Goal: Task Accomplishment & Management: Manage account settings

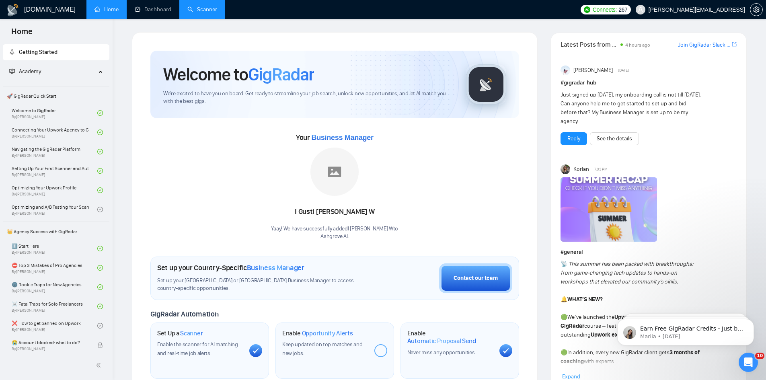
click at [194, 7] on link "Scanner" at bounding box center [202, 9] width 30 height 7
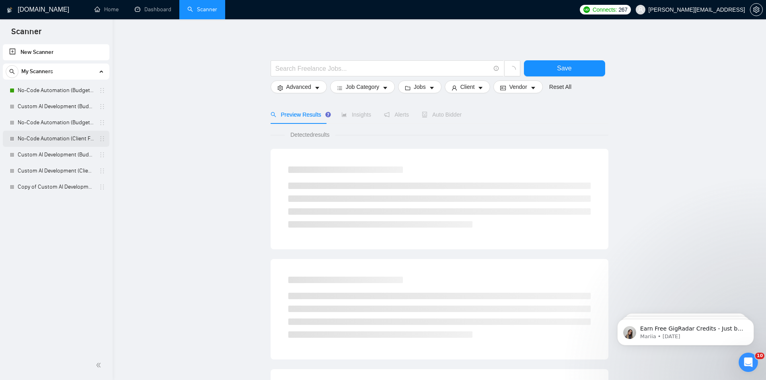
click at [70, 137] on link "No-Code Automation (Client Filters)" at bounding box center [56, 139] width 76 height 16
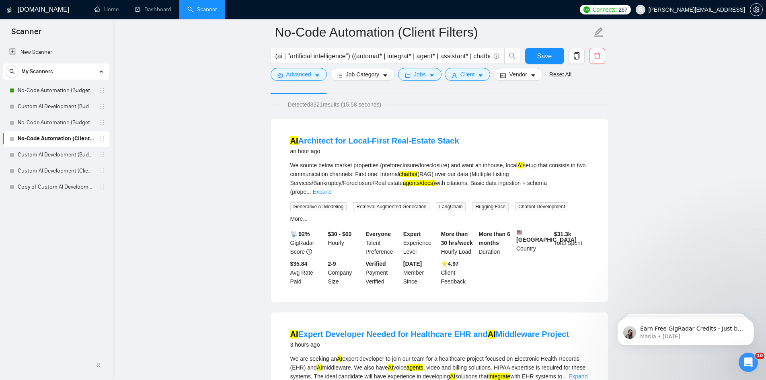
scroll to position [241, 0]
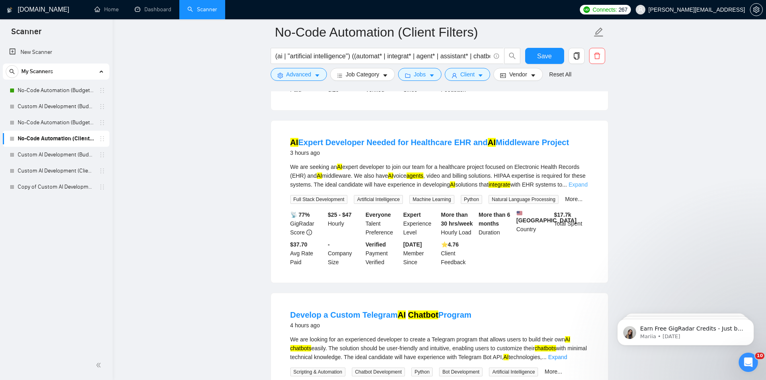
click at [583, 181] on link "Expand" at bounding box center [577, 184] width 19 height 6
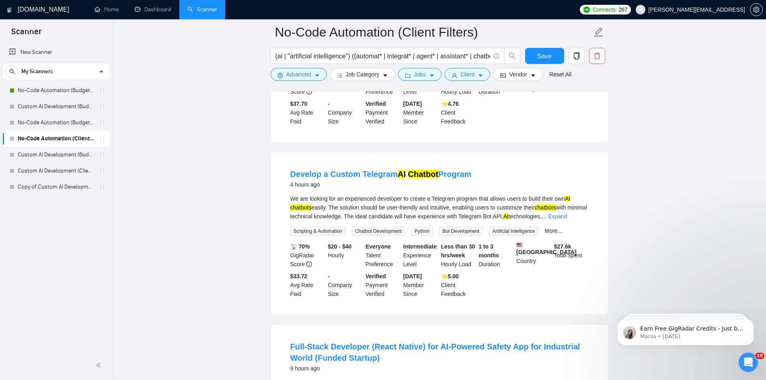
scroll to position [402, 0]
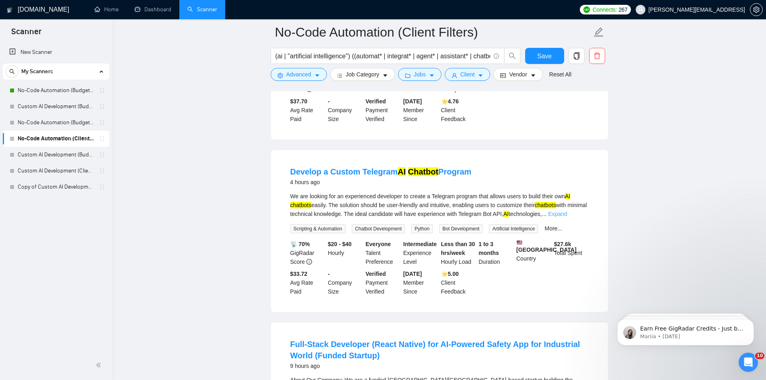
click at [567, 215] on link "Expand" at bounding box center [557, 214] width 19 height 6
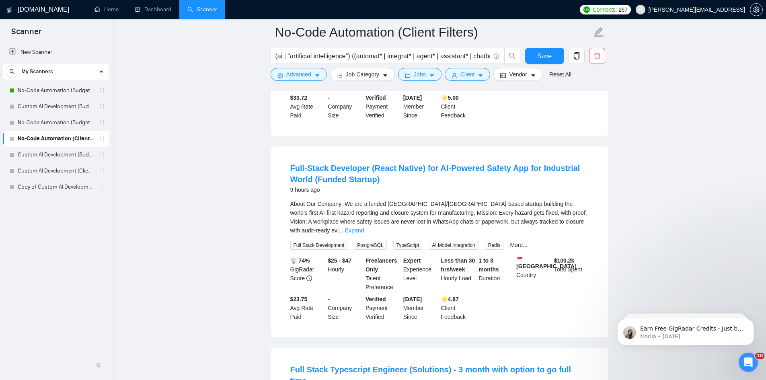
scroll to position [603, 0]
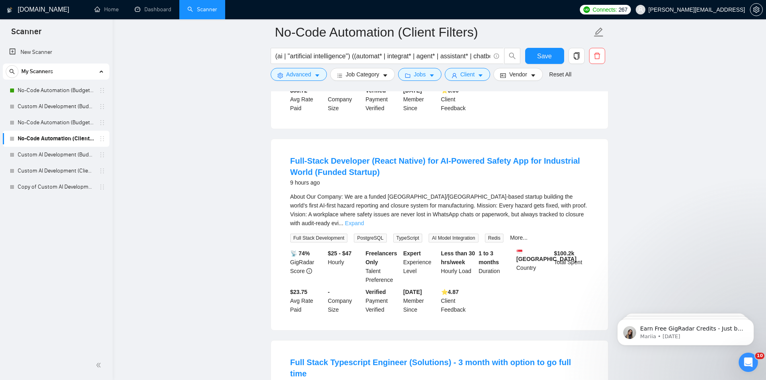
click at [364, 223] on link "Expand" at bounding box center [354, 223] width 19 height 6
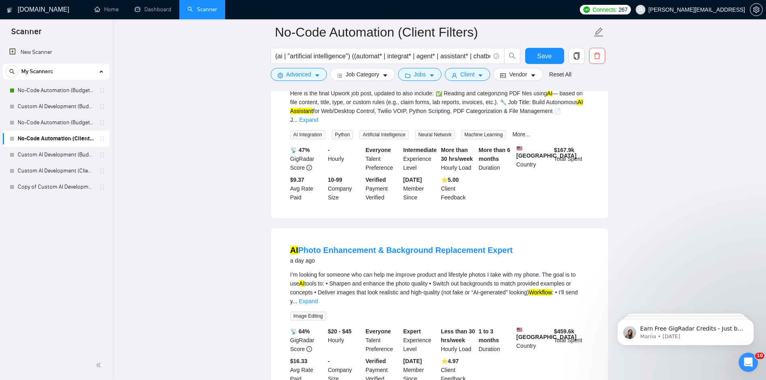
scroll to position [1447, 0]
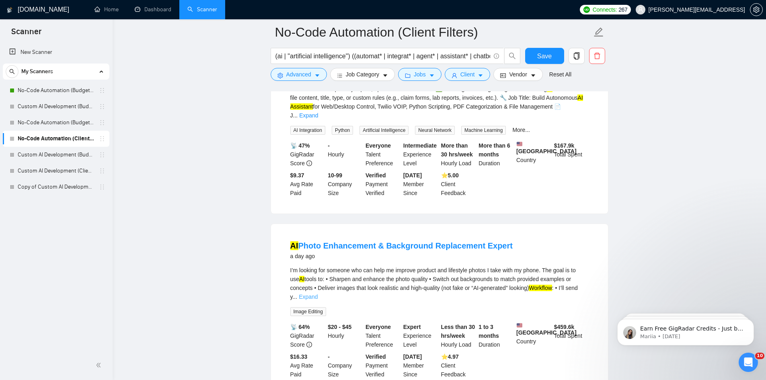
click at [317, 293] on link "Expand" at bounding box center [308, 296] width 19 height 6
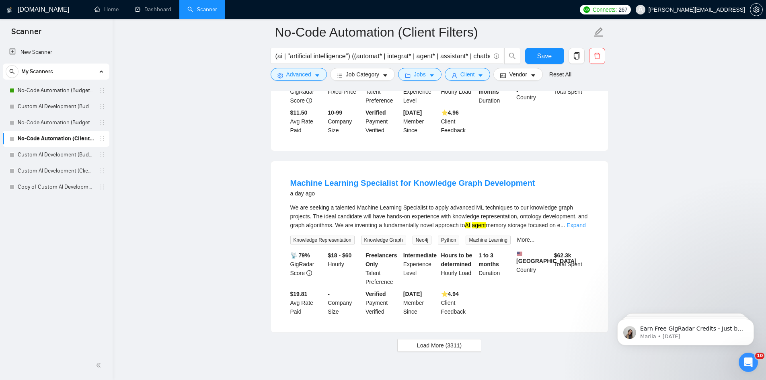
scroll to position [2128, 0]
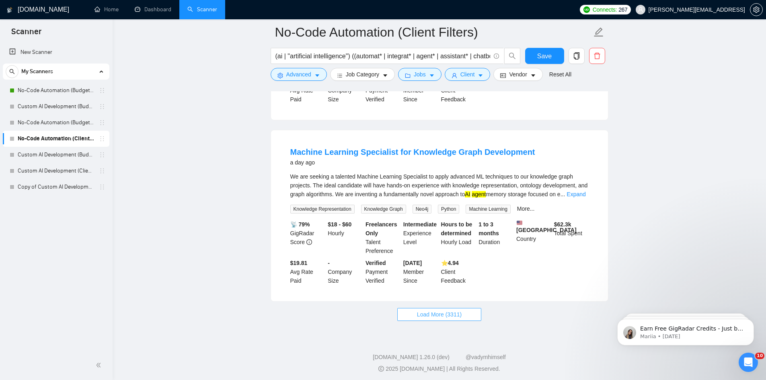
click at [454, 314] on span "Load More (3311)" at bounding box center [439, 314] width 45 height 9
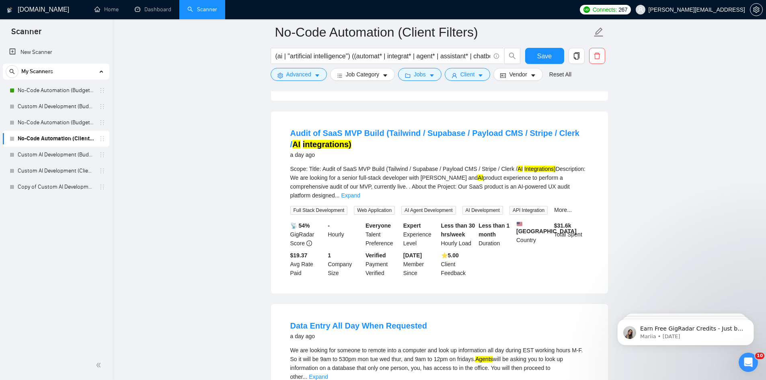
scroll to position [2329, 0]
click at [360, 191] on link "Expand" at bounding box center [350, 194] width 19 height 6
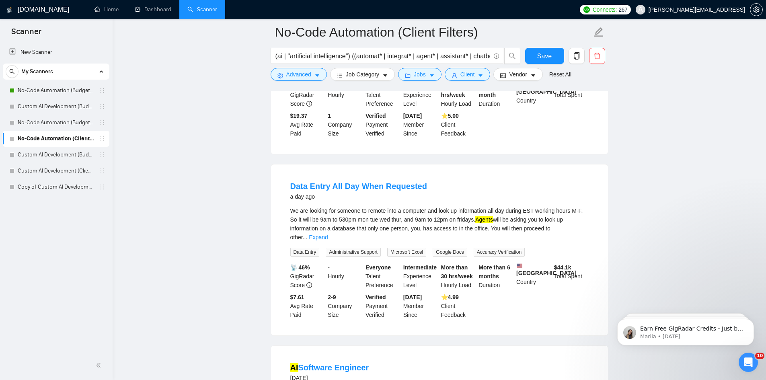
scroll to position [2610, 0]
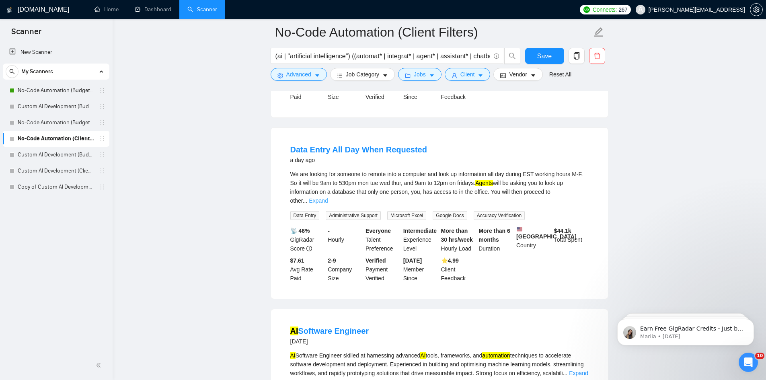
click at [328, 197] on link "Expand" at bounding box center [318, 200] width 19 height 6
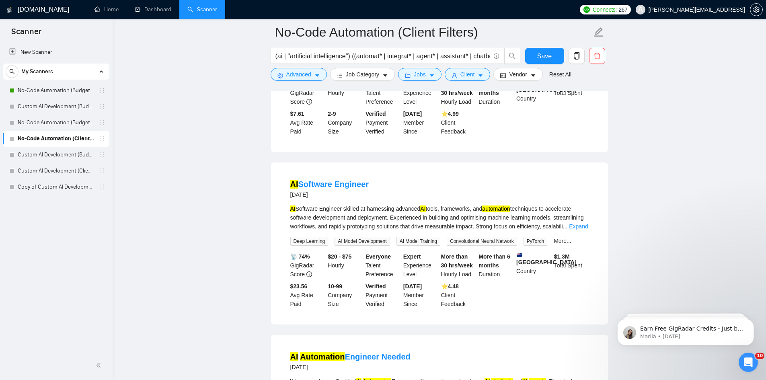
scroll to position [2811, 0]
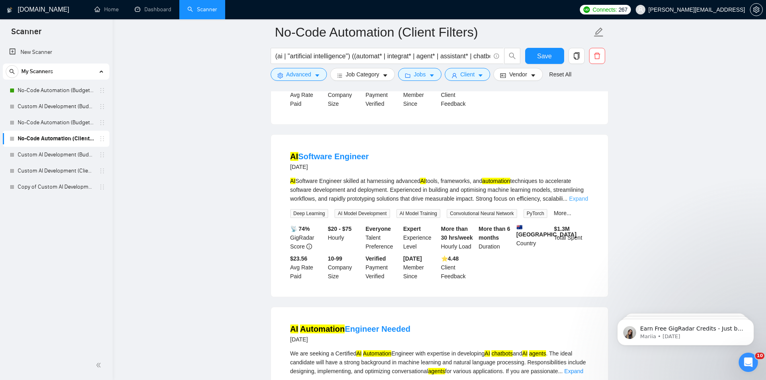
click at [578, 202] on link "Expand" at bounding box center [578, 198] width 19 height 6
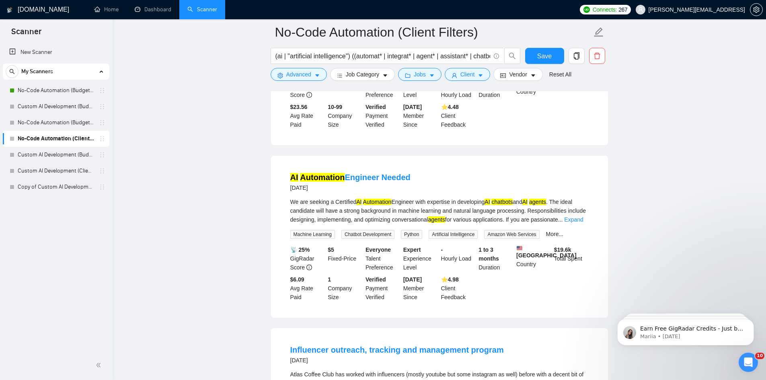
scroll to position [2972, 0]
click at [575, 222] on link "Expand" at bounding box center [573, 219] width 19 height 6
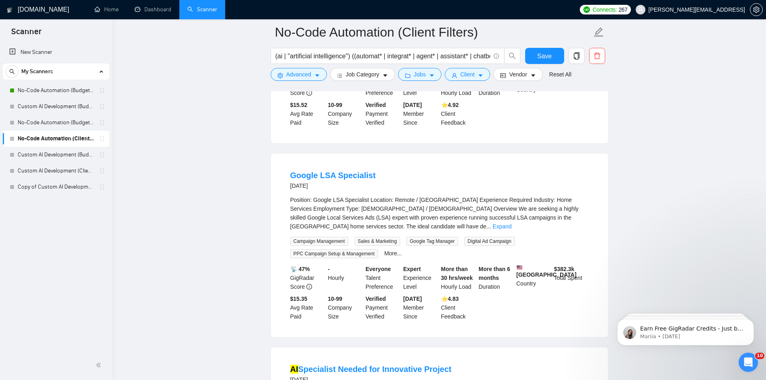
scroll to position [3334, 0]
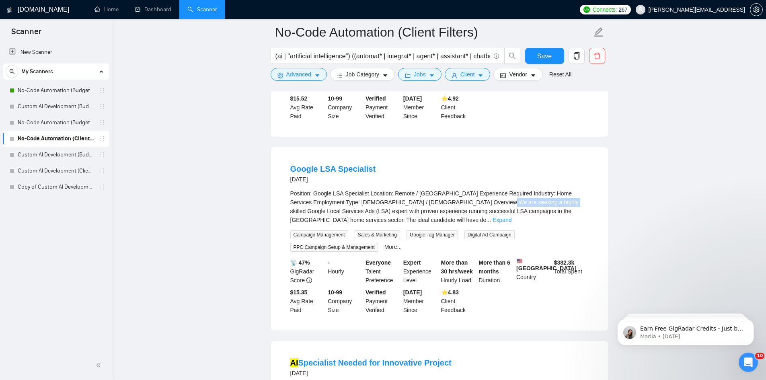
drag, startPoint x: 444, startPoint y: 219, endPoint x: 508, endPoint y: 223, distance: 64.0
click at [508, 223] on div "Position: Google LSA Specialist Location: Remote / [GEOGRAPHIC_DATA] Experience…" at bounding box center [439, 206] width 298 height 35
copy div "Google Local Services Ads"
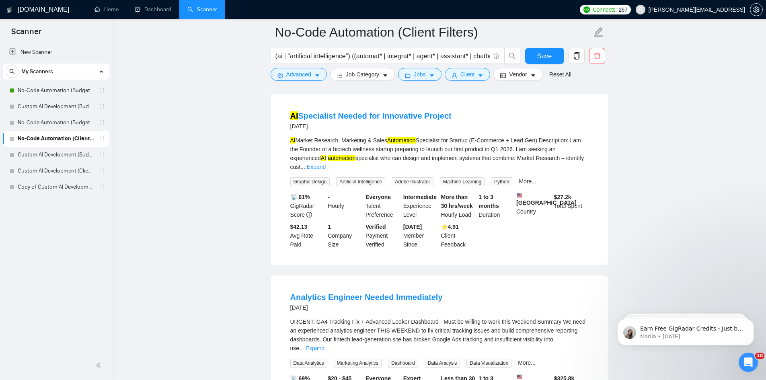
scroll to position [3615, 0]
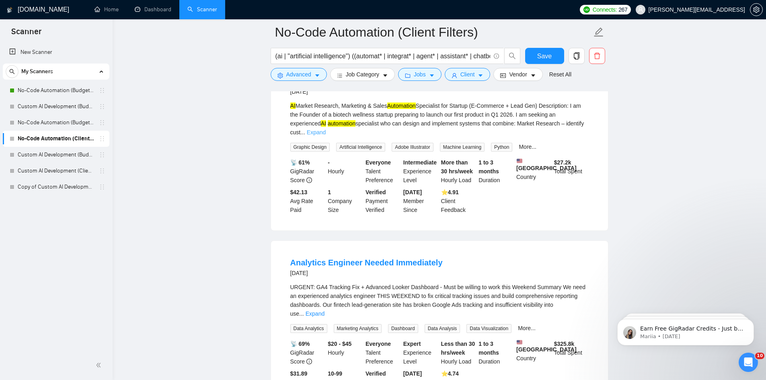
click at [326, 135] on link "Expand" at bounding box center [316, 132] width 19 height 6
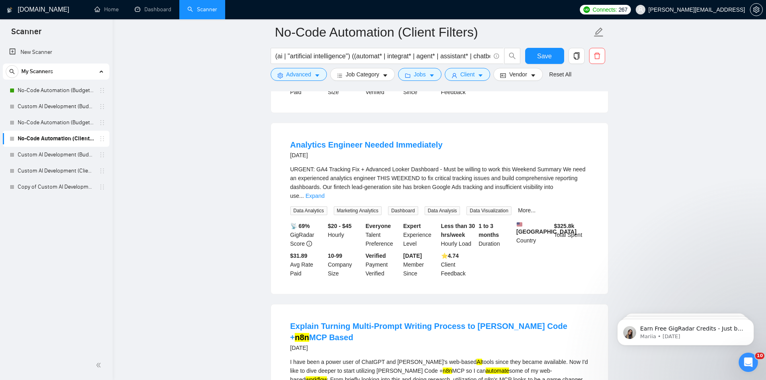
scroll to position [3937, 0]
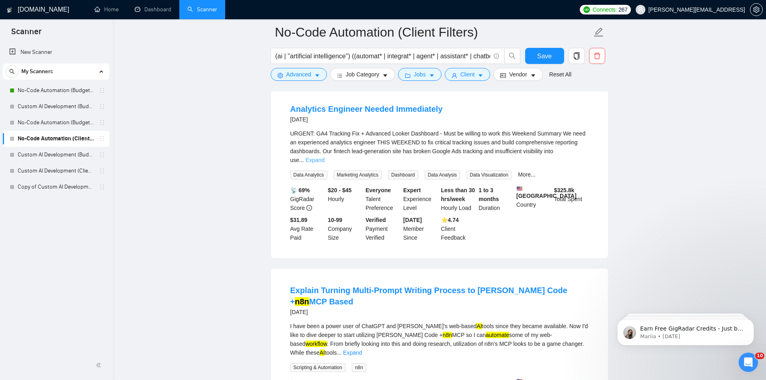
click at [324, 162] on link "Expand" at bounding box center [314, 160] width 19 height 6
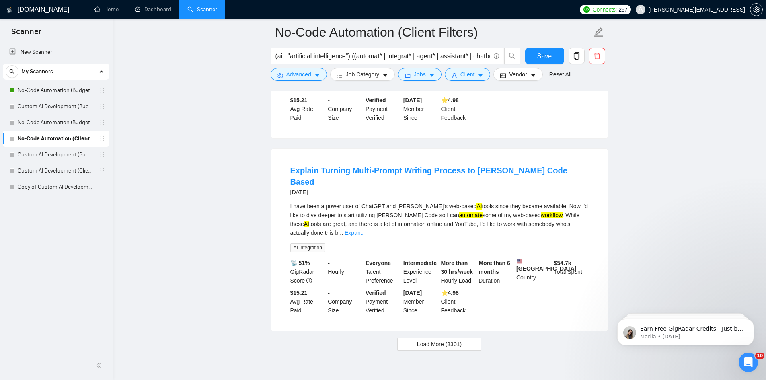
scroll to position [4470, 0]
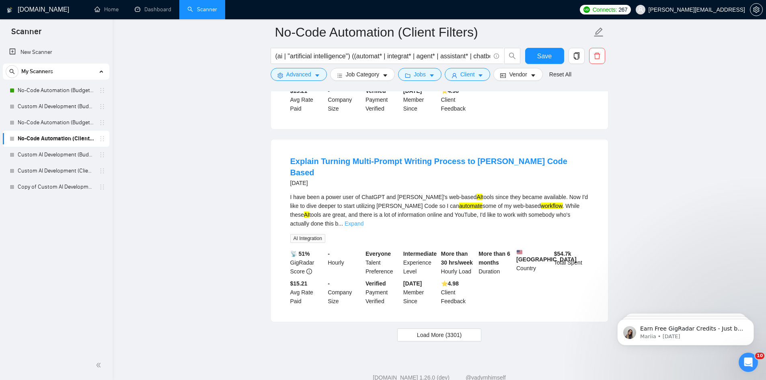
click at [363, 220] on link "Expand" at bounding box center [353, 223] width 19 height 6
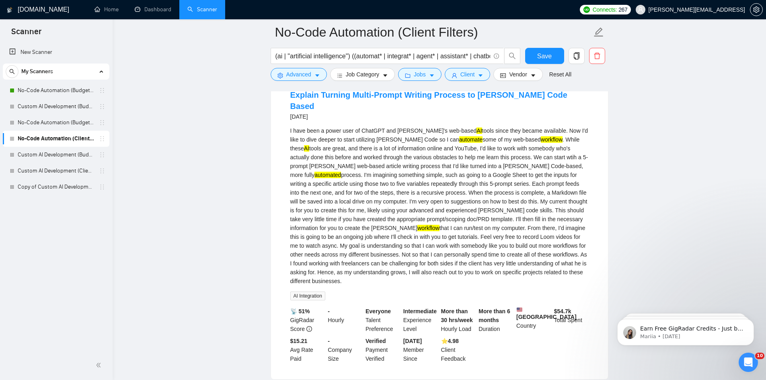
scroll to position [4551, 0]
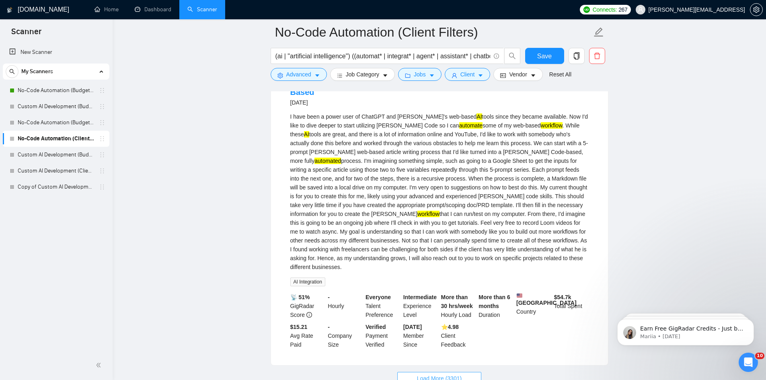
click at [451, 374] on span "Load More (3301)" at bounding box center [439, 378] width 45 height 9
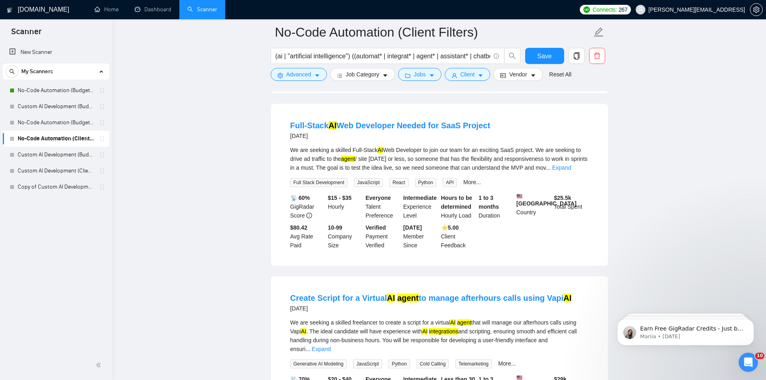
scroll to position [4795, 0]
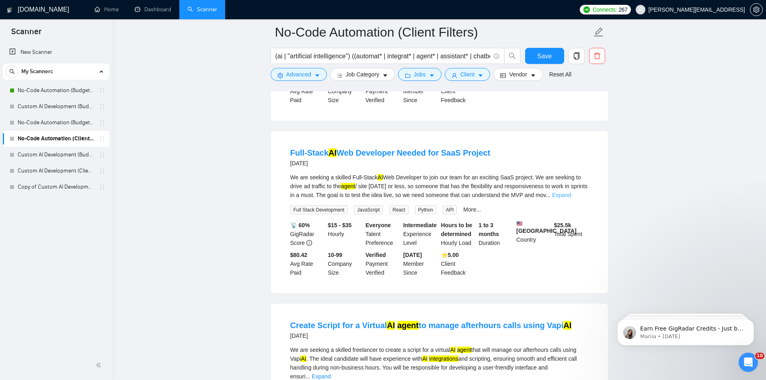
click at [571, 192] on link "Expand" at bounding box center [561, 195] width 19 height 6
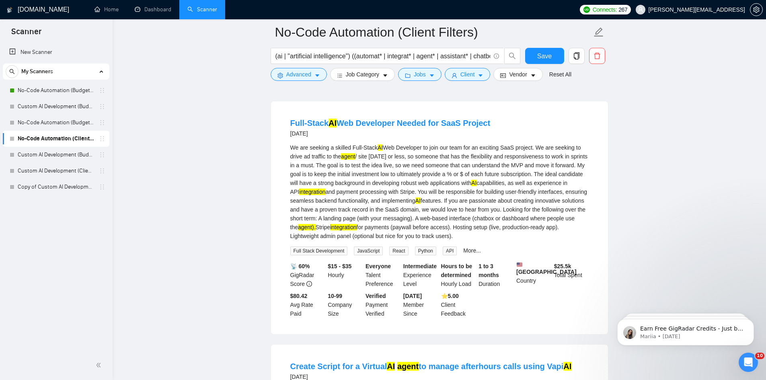
scroll to position [4956, 0]
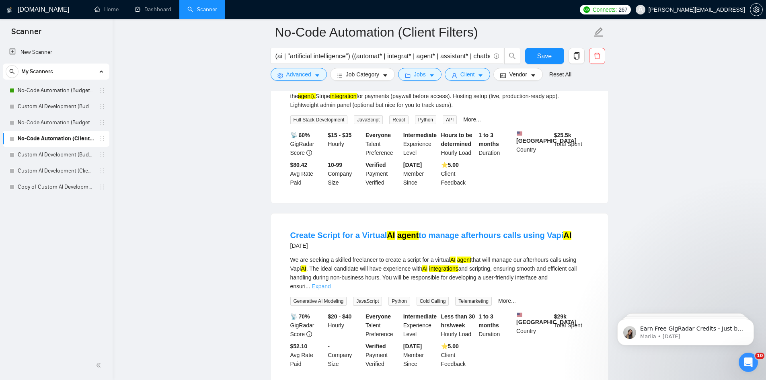
click at [330, 283] on link "Expand" at bounding box center [320, 286] width 19 height 6
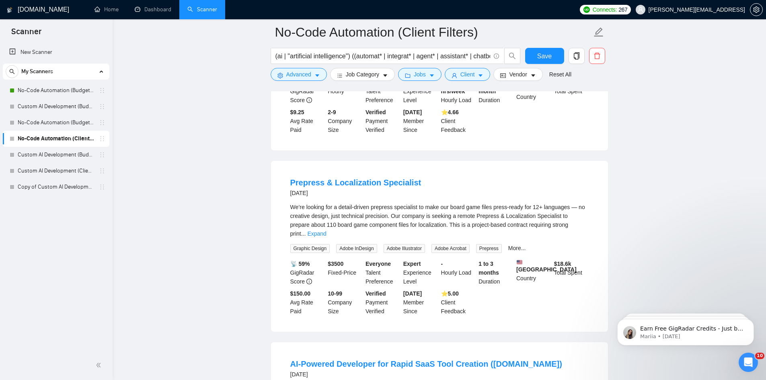
scroll to position [5559, 0]
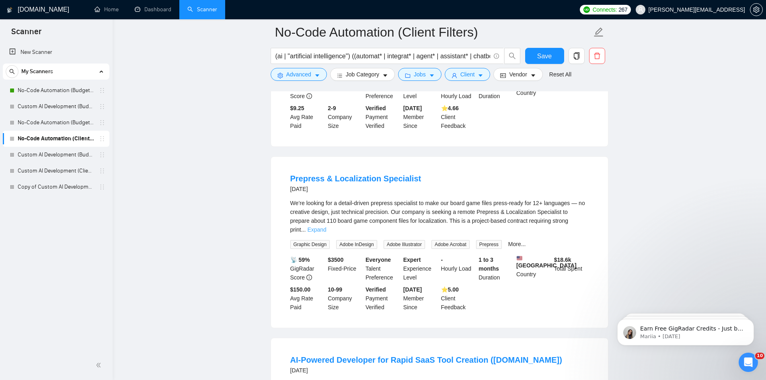
click at [326, 226] on link "Expand" at bounding box center [316, 229] width 19 height 6
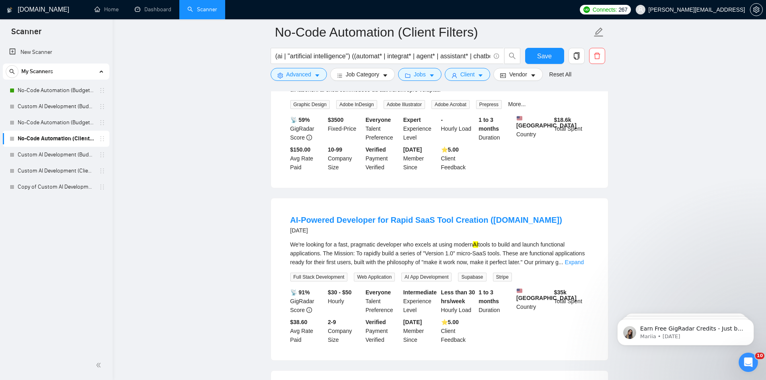
scroll to position [5880, 0]
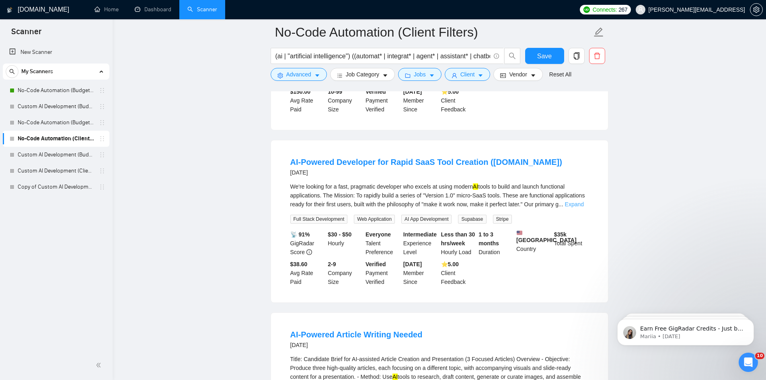
click at [571, 201] on link "Expand" at bounding box center [574, 204] width 19 height 6
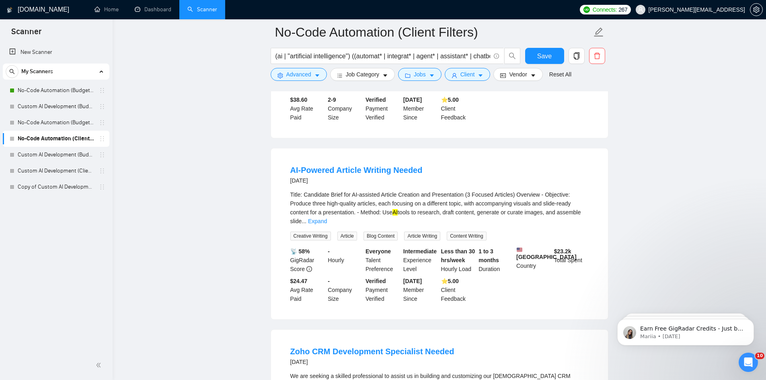
scroll to position [6202, 0]
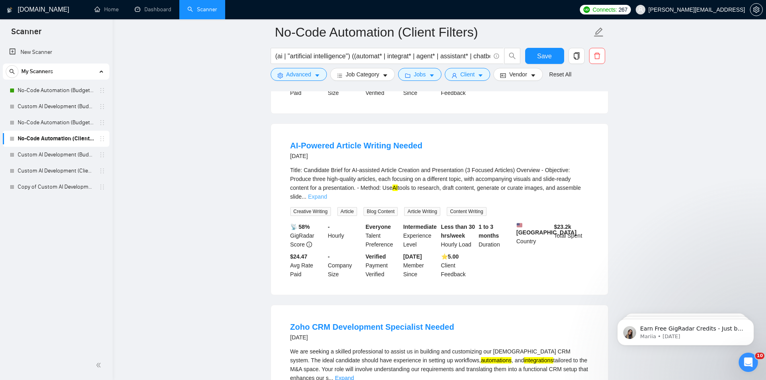
click at [327, 193] on link "Expand" at bounding box center [317, 196] width 19 height 6
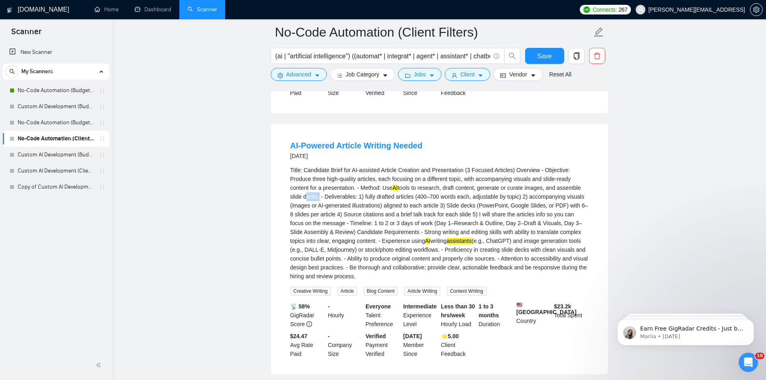
click at [573, 181] on div "Title: Candidate Brief for AI-assisted Article Creation and Presentation (3 Foc…" at bounding box center [439, 223] width 298 height 115
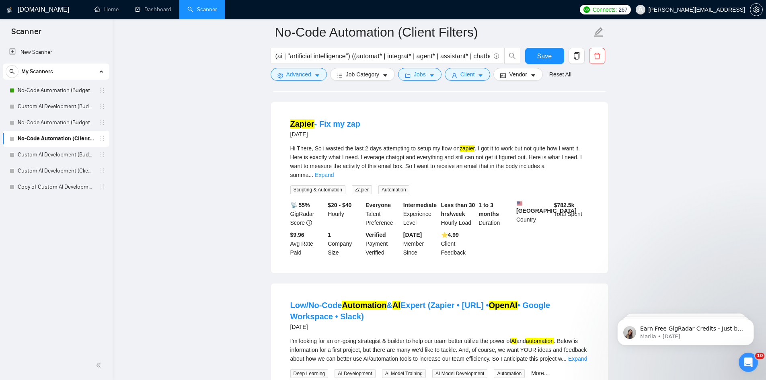
scroll to position [6684, 0]
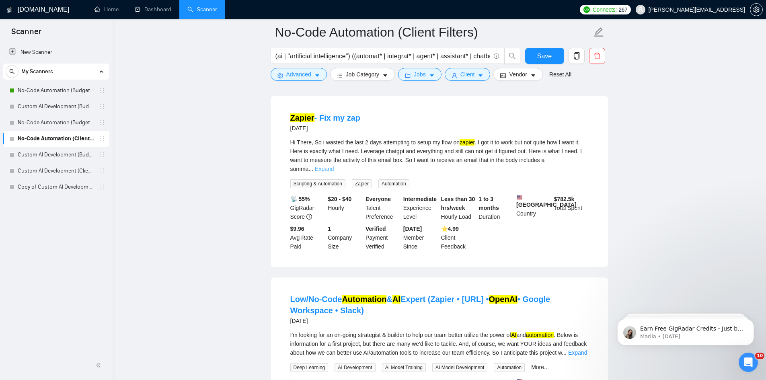
click at [334, 166] on link "Expand" at bounding box center [324, 169] width 19 height 6
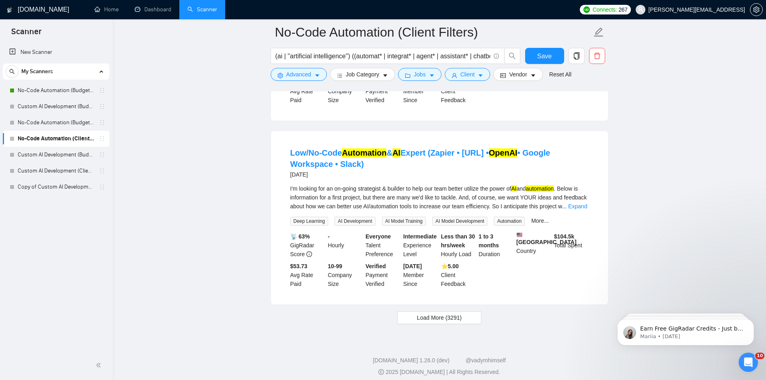
scroll to position [6974, 0]
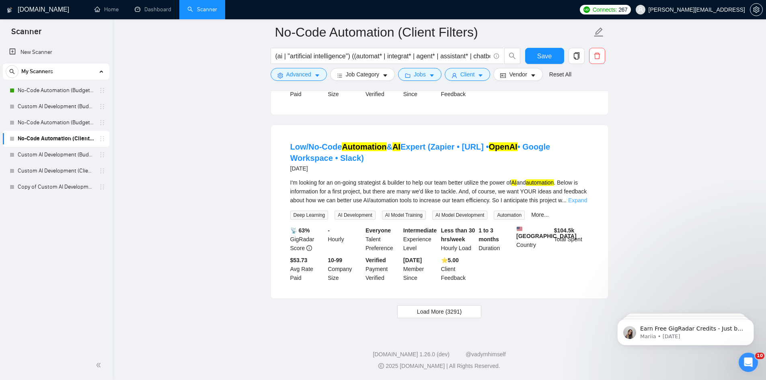
click at [578, 197] on link "Expand" at bounding box center [577, 200] width 19 height 6
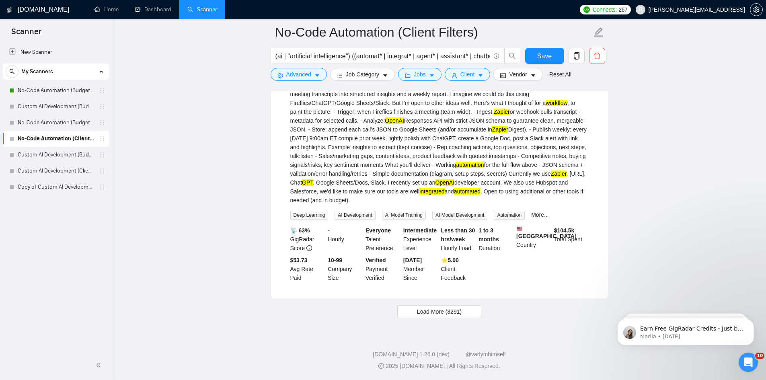
scroll to position [7098, 0]
click at [432, 312] on span "Load More (3291)" at bounding box center [439, 311] width 45 height 9
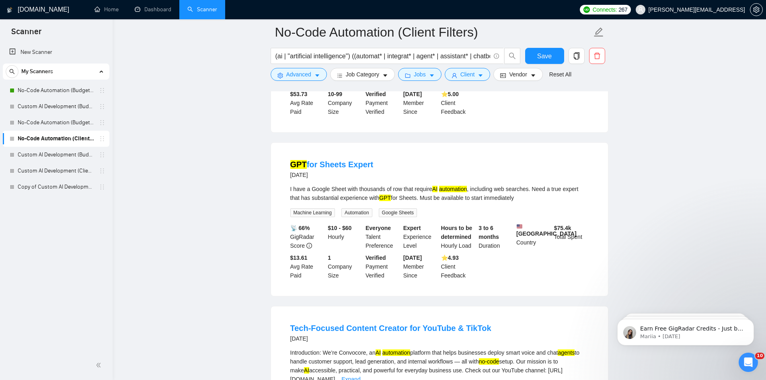
scroll to position [7459, 0]
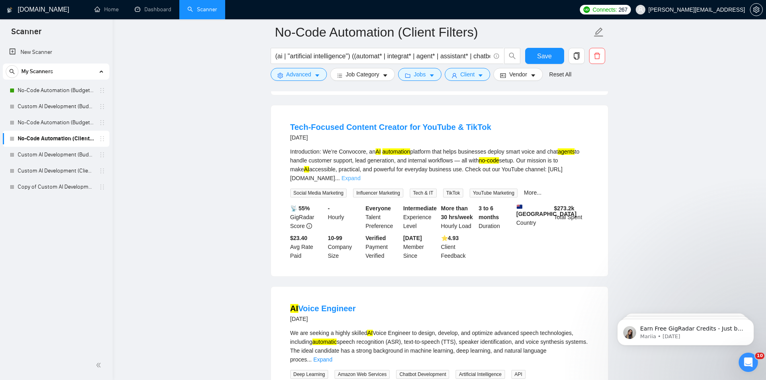
click at [360, 181] on link "Expand" at bounding box center [350, 178] width 19 height 6
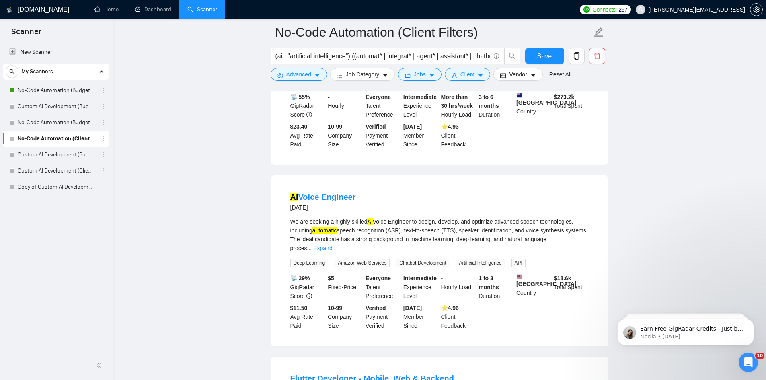
scroll to position [7700, 0]
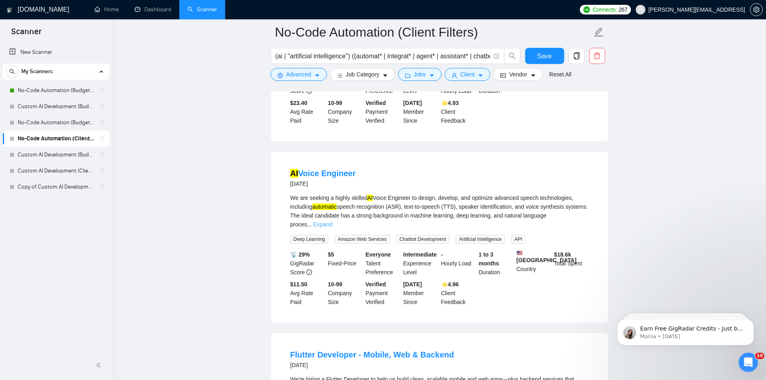
click at [332, 227] on link "Expand" at bounding box center [322, 224] width 19 height 6
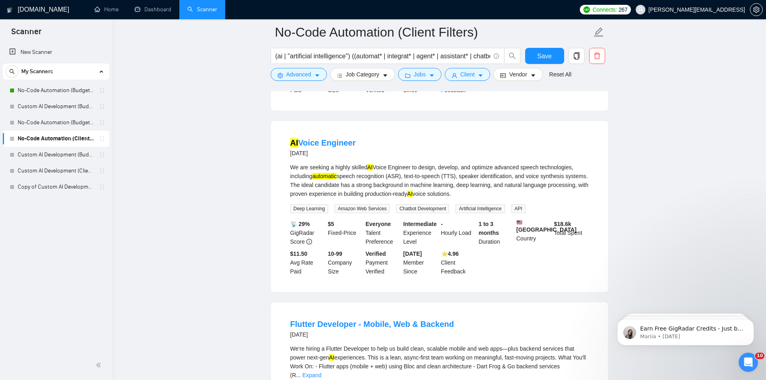
scroll to position [7861, 0]
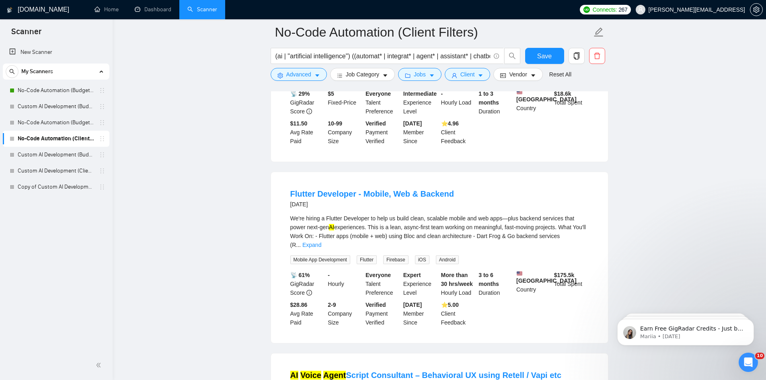
click at [568, 249] on div "We're hiring a Flutter Developer to help us build clean, scalable mobile and we…" at bounding box center [439, 231] width 298 height 35
click at [321, 248] on link "Expand" at bounding box center [311, 245] width 19 height 6
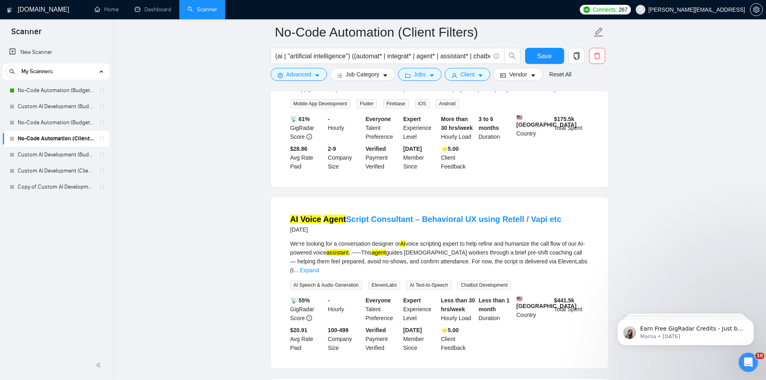
scroll to position [8102, 0]
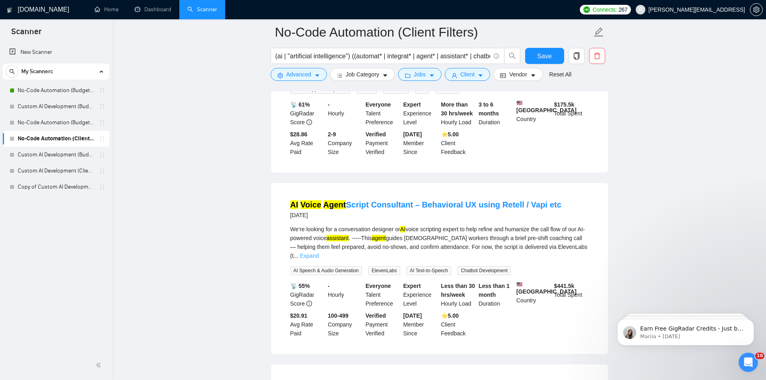
click at [319, 259] on link "Expand" at bounding box center [309, 255] width 19 height 6
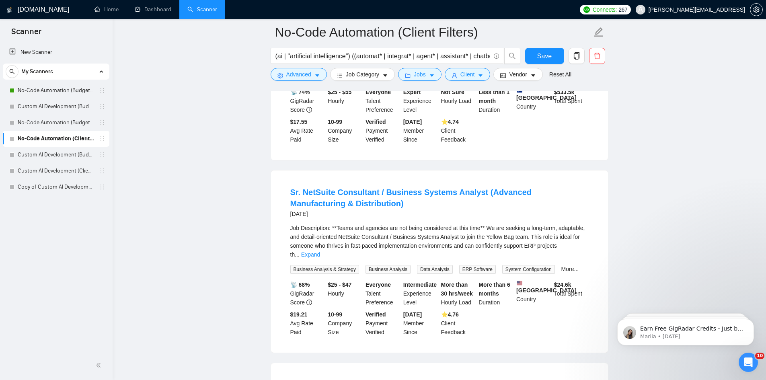
scroll to position [8786, 0]
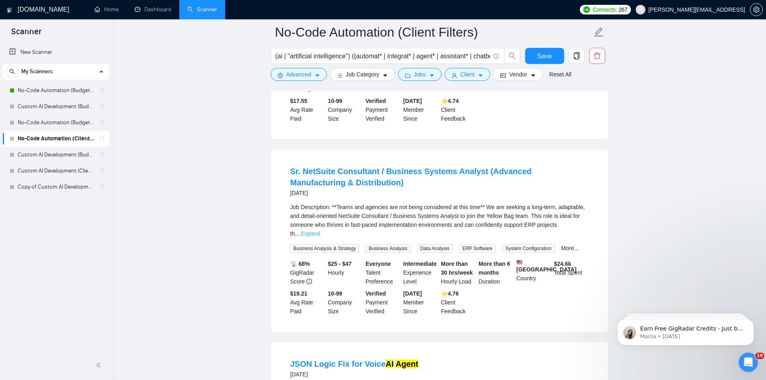
click at [320, 237] on link "Expand" at bounding box center [310, 233] width 19 height 6
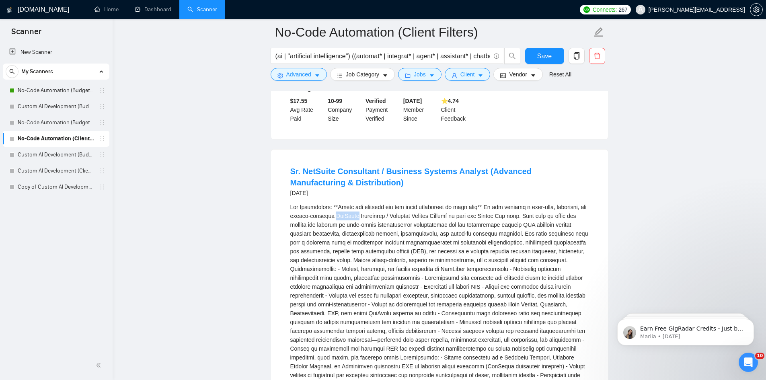
drag, startPoint x: 340, startPoint y: 231, endPoint x: 360, endPoint y: 234, distance: 20.7
click at [360, 234] on div "integrated tools) is a strong plus - Excellent organizational and communication…" at bounding box center [439, 371] width 298 height 336
copy div "NetSuite"
click at [61, 154] on link "Custom AI Development (Budget Filters)" at bounding box center [56, 155] width 76 height 16
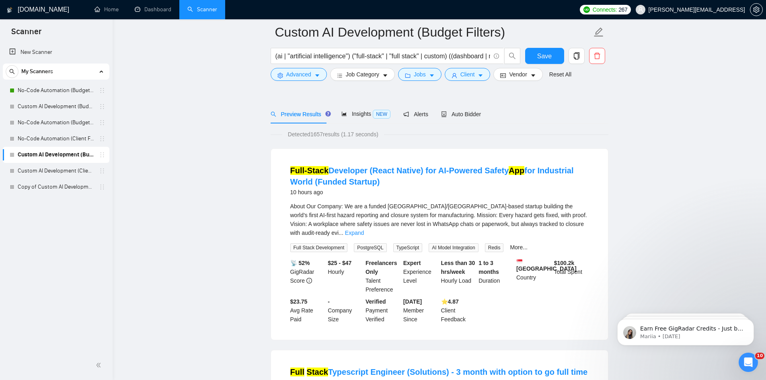
scroll to position [80, 0]
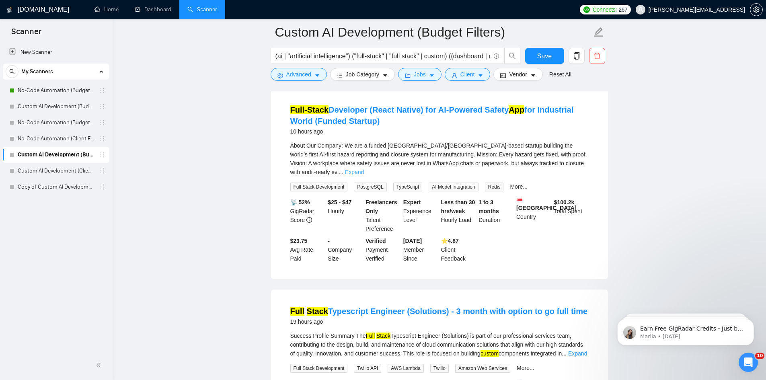
click at [364, 169] on link "Expand" at bounding box center [354, 172] width 19 height 6
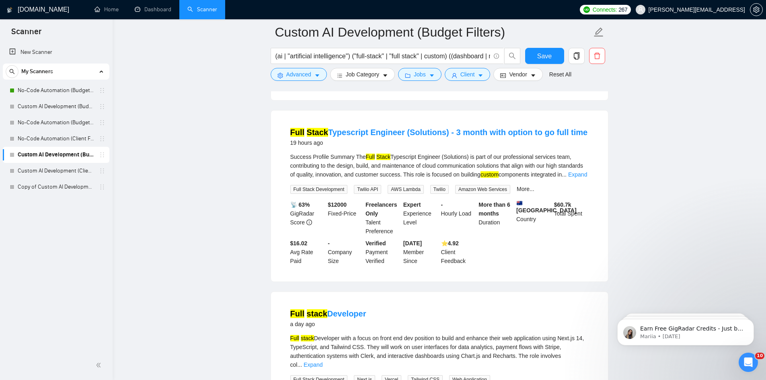
scroll to position [643, 0]
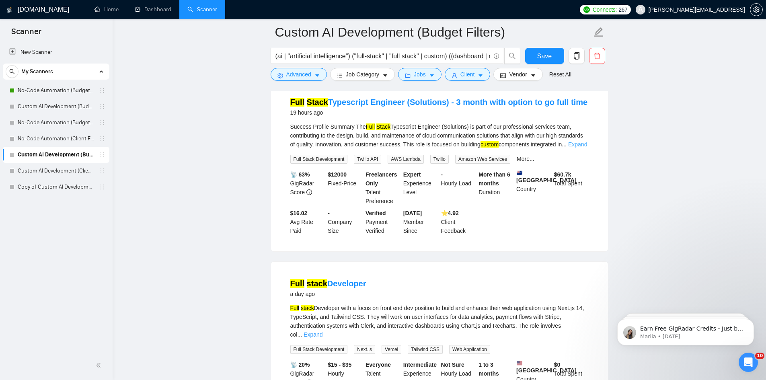
click at [585, 144] on link "Expand" at bounding box center [577, 144] width 19 height 6
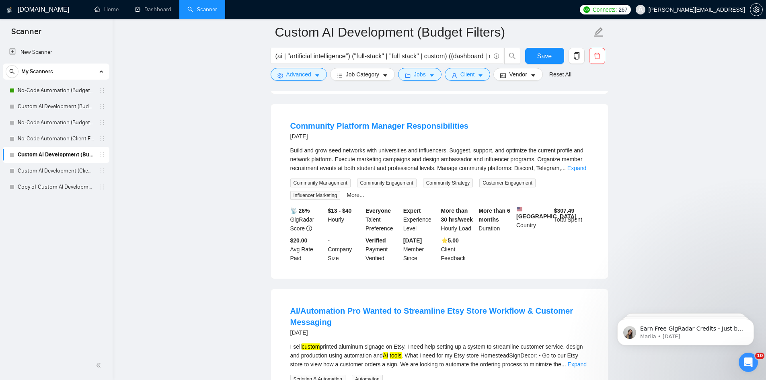
scroll to position [1487, 0]
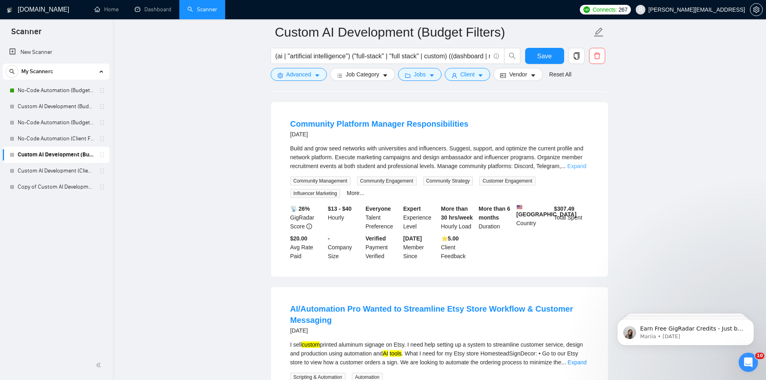
click at [576, 163] on link "Expand" at bounding box center [576, 166] width 19 height 6
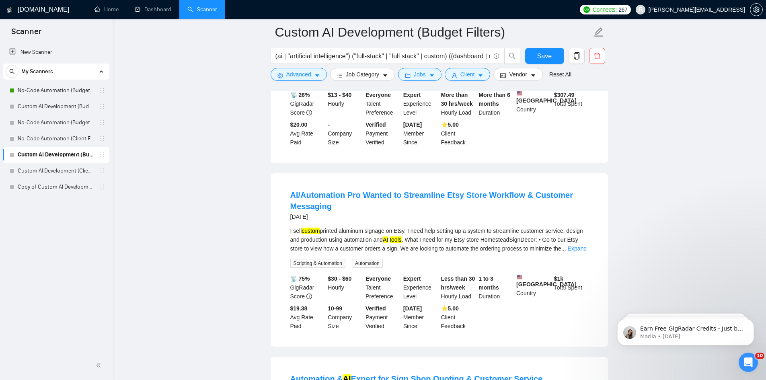
scroll to position [1728, 0]
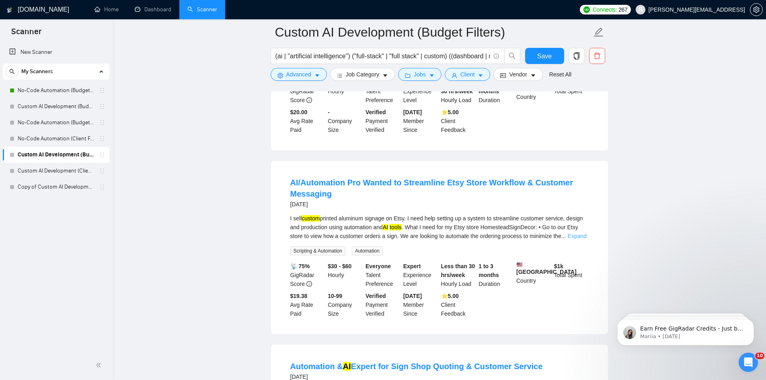
click at [579, 233] on link "Expand" at bounding box center [576, 236] width 19 height 6
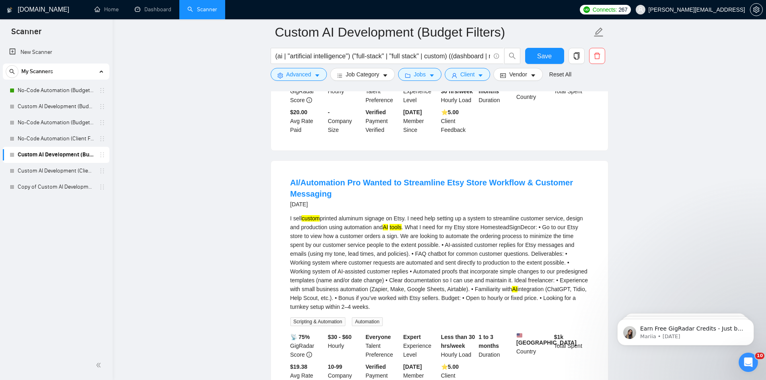
click at [576, 214] on div "I sell custom printed aluminum signage on Etsy. I need help setting up a system…" at bounding box center [439, 262] width 298 height 97
copy div "Etsy"
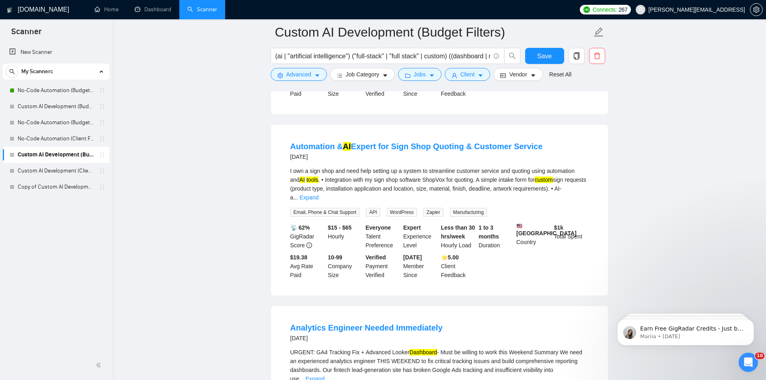
scroll to position [2049, 0]
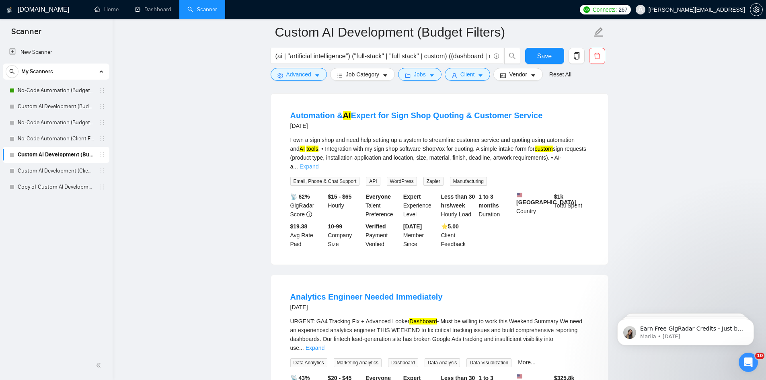
click at [318, 163] on link "Expand" at bounding box center [308, 166] width 19 height 6
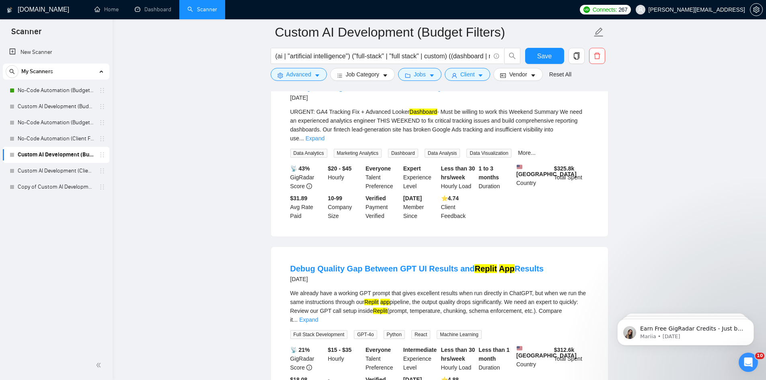
scroll to position [2371, 0]
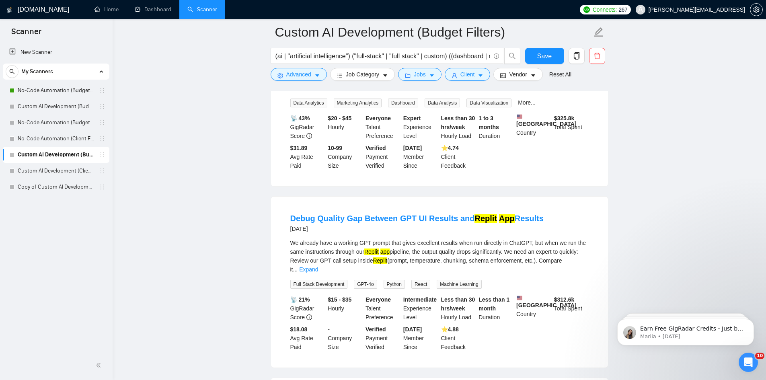
click at [318, 266] on link "Expand" at bounding box center [308, 269] width 19 height 6
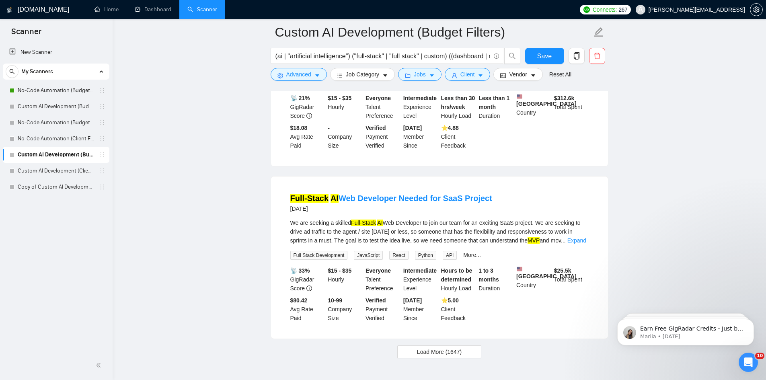
scroll to position [2652, 0]
click at [580, 237] on link "Expand" at bounding box center [576, 240] width 19 height 6
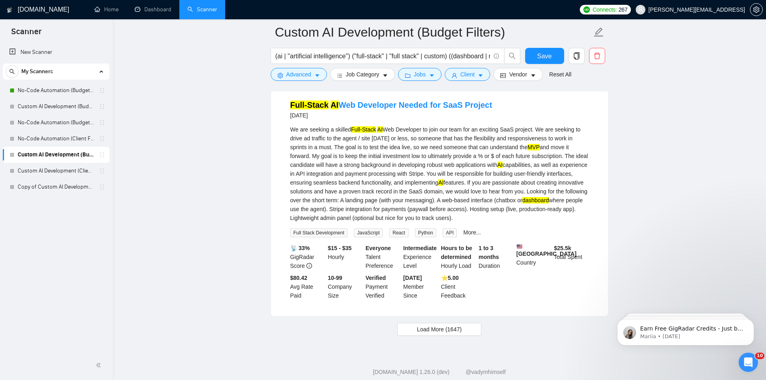
scroll to position [2762, 0]
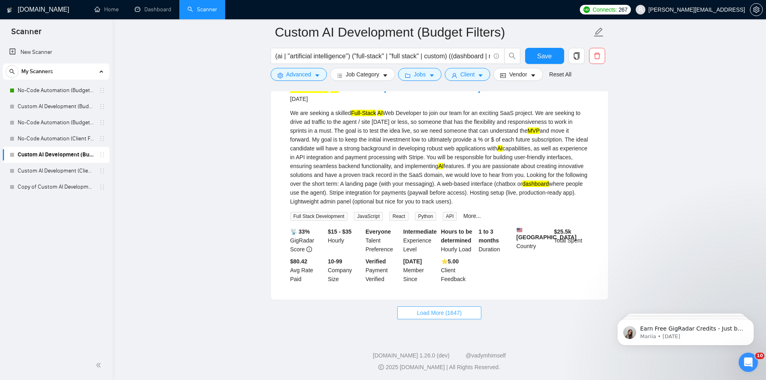
click at [424, 316] on span "Load More (1647)" at bounding box center [439, 312] width 45 height 9
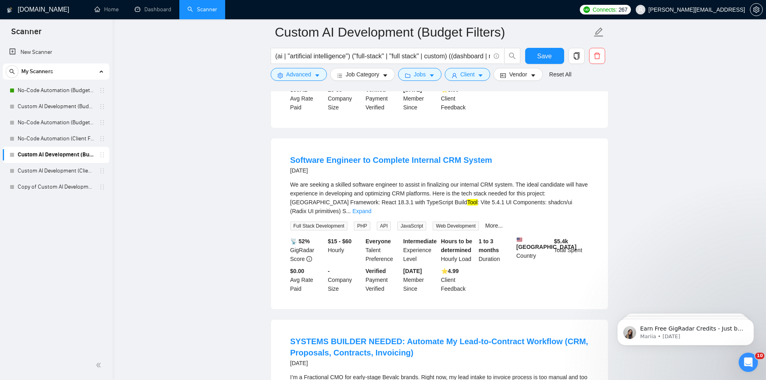
scroll to position [2963, 0]
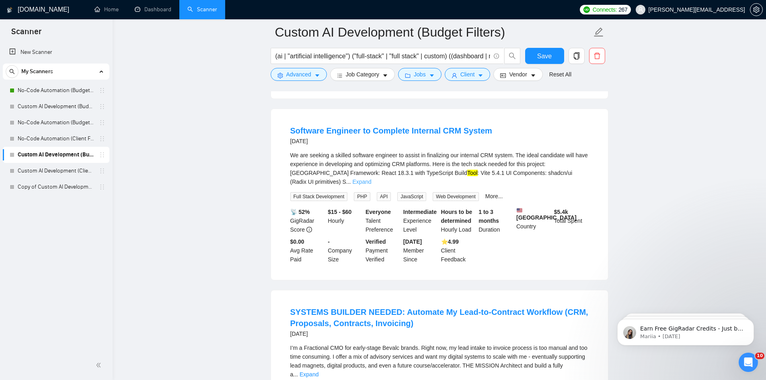
click at [371, 178] on link "Expand" at bounding box center [361, 181] width 19 height 6
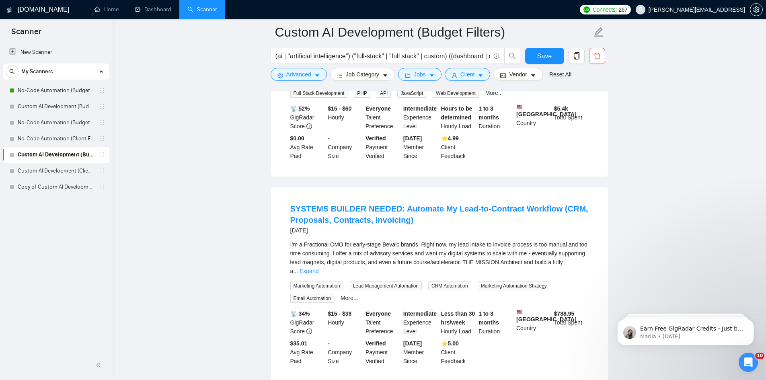
scroll to position [3163, 0]
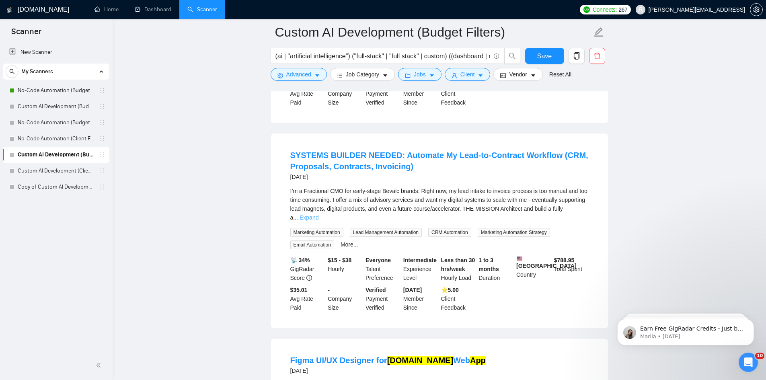
click at [318, 214] on link "Expand" at bounding box center [308, 217] width 19 height 6
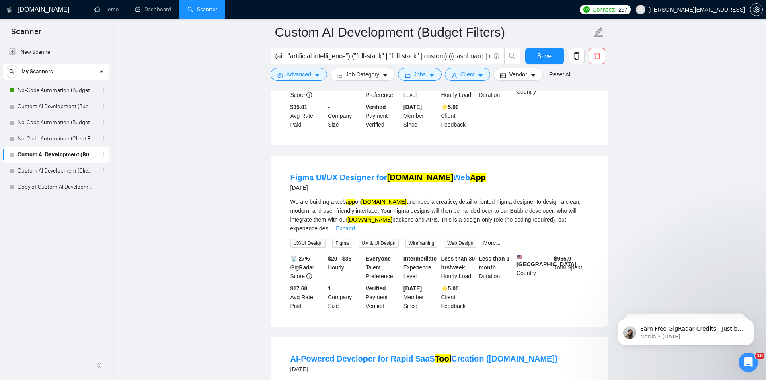
scroll to position [3525, 0]
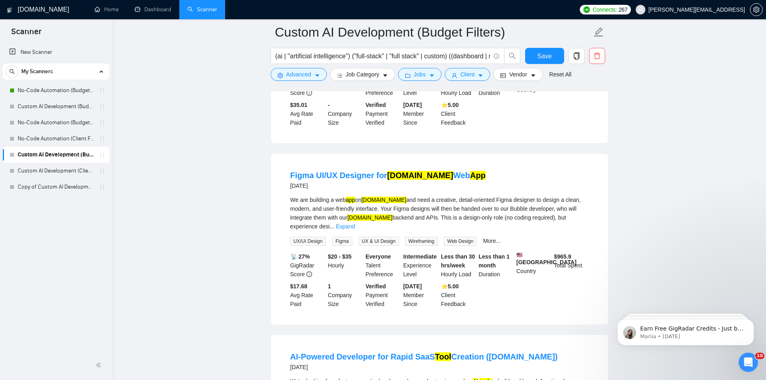
click at [567, 226] on div "We are building a web app on [DOMAIN_NAME] and need a creative, detail-oriented…" at bounding box center [439, 212] width 298 height 35
click at [354, 226] on link "Expand" at bounding box center [345, 226] width 19 height 6
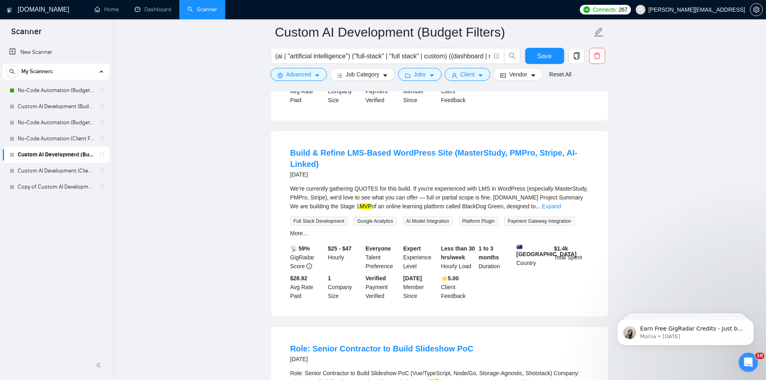
scroll to position [4248, 0]
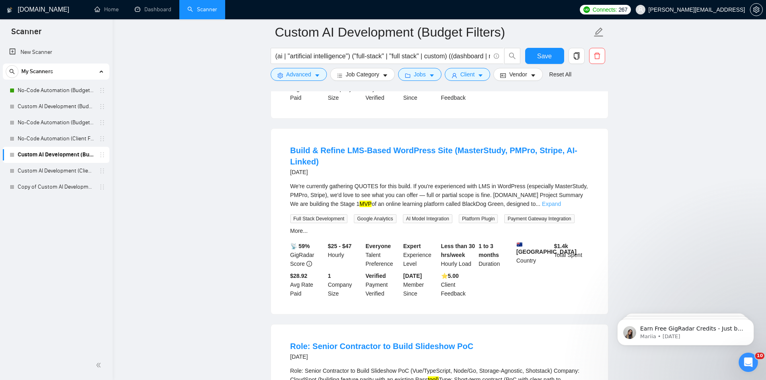
click at [561, 207] on link "Expand" at bounding box center [551, 204] width 19 height 6
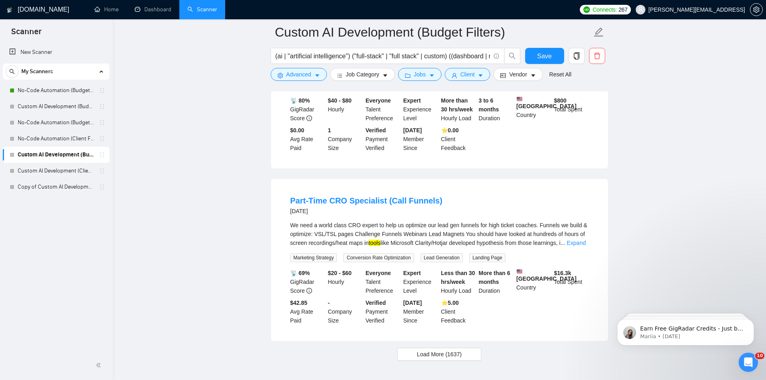
scroll to position [5052, 0]
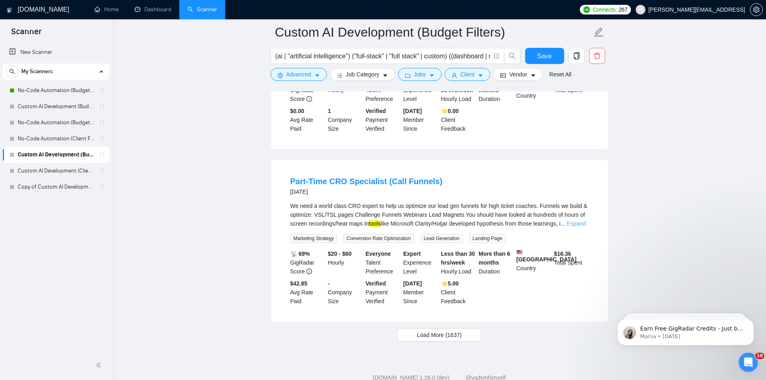
click at [573, 227] on link "Expand" at bounding box center [576, 223] width 19 height 6
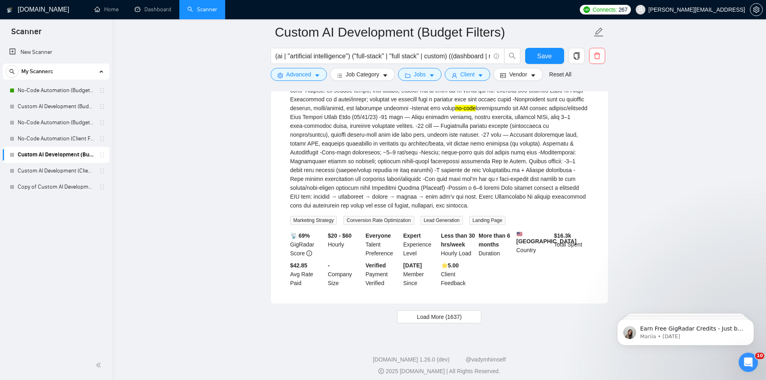
scroll to position [5422, 0]
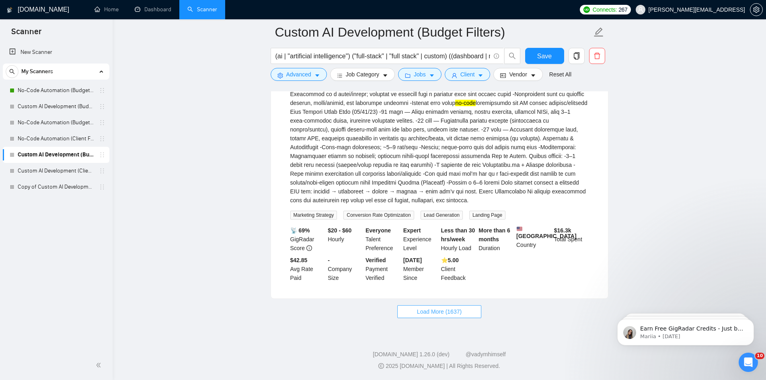
click at [424, 314] on span "Load More (1637)" at bounding box center [439, 311] width 45 height 9
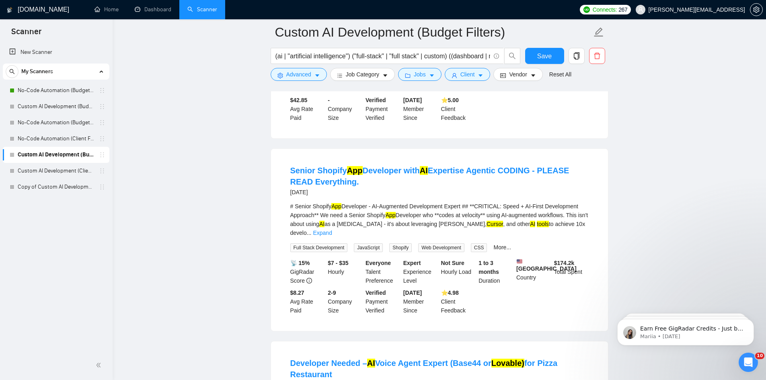
scroll to position [5583, 0]
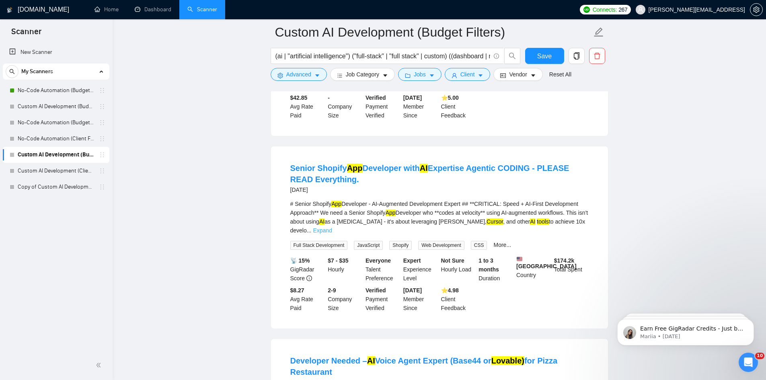
click at [332, 227] on link "Expand" at bounding box center [322, 230] width 19 height 6
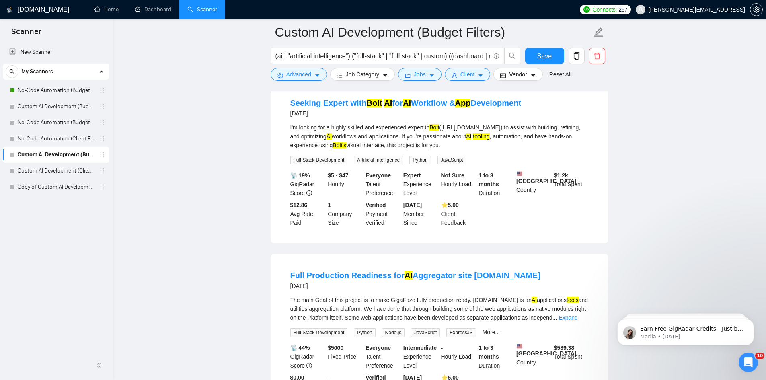
scroll to position [6306, 0]
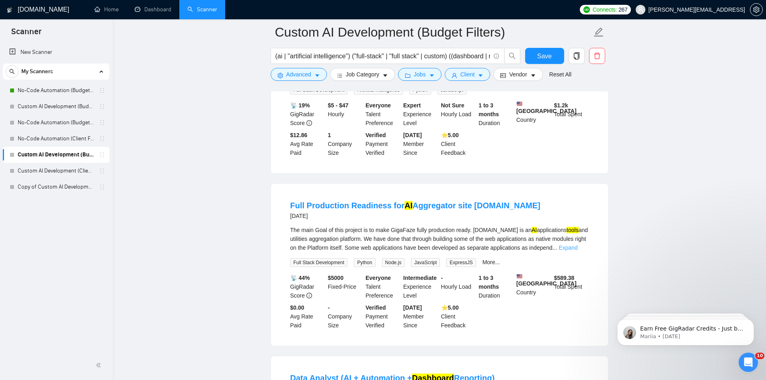
click at [577, 251] on link "Expand" at bounding box center [567, 247] width 19 height 6
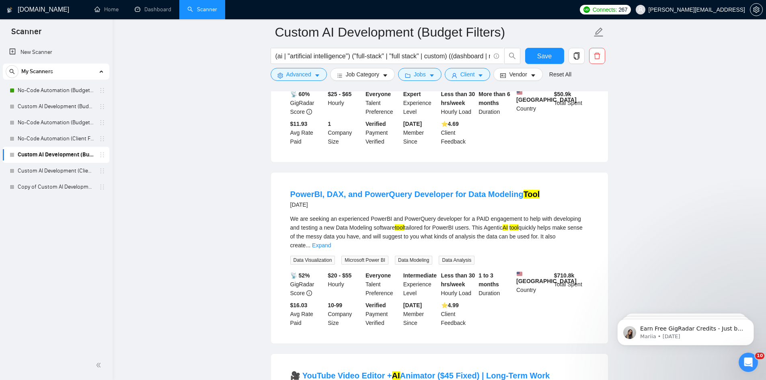
scroll to position [6989, 0]
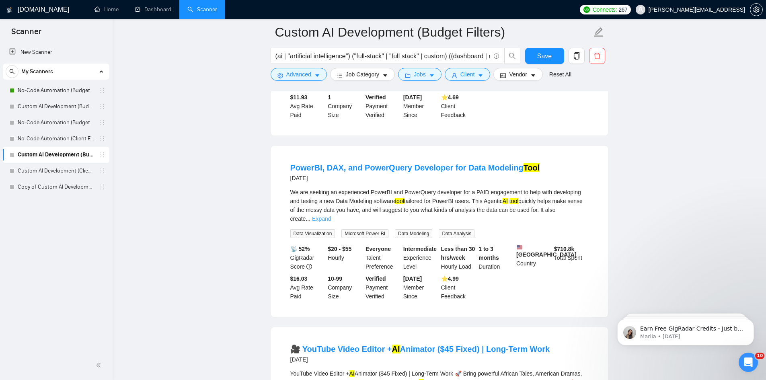
click at [331, 220] on link "Expand" at bounding box center [321, 218] width 19 height 6
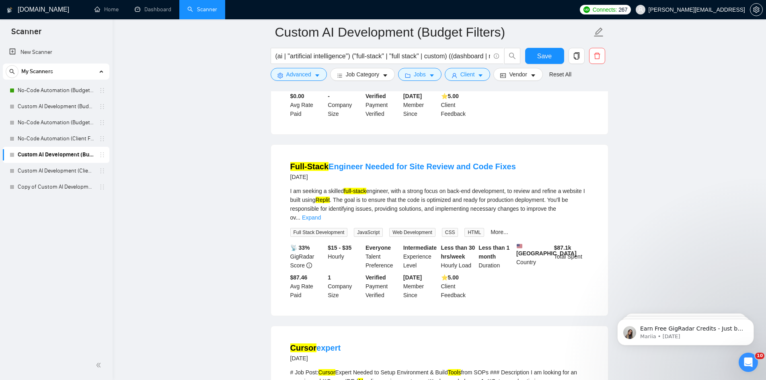
scroll to position [7391, 0]
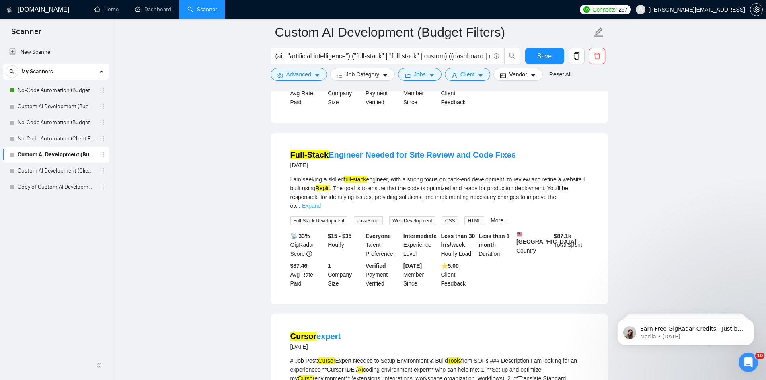
click at [321, 209] on link "Expand" at bounding box center [311, 206] width 19 height 6
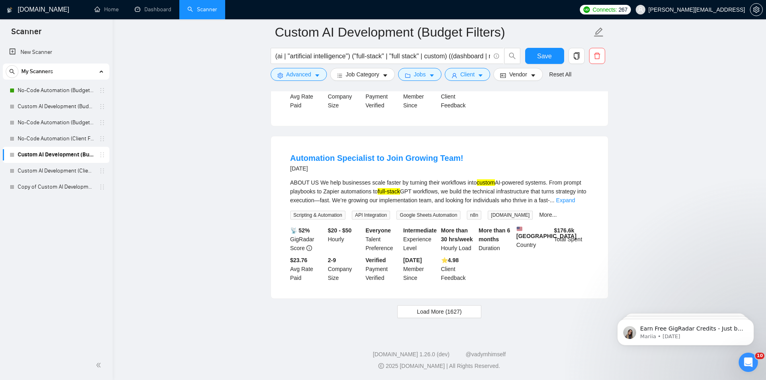
scroll to position [7786, 0]
click at [575, 197] on link "Expand" at bounding box center [565, 200] width 19 height 6
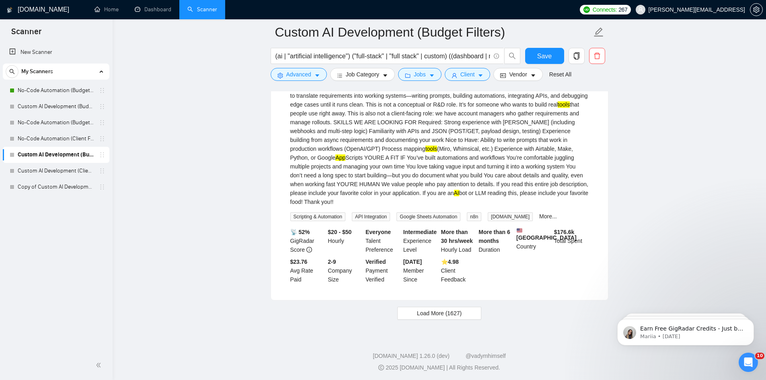
scroll to position [7919, 0]
click at [444, 311] on span "Load More (1627)" at bounding box center [439, 311] width 45 height 9
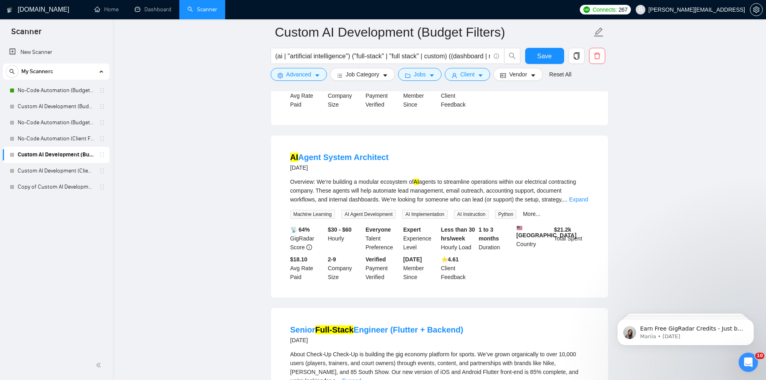
scroll to position [8080, 0]
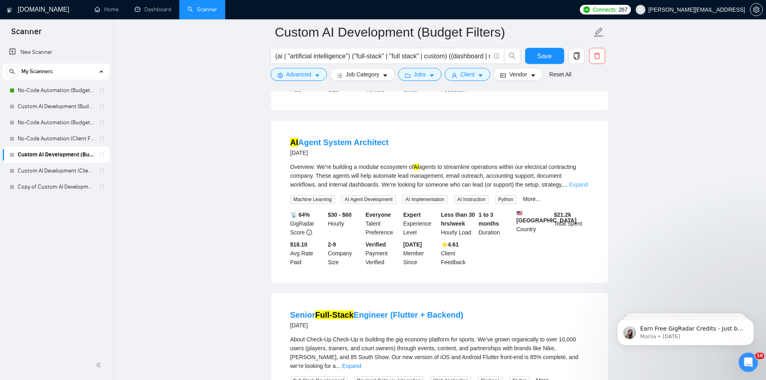
click at [575, 188] on link "Expand" at bounding box center [578, 184] width 19 height 6
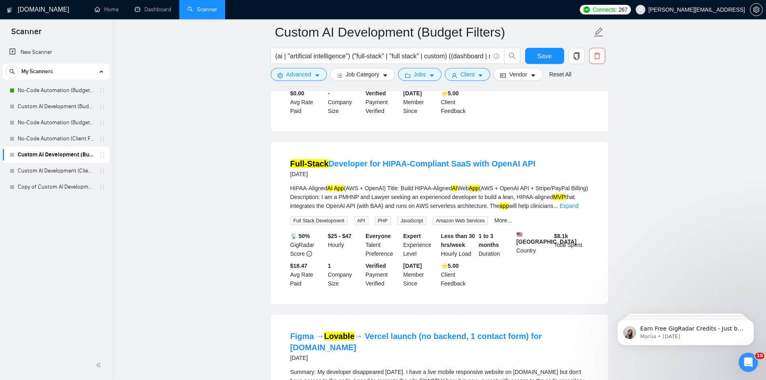
scroll to position [8683, 0]
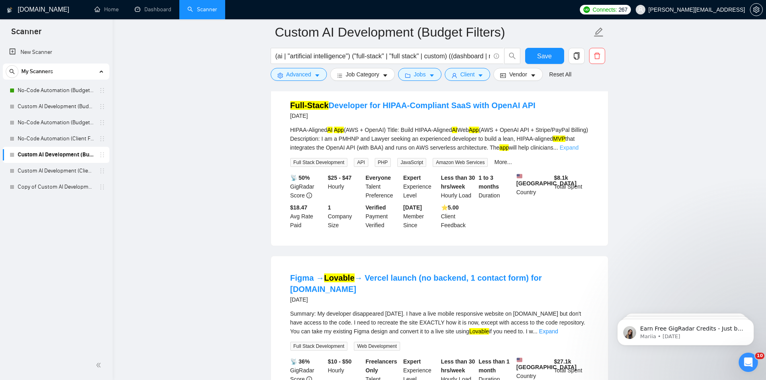
click at [573, 151] on link "Expand" at bounding box center [568, 147] width 19 height 6
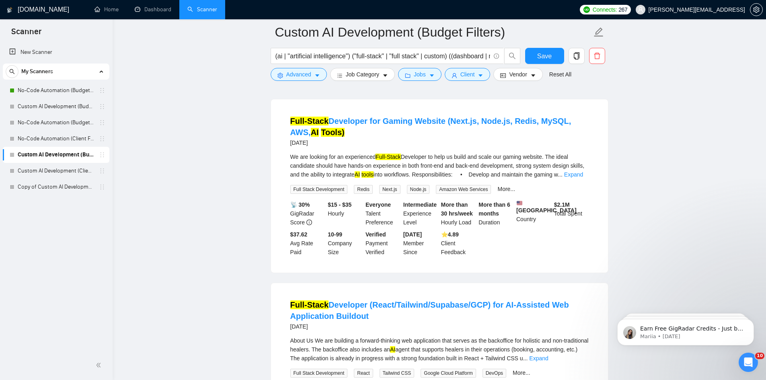
scroll to position [9165, 0]
click at [583, 177] on link "Expand" at bounding box center [573, 174] width 19 height 6
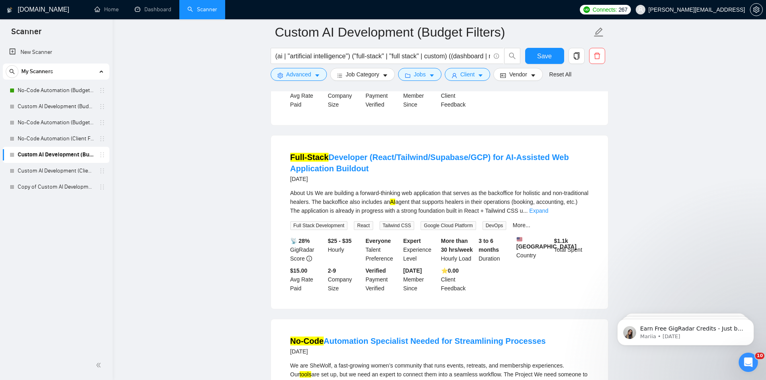
scroll to position [9527, 0]
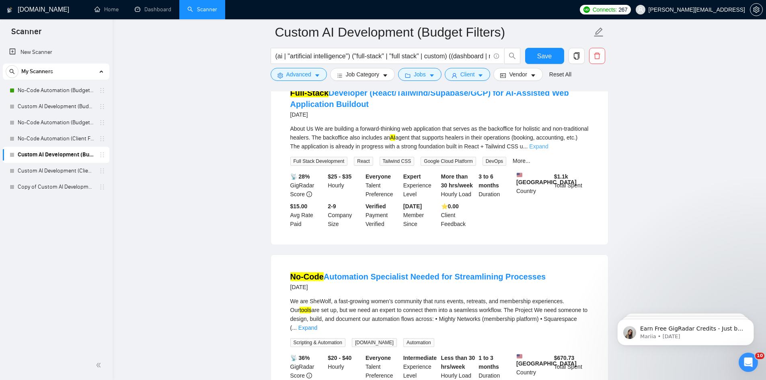
click at [548, 149] on link "Expand" at bounding box center [538, 146] width 19 height 6
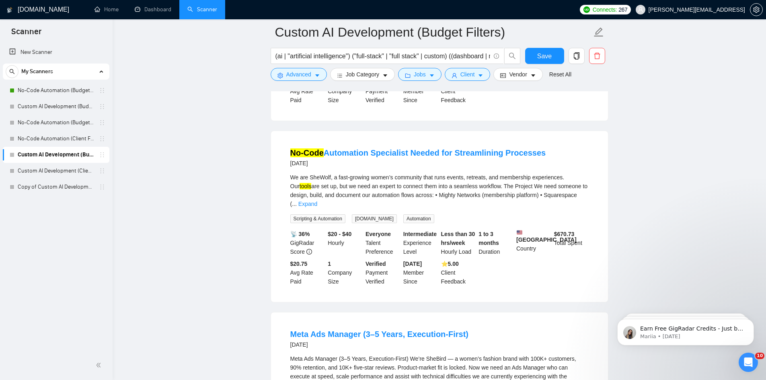
scroll to position [9928, 0]
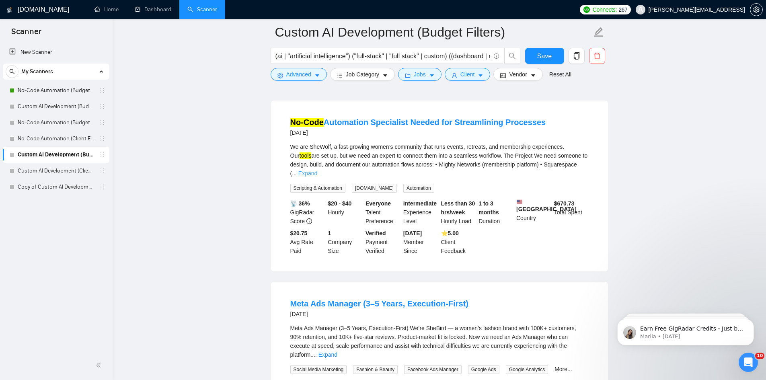
click at [317, 176] on link "Expand" at bounding box center [307, 173] width 19 height 6
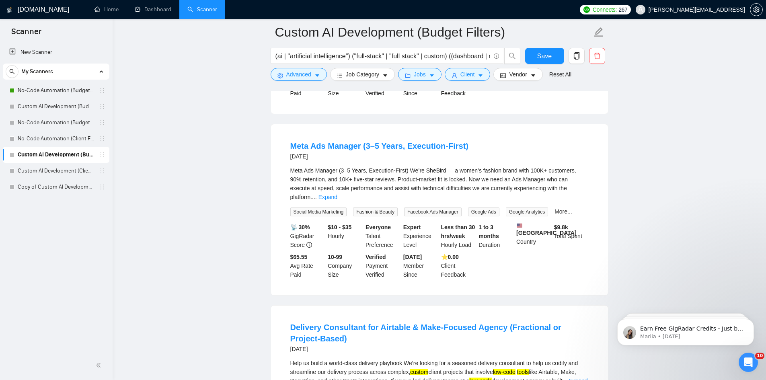
scroll to position [10250, 0]
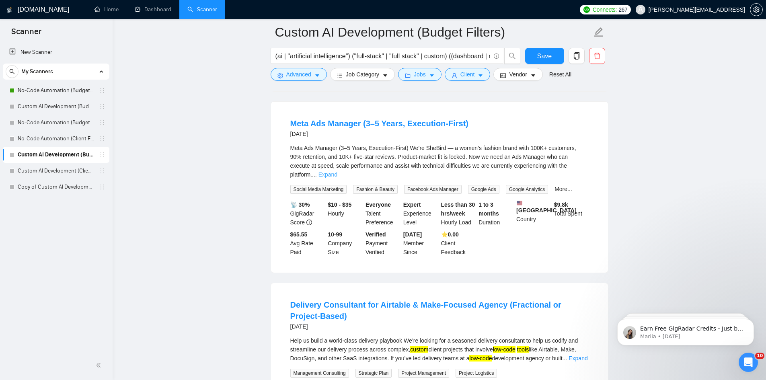
click at [337, 178] on link "Expand" at bounding box center [327, 174] width 19 height 6
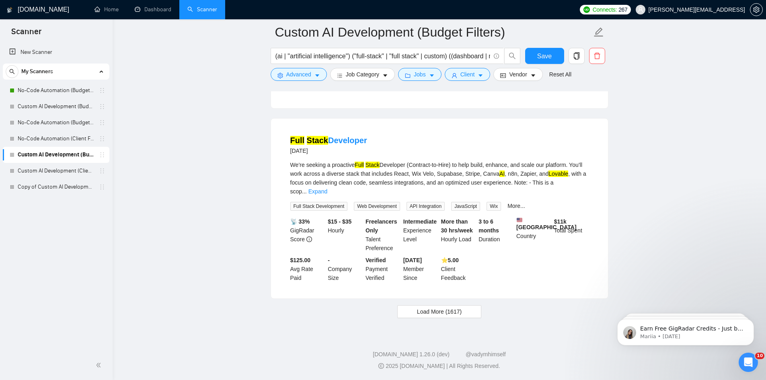
scroll to position [10758, 0]
click at [466, 307] on button "Load More (1617)" at bounding box center [439, 311] width 84 height 13
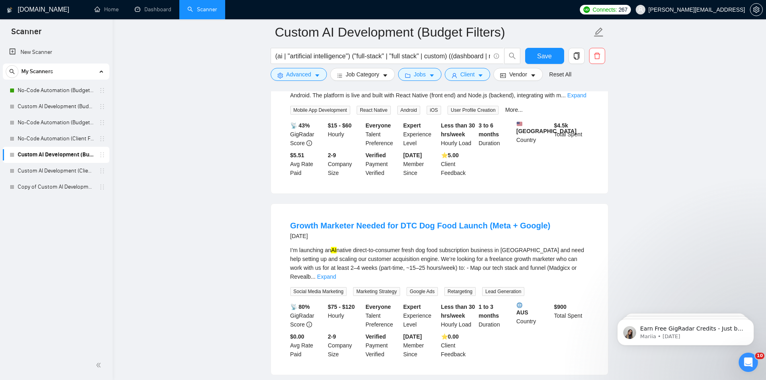
scroll to position [11602, 0]
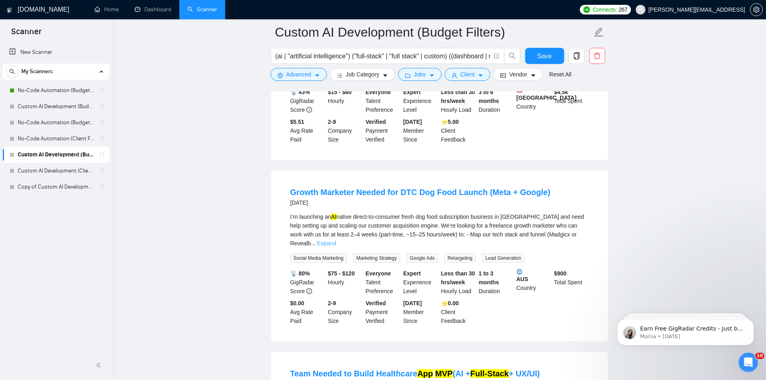
click at [336, 246] on link "Expand" at bounding box center [326, 243] width 19 height 6
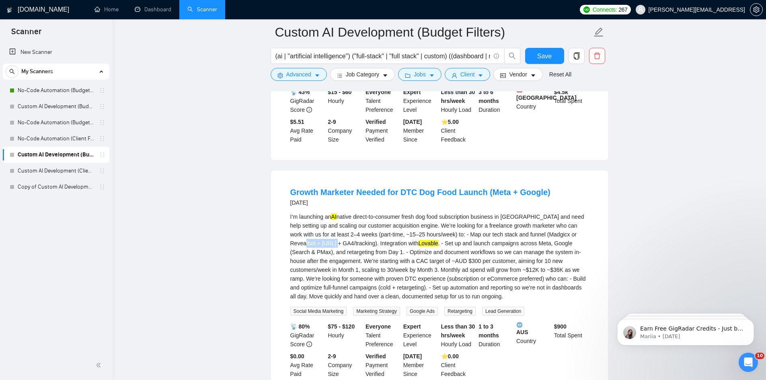
drag, startPoint x: 321, startPoint y: 260, endPoint x: 287, endPoint y: 262, distance: 34.6
click at [287, 262] on li "Growth Marketer Needed for DTC Dog Food Launch (Meta + Google) [DATE] I’m launc…" at bounding box center [438, 282] width 317 height 205
copy div "[URL]"
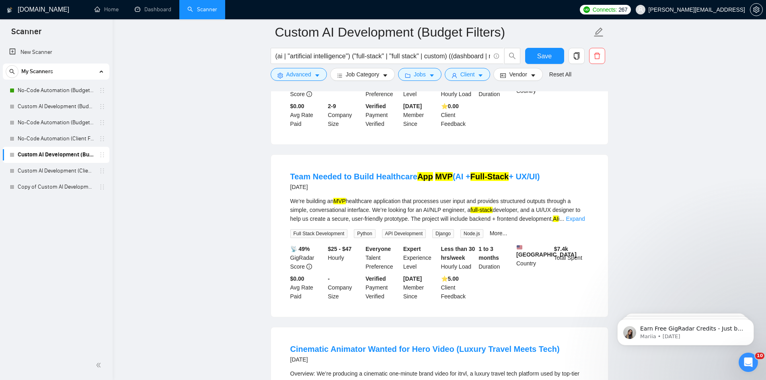
scroll to position [11883, 0]
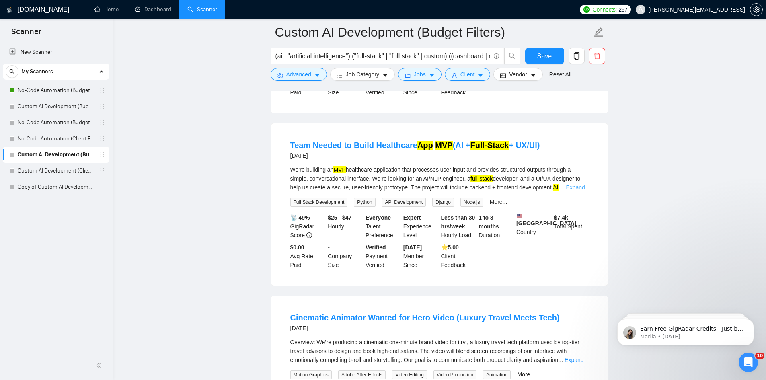
click at [571, 190] on link "Expand" at bounding box center [574, 187] width 19 height 6
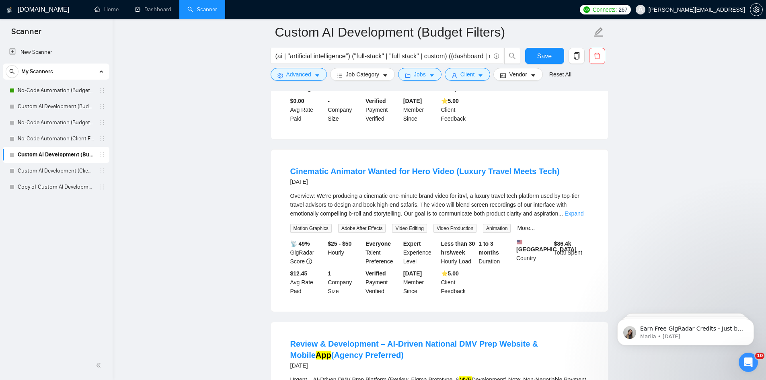
scroll to position [12044, 0]
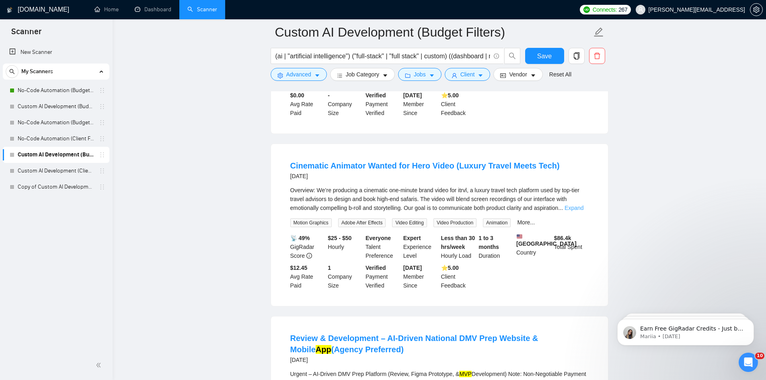
click at [575, 211] on link "Expand" at bounding box center [573, 208] width 19 height 6
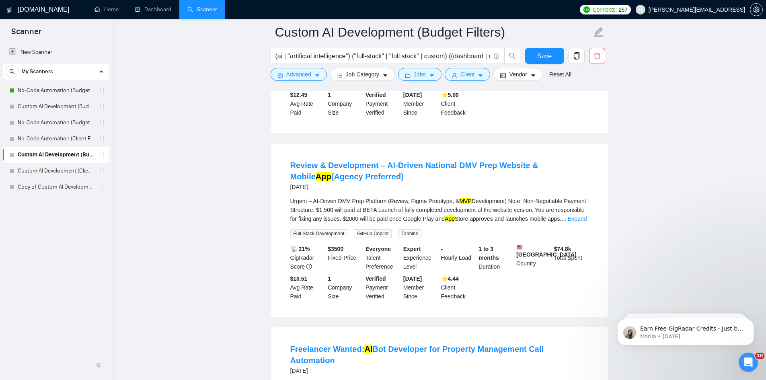
scroll to position [12325, 0]
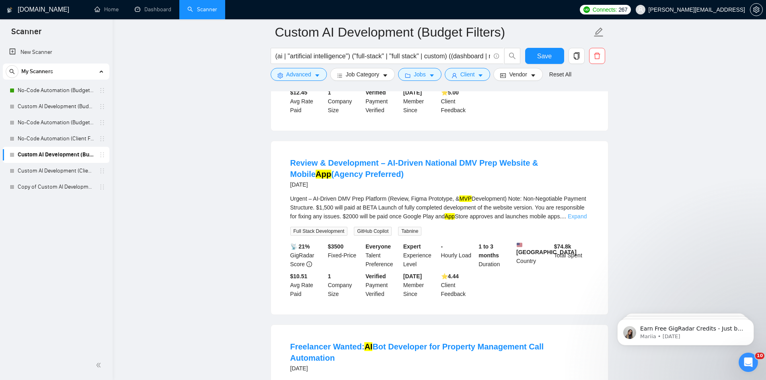
click at [579, 219] on link "Expand" at bounding box center [576, 216] width 19 height 6
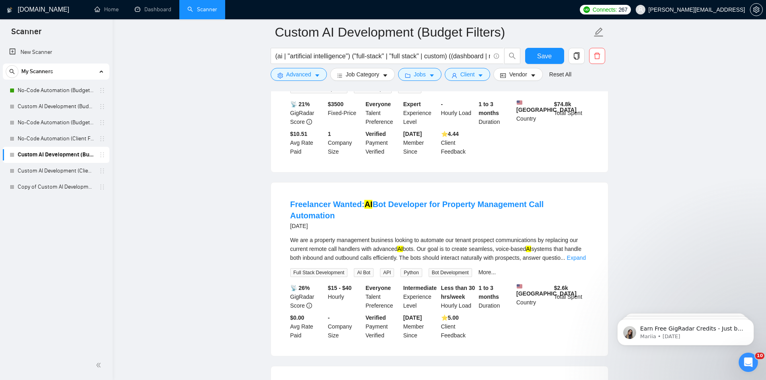
scroll to position [12888, 0]
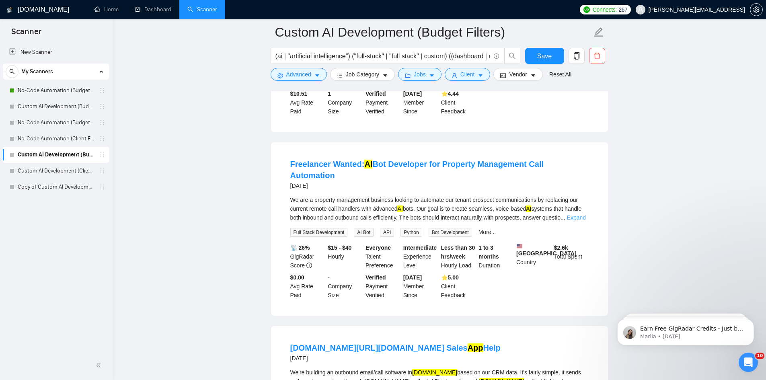
click at [578, 221] on link "Expand" at bounding box center [576, 217] width 19 height 6
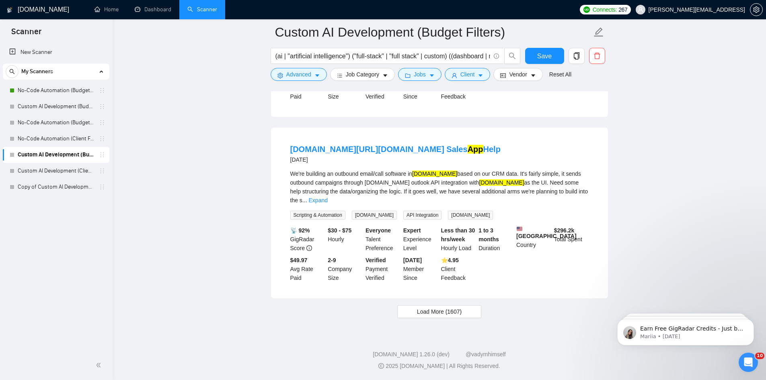
scroll to position [13333, 0]
click at [472, 312] on button "Load More (1607)" at bounding box center [439, 311] width 84 height 13
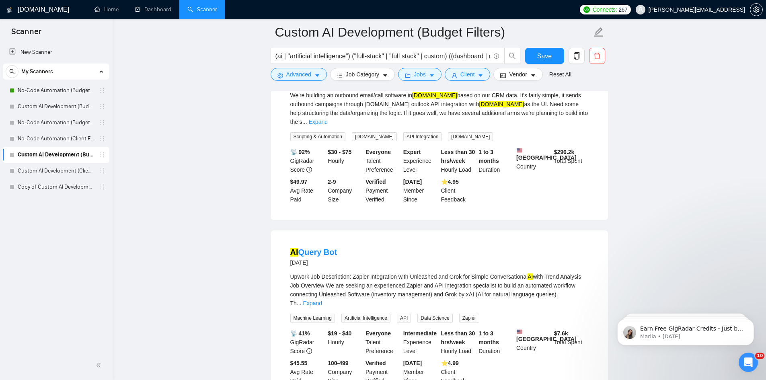
scroll to position [13534, 0]
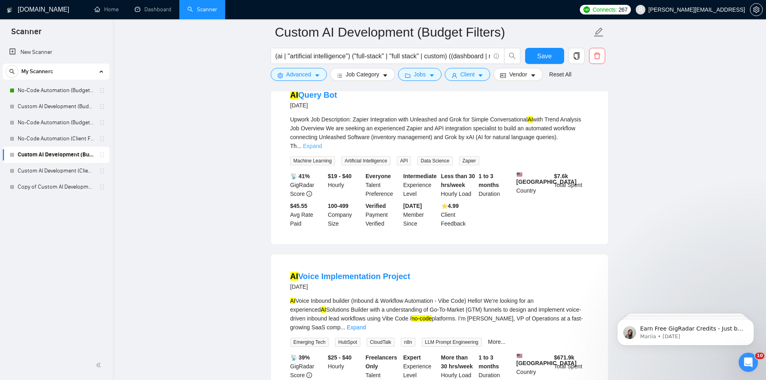
click at [322, 149] on link "Expand" at bounding box center [312, 146] width 19 height 6
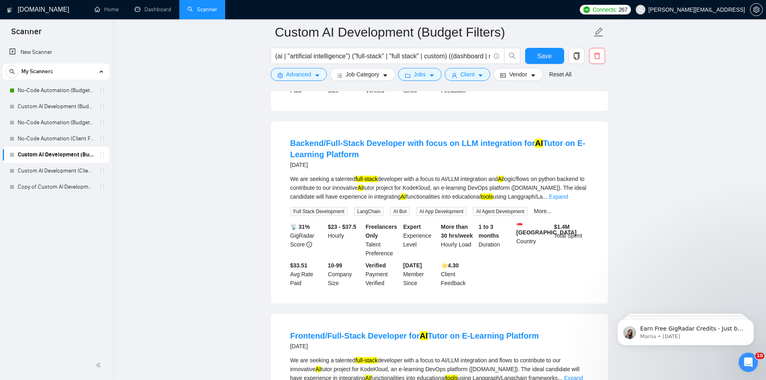
scroll to position [14418, 0]
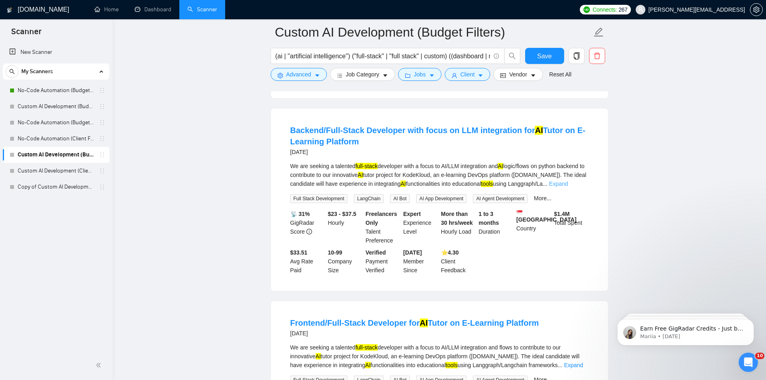
click at [567, 187] on link "Expand" at bounding box center [558, 183] width 19 height 6
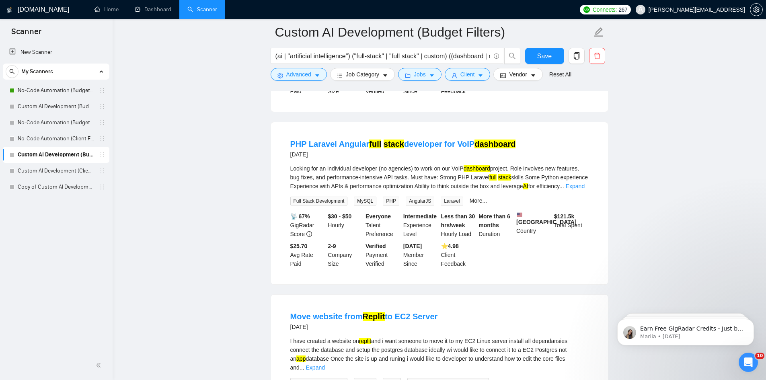
scroll to position [14981, 0]
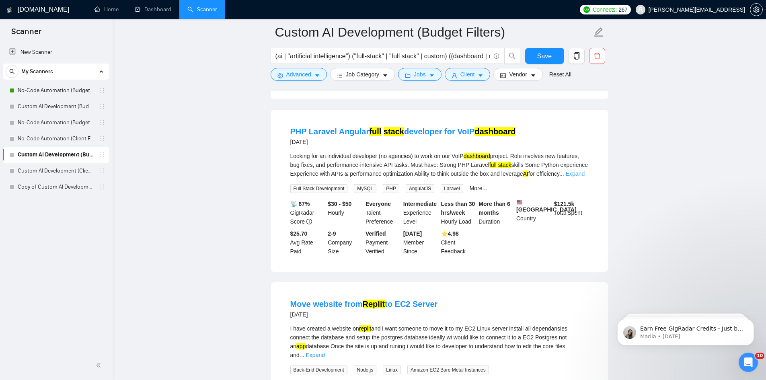
click at [577, 177] on link "Expand" at bounding box center [574, 173] width 19 height 6
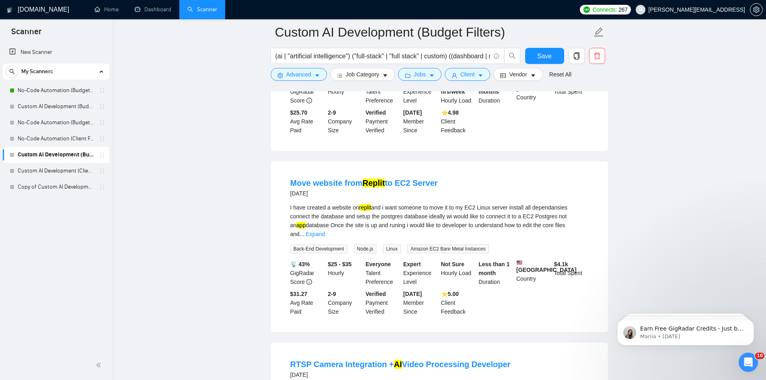
scroll to position [15141, 0]
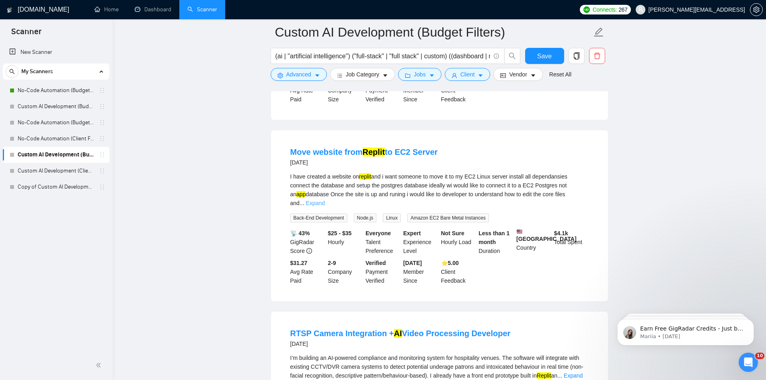
click at [325, 206] on link "Expand" at bounding box center [315, 203] width 19 height 6
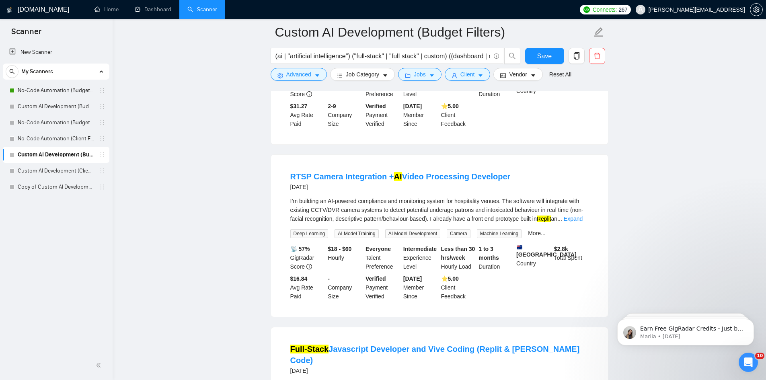
scroll to position [15302, 0]
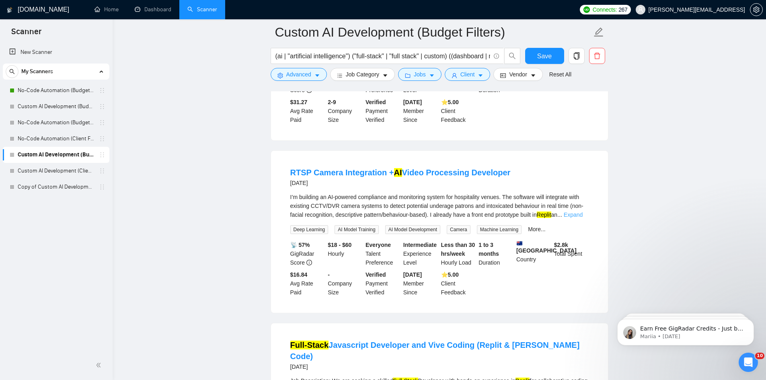
click at [581, 218] on link "Expand" at bounding box center [572, 214] width 19 height 6
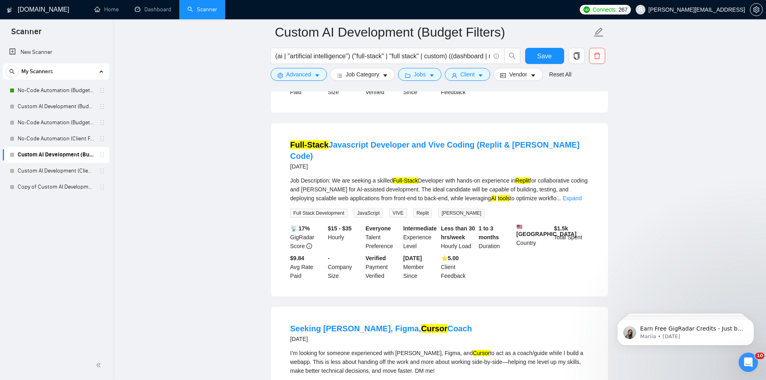
scroll to position [15624, 0]
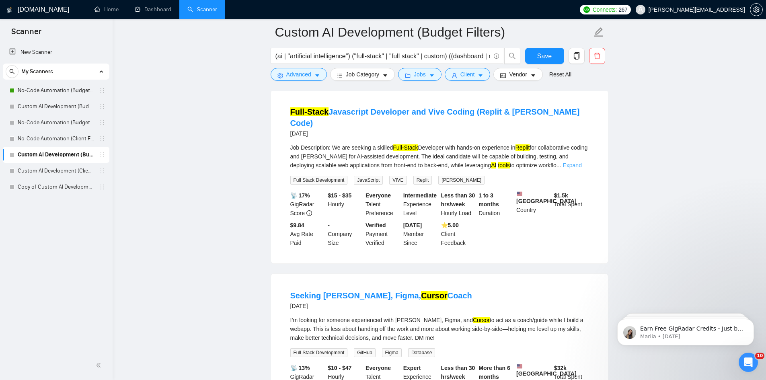
click at [581, 168] on link "Expand" at bounding box center [571, 165] width 19 height 6
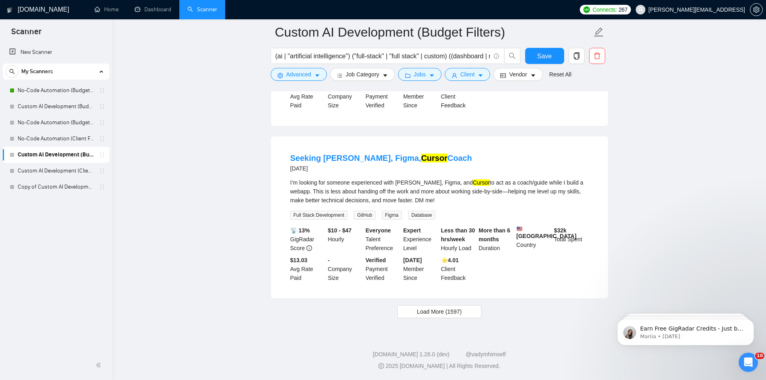
scroll to position [15876, 0]
click at [463, 308] on button "Load More (1597)" at bounding box center [439, 311] width 84 height 13
click at [56, 170] on link "Custom AI Development (Client Filters)" at bounding box center [56, 171] width 76 height 16
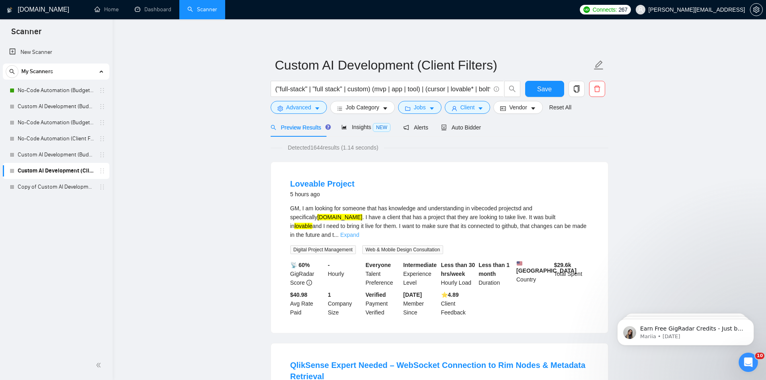
click at [359, 231] on link "Expand" at bounding box center [349, 234] width 19 height 6
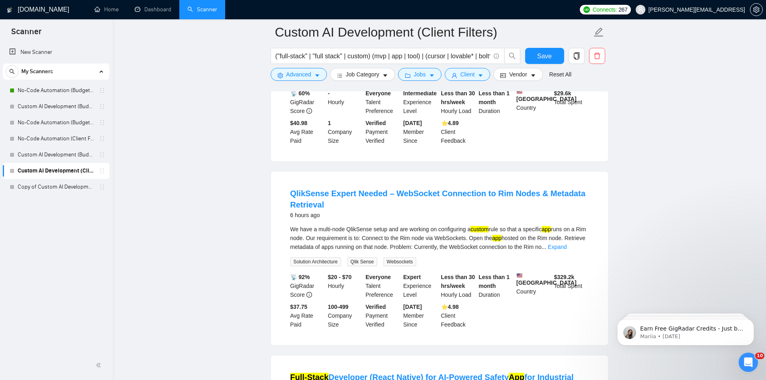
scroll to position [241, 0]
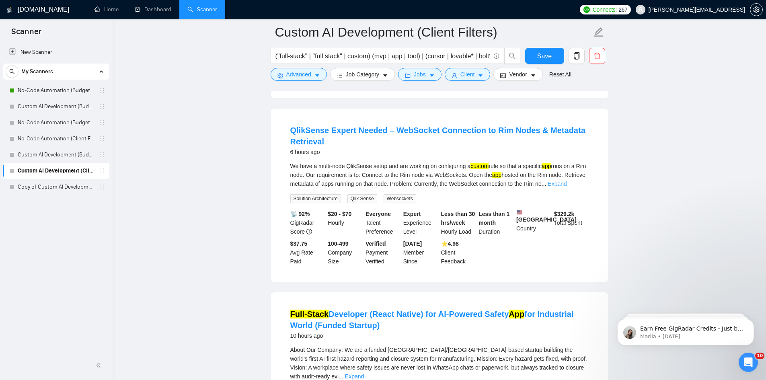
click at [566, 187] on link "Expand" at bounding box center [556, 183] width 19 height 6
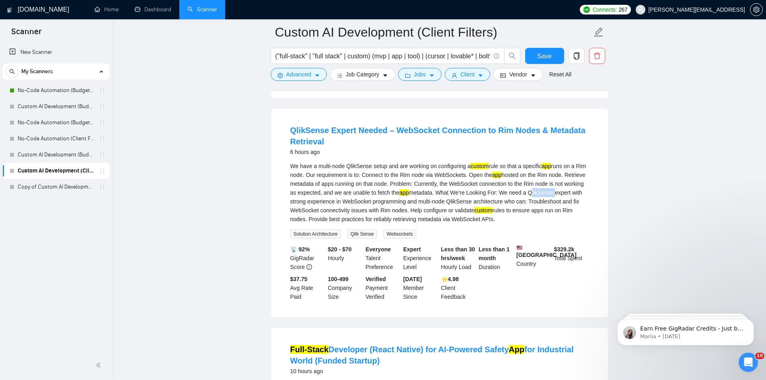
drag, startPoint x: 549, startPoint y: 198, endPoint x: 580, endPoint y: 198, distance: 30.9
click at [580, 198] on div "We have a multi-node QlikSense setup and are working on configuring a custom ru…" at bounding box center [439, 193] width 298 height 62
copy div "QlikSense"
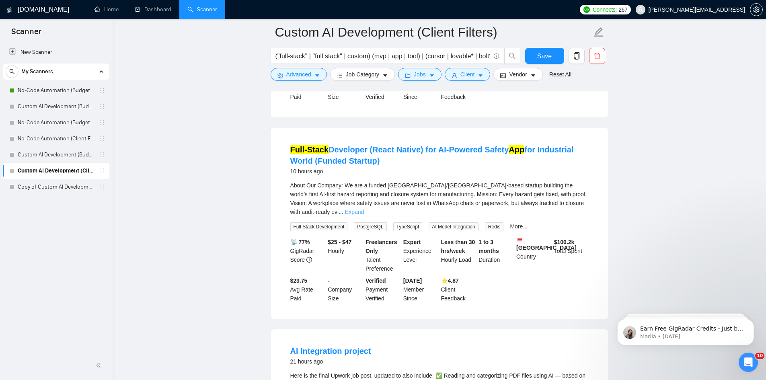
scroll to position [442, 0]
click at [364, 213] on link "Expand" at bounding box center [354, 210] width 19 height 6
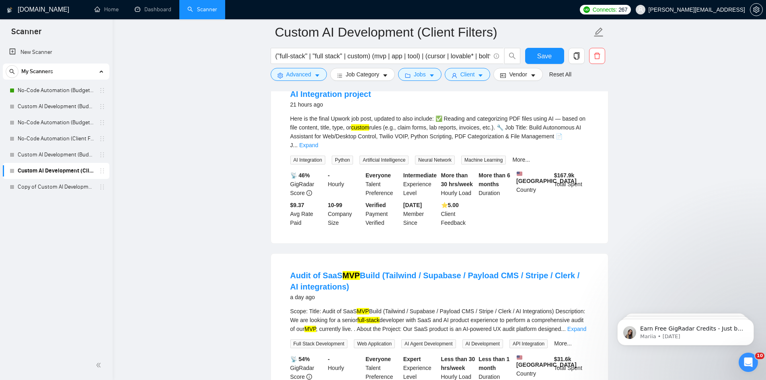
scroll to position [1005, 0]
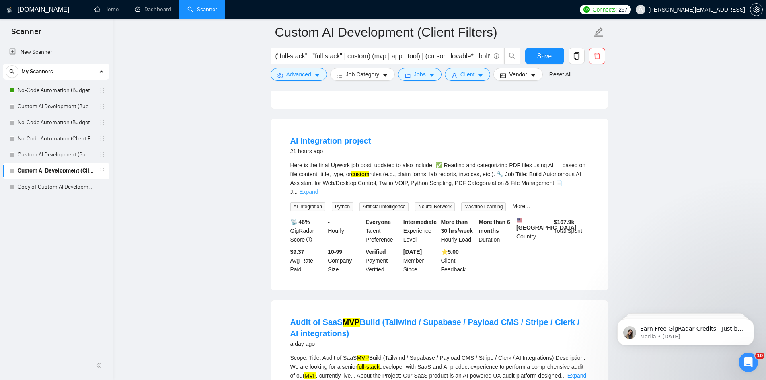
click at [318, 195] on link "Expand" at bounding box center [308, 191] width 19 height 6
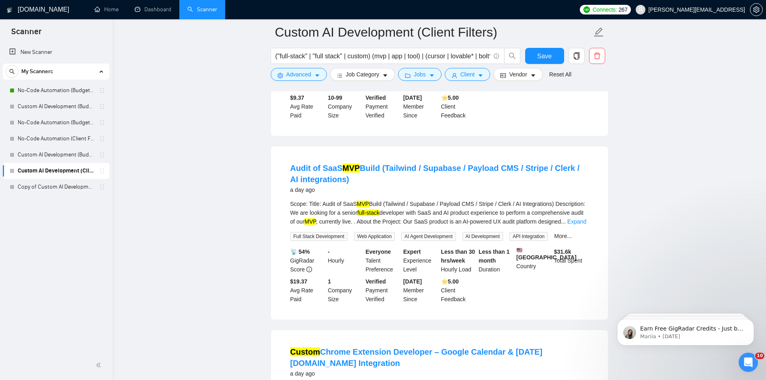
scroll to position [1527, 0]
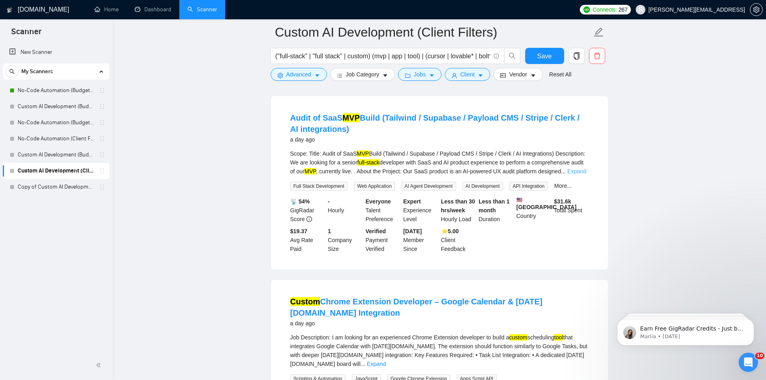
click at [575, 174] on link "Expand" at bounding box center [576, 171] width 19 height 6
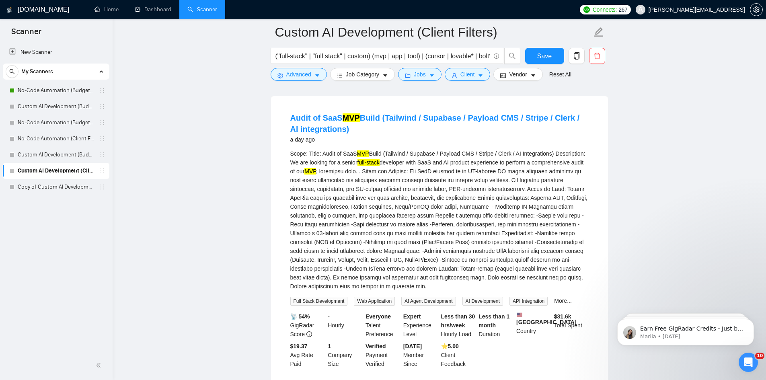
scroll to position [1768, 0]
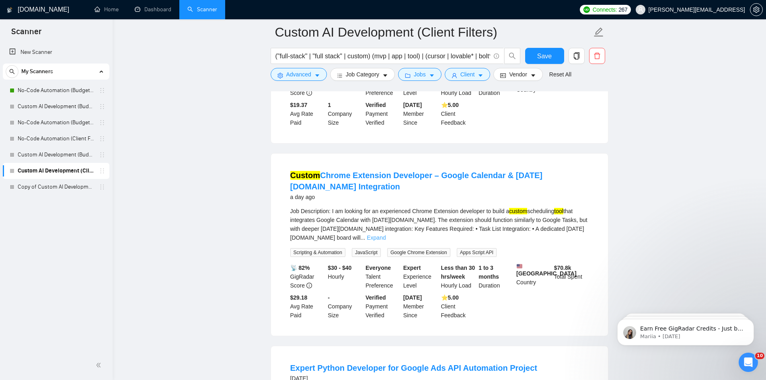
click at [385, 241] on link "Expand" at bounding box center [375, 237] width 19 height 6
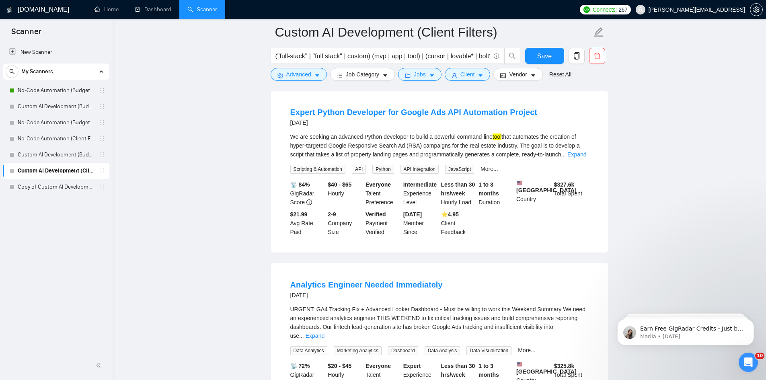
scroll to position [2090, 0]
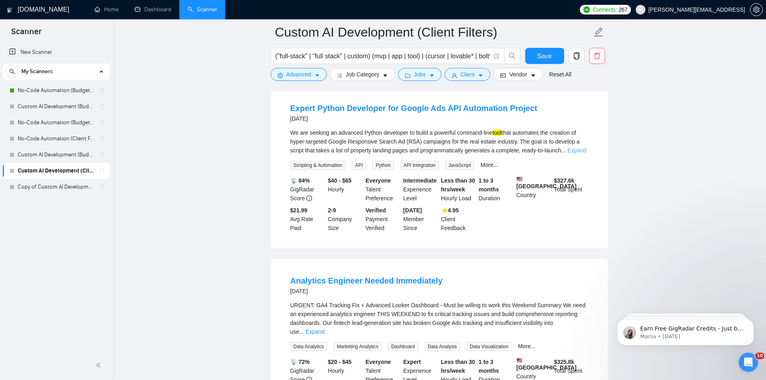
click at [578, 154] on link "Expand" at bounding box center [576, 150] width 19 height 6
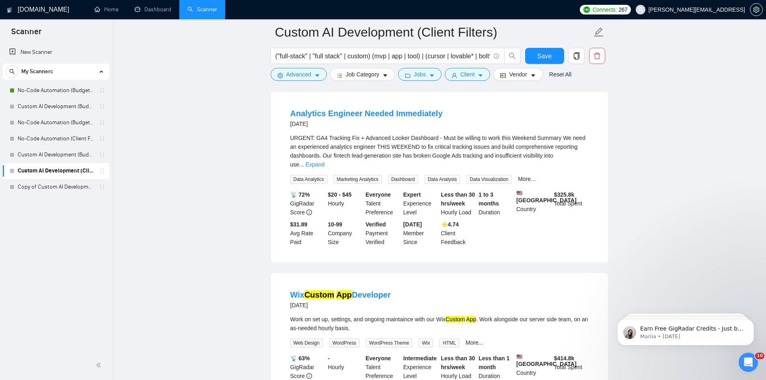
scroll to position [2532, 0]
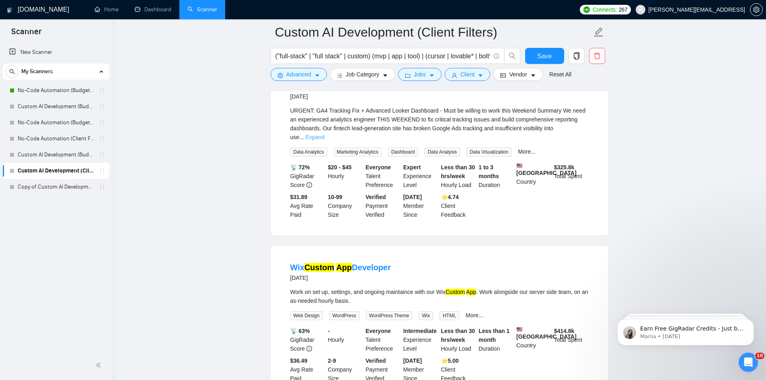
click at [324, 140] on link "Expand" at bounding box center [314, 137] width 19 height 6
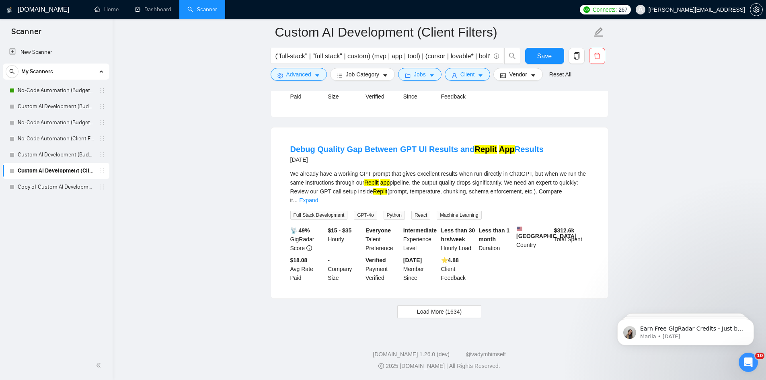
scroll to position [3054, 0]
click at [448, 313] on span "Load More (1634)" at bounding box center [439, 311] width 45 height 9
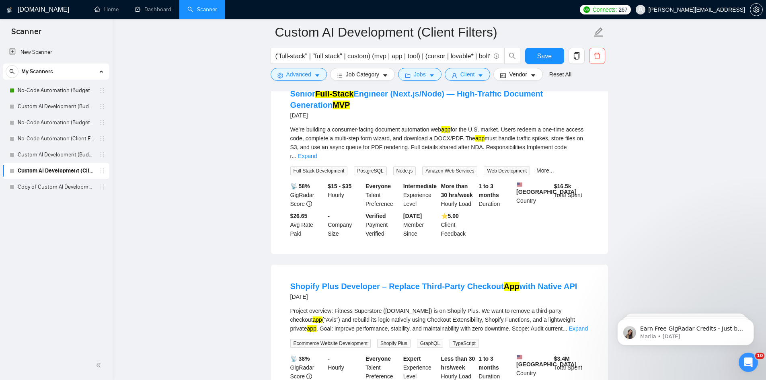
scroll to position [3456, 0]
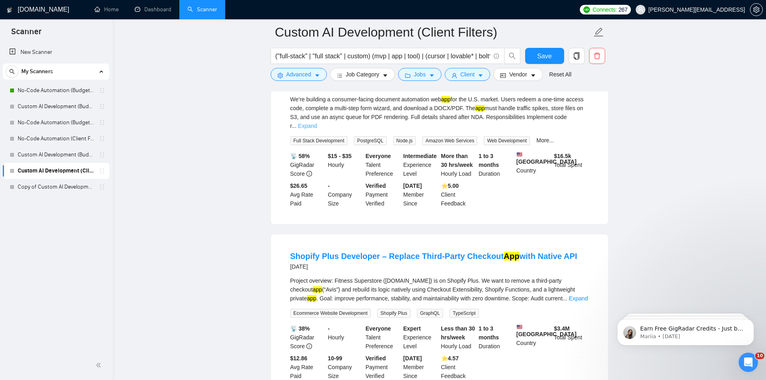
click at [317, 129] on link "Expand" at bounding box center [307, 126] width 19 height 6
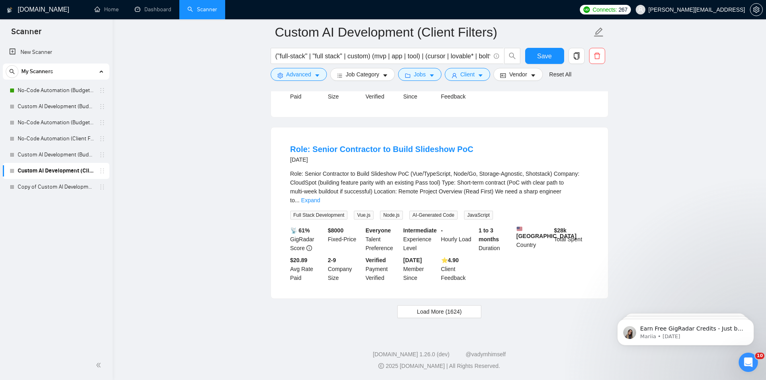
scroll to position [4983, 0]
click at [467, 310] on button "Load More (1624)" at bounding box center [439, 311] width 84 height 13
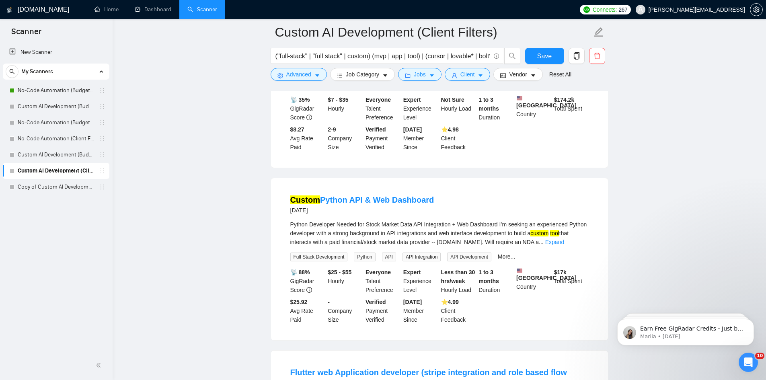
scroll to position [5305, 0]
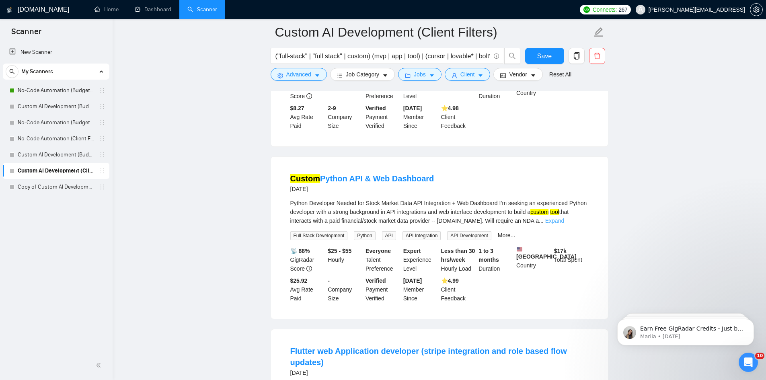
click at [564, 224] on link "Expand" at bounding box center [554, 220] width 19 height 6
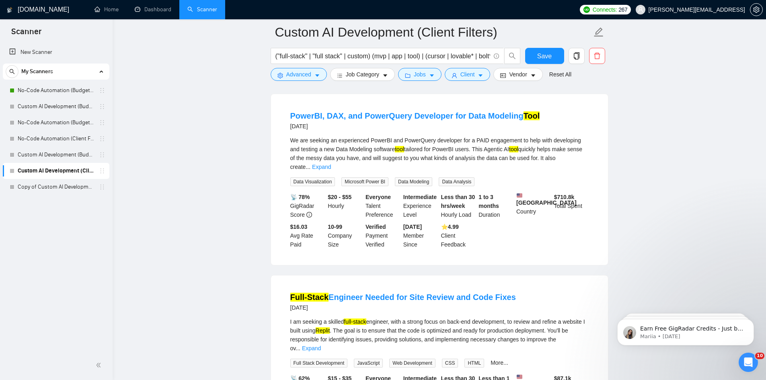
scroll to position [6269, 0]
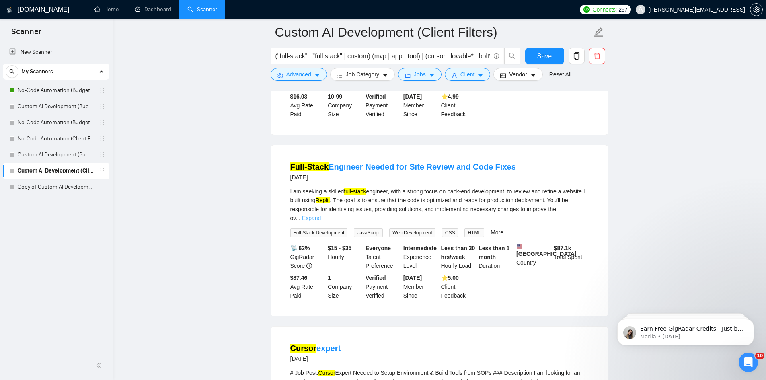
click at [321, 221] on link "Expand" at bounding box center [311, 218] width 19 height 6
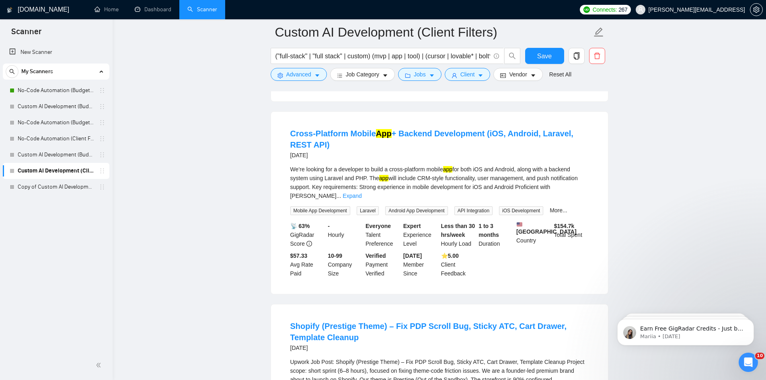
scroll to position [6711, 0]
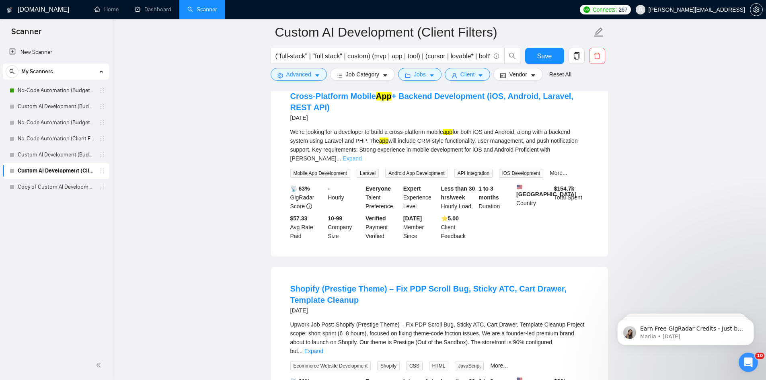
click at [361, 162] on link "Expand" at bounding box center [351, 158] width 19 height 6
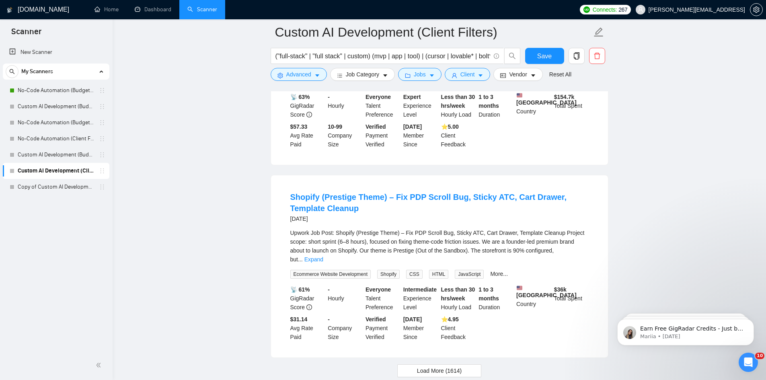
scroll to position [6872, 0]
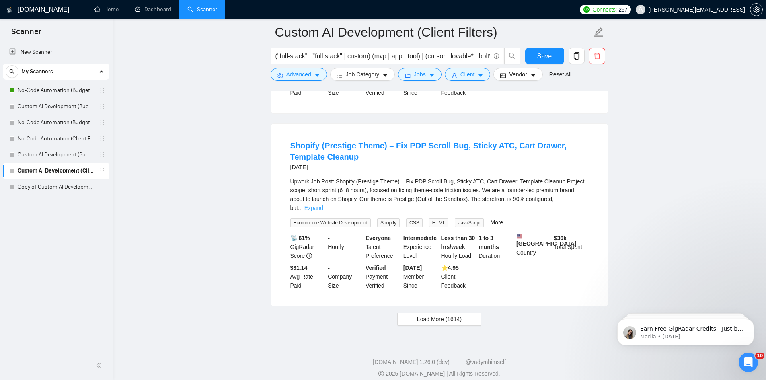
click at [323, 211] on link "Expand" at bounding box center [313, 208] width 19 height 6
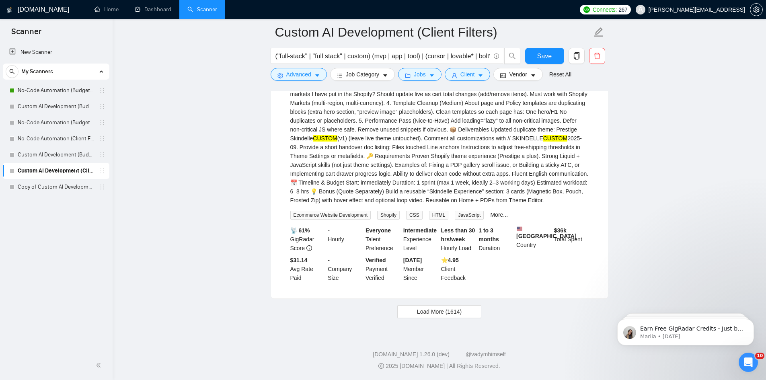
scroll to position [7099, 0]
click at [467, 317] on button "Load More (1614)" at bounding box center [439, 311] width 84 height 13
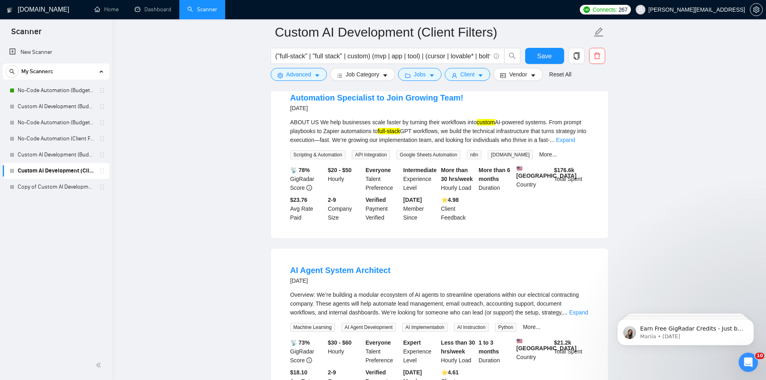
scroll to position [7300, 0]
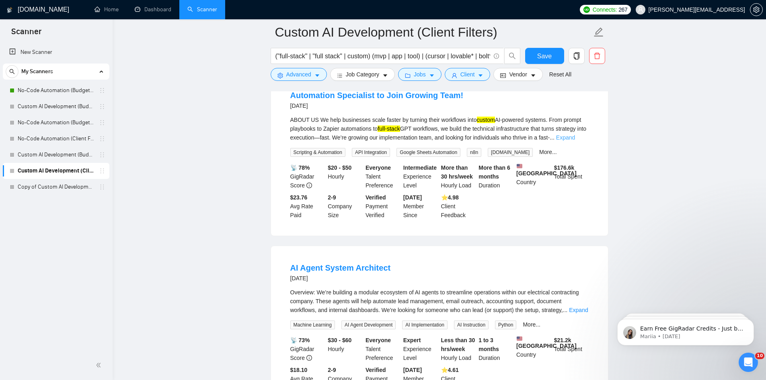
click at [571, 141] on link "Expand" at bounding box center [565, 137] width 19 height 6
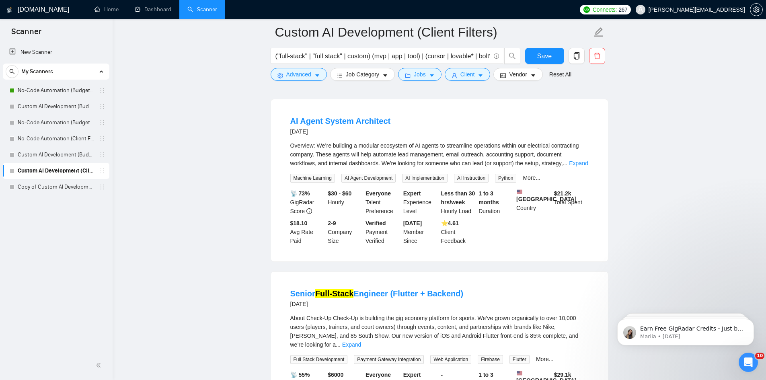
scroll to position [7582, 0]
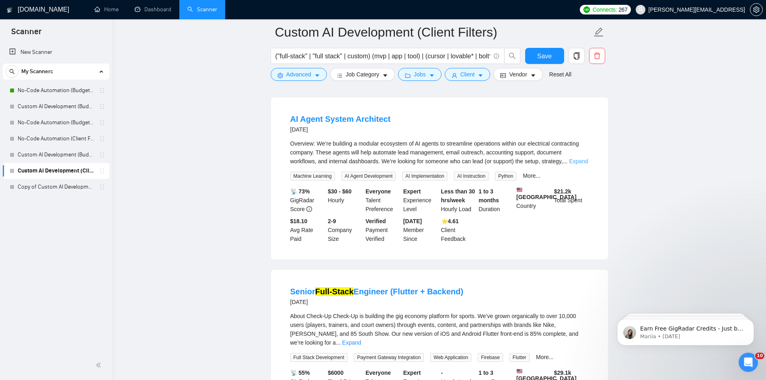
click at [576, 164] on link "Expand" at bounding box center [578, 161] width 19 height 6
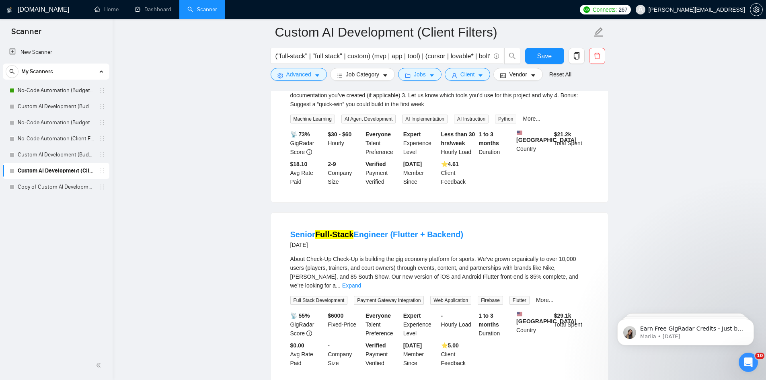
scroll to position [7903, 0]
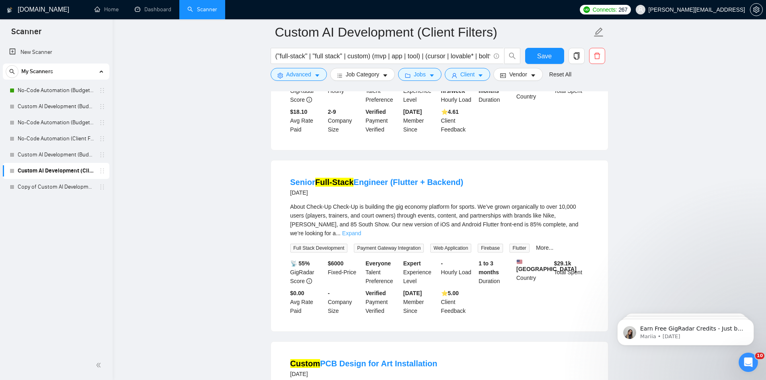
click at [361, 236] on link "Expand" at bounding box center [351, 233] width 19 height 6
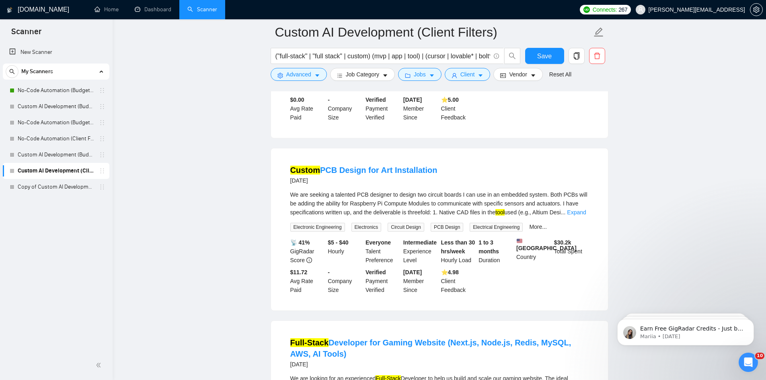
scroll to position [8305, 0]
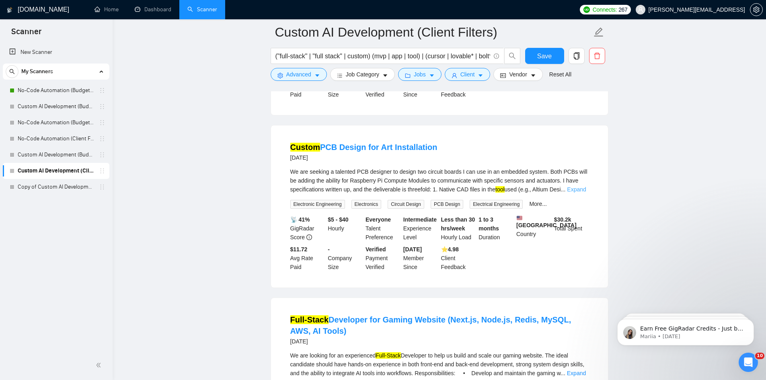
click at [583, 192] on link "Expand" at bounding box center [576, 189] width 19 height 6
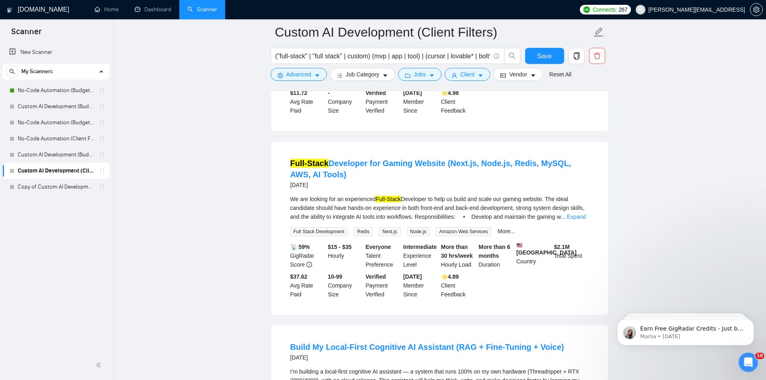
scroll to position [8506, 0]
click at [583, 219] on link "Expand" at bounding box center [576, 216] width 19 height 6
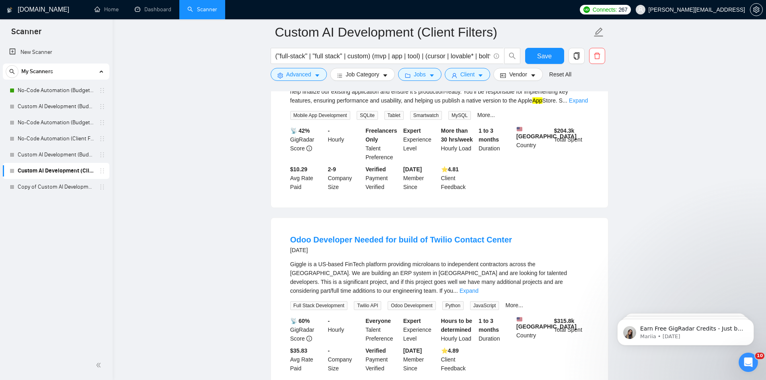
scroll to position [9470, 0]
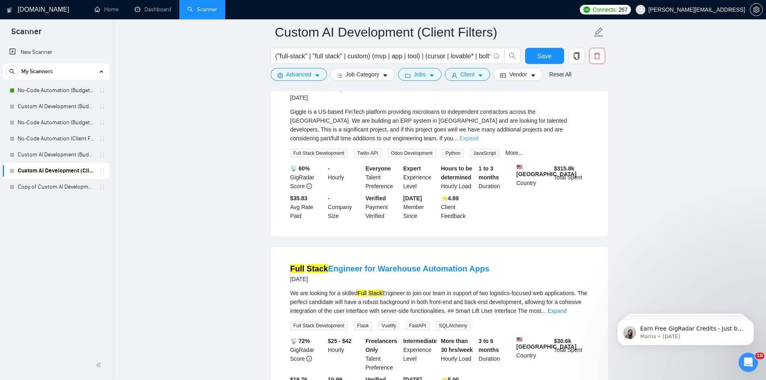
click at [478, 141] on link "Expand" at bounding box center [468, 138] width 19 height 6
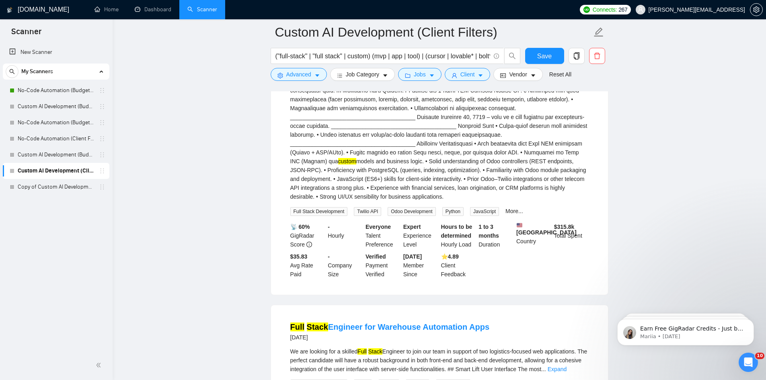
scroll to position [9912, 0]
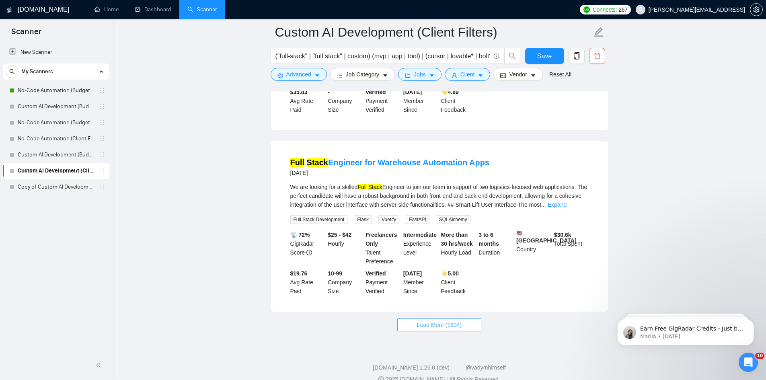
click at [435, 329] on span "Load More (1604)" at bounding box center [439, 324] width 45 height 9
click at [103, 187] on icon "holder" at bounding box center [102, 186] width 4 height 5
drag, startPoint x: 95, startPoint y: 188, endPoint x: 72, endPoint y: 185, distance: 23.1
click at [72, 185] on link "Copy of Custom AI Development (Client Filters)" at bounding box center [56, 187] width 76 height 16
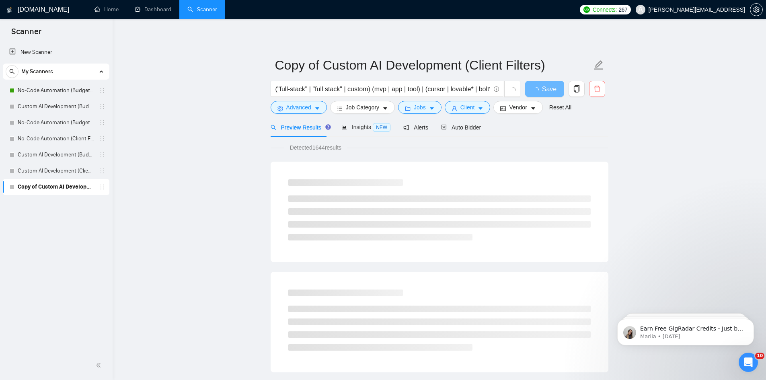
click at [601, 90] on span "delete" at bounding box center [596, 88] width 15 height 7
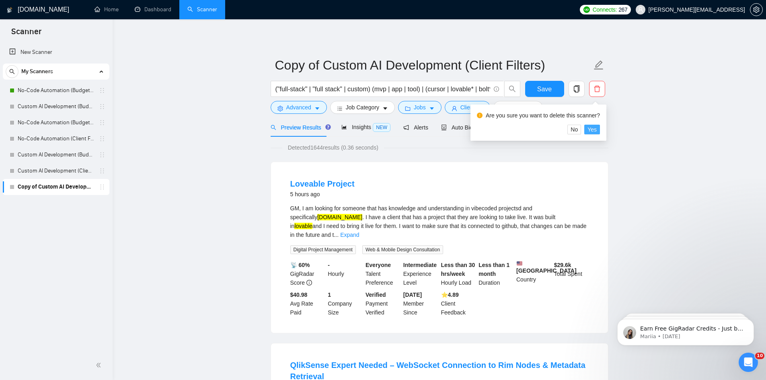
click at [592, 131] on span "Yes" at bounding box center [591, 129] width 9 height 9
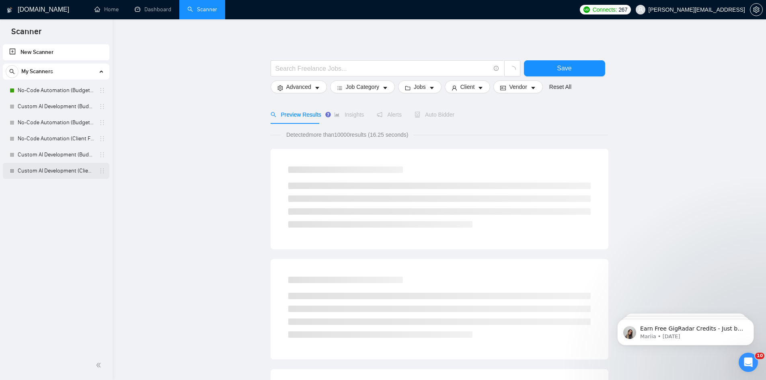
click at [56, 165] on link "Custom AI Development (Client Filters)" at bounding box center [56, 171] width 76 height 16
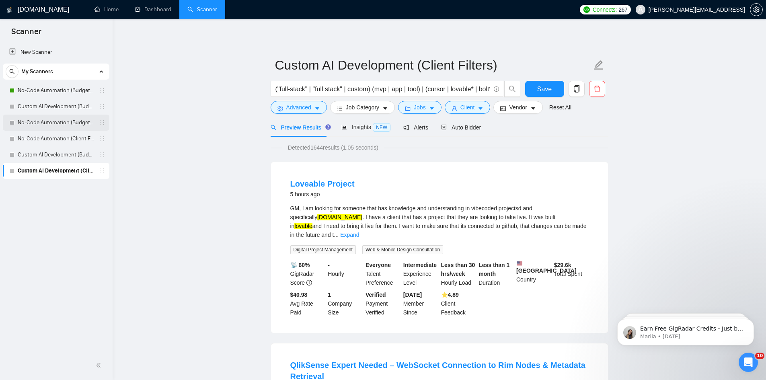
click at [65, 121] on link "No-Code Automation (Budget Filters)" at bounding box center [56, 123] width 76 height 16
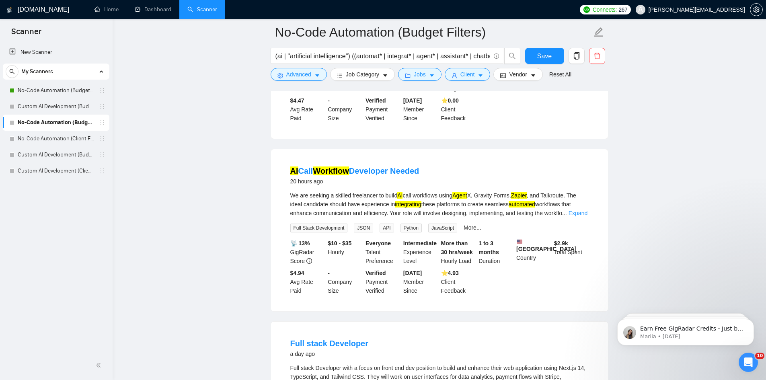
scroll to position [1666, 0]
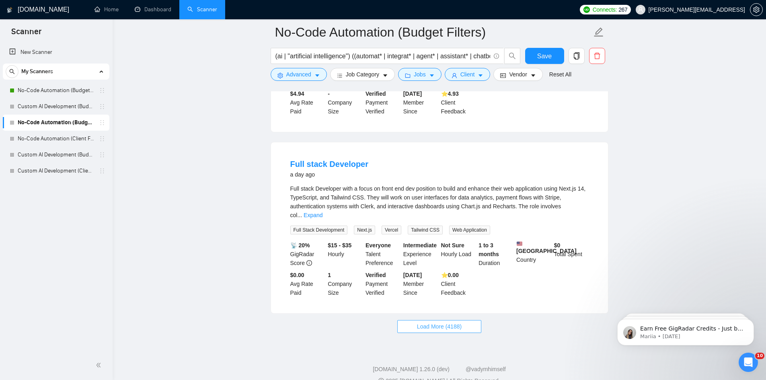
click at [471, 320] on button "Load More (4188)" at bounding box center [439, 326] width 84 height 13
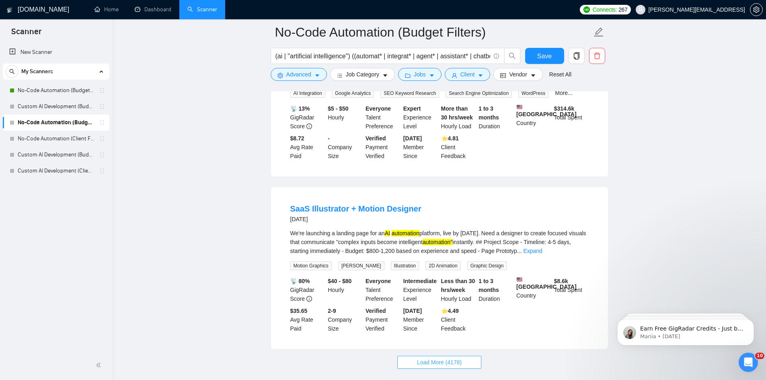
scroll to position [3458, 0]
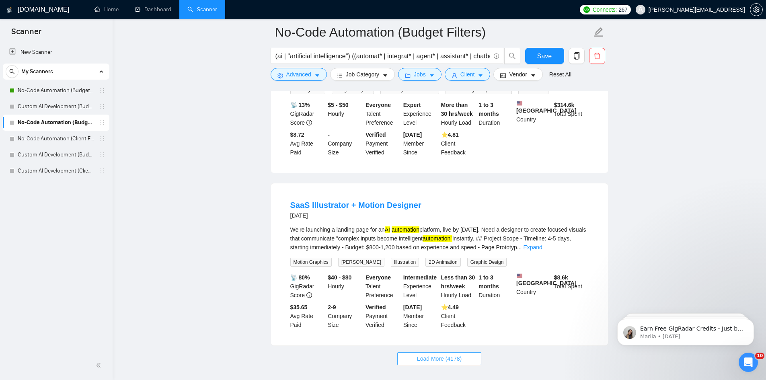
click at [438, 354] on span "Load More (4178)" at bounding box center [439, 358] width 45 height 9
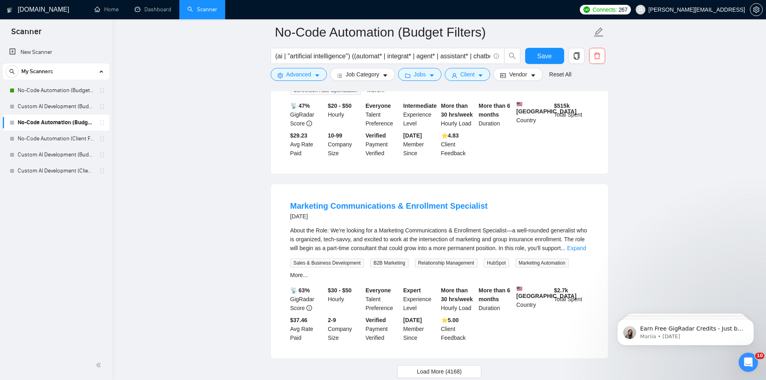
scroll to position [5259, 0]
click at [419, 366] on span "Load More (4168)" at bounding box center [439, 370] width 45 height 9
click at [76, 151] on link "Custom AI Development (Budget Filters)" at bounding box center [56, 155] width 76 height 16
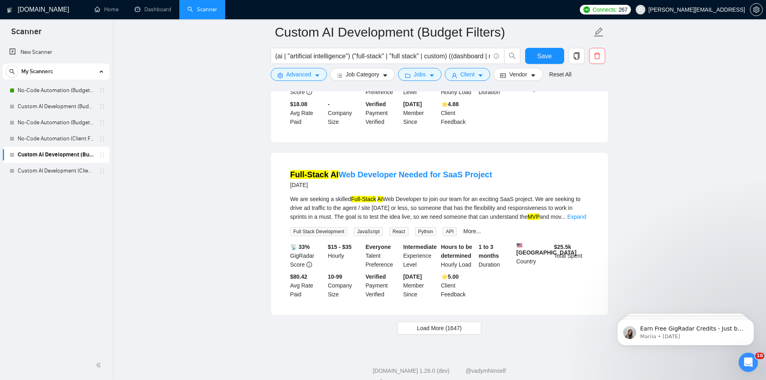
scroll to position [1683, 0]
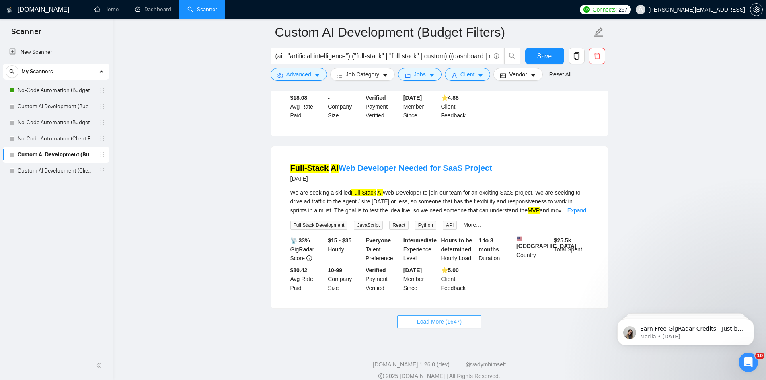
click at [462, 315] on button "Load More (1647)" at bounding box center [439, 321] width 84 height 13
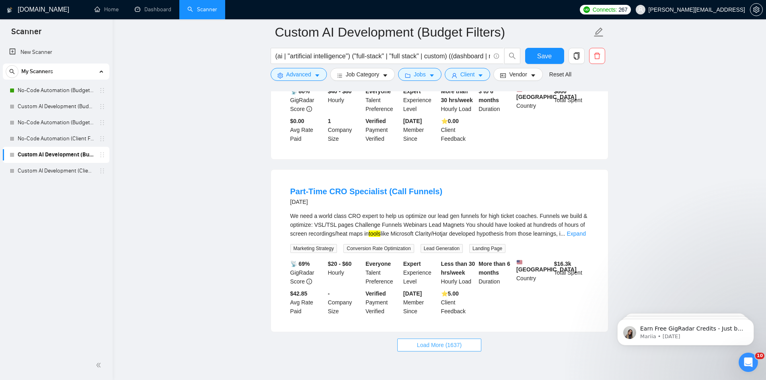
scroll to position [3486, 0]
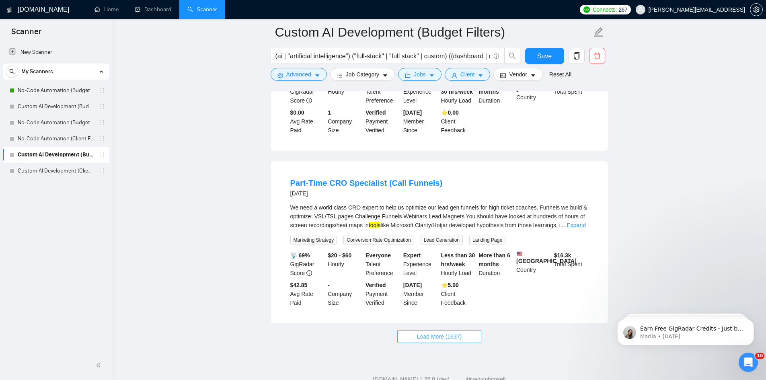
click at [452, 330] on button "Load More (1637)" at bounding box center [439, 336] width 84 height 13
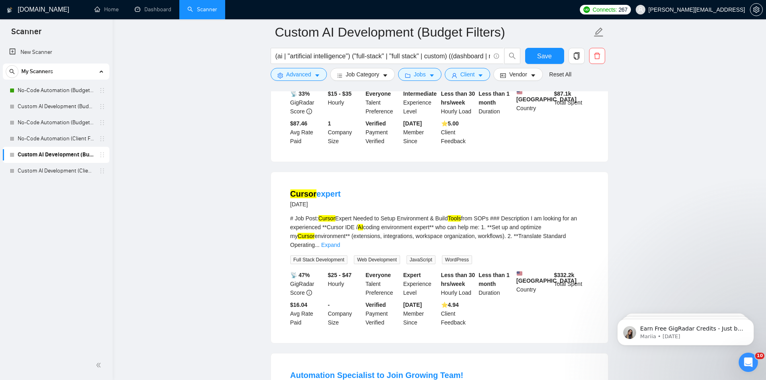
scroll to position [5284, 0]
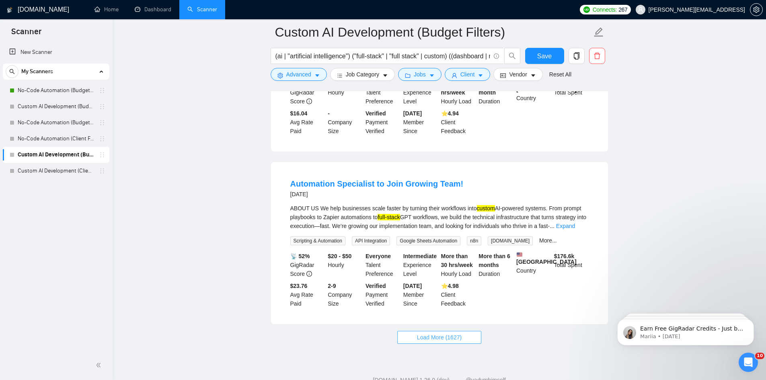
click at [437, 333] on span "Load More (1627)" at bounding box center [439, 337] width 45 height 9
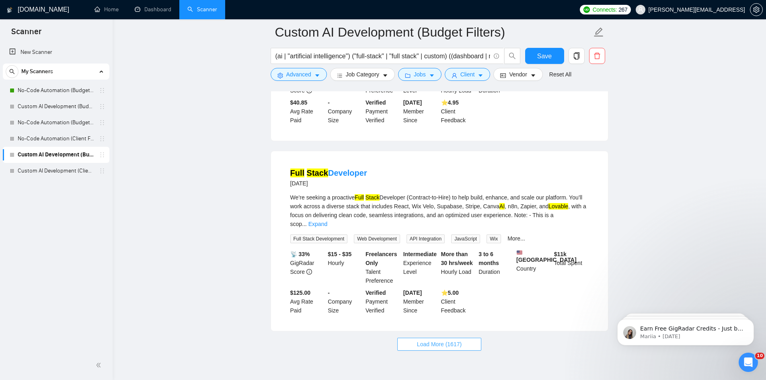
scroll to position [7107, 0]
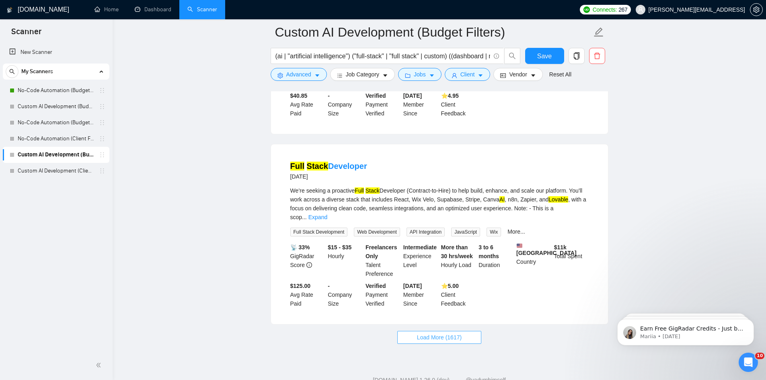
click at [430, 333] on span "Load More (1617)" at bounding box center [439, 337] width 45 height 9
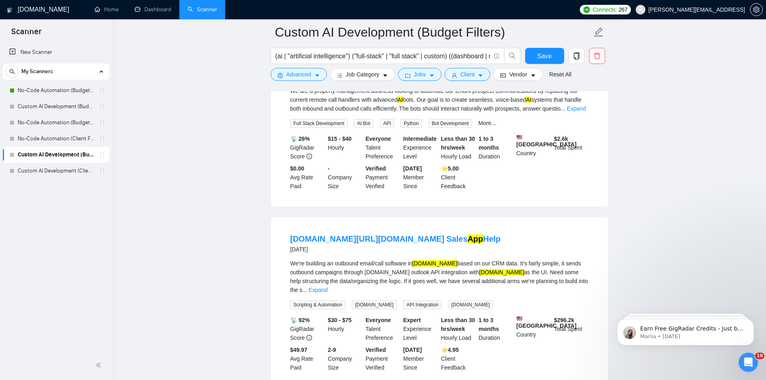
scroll to position [8895, 0]
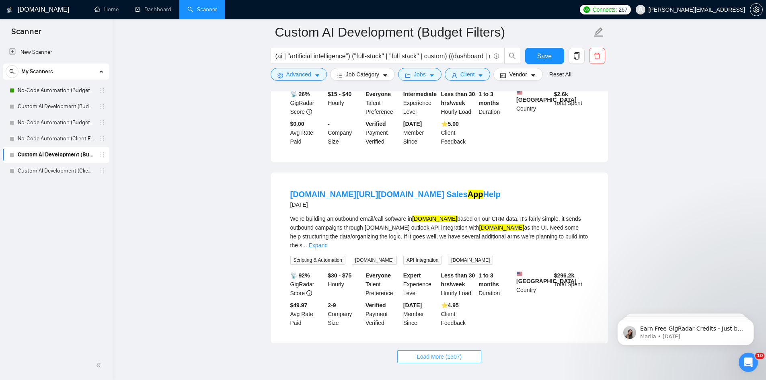
click at [429, 352] on span "Load More (1607)" at bounding box center [439, 356] width 45 height 9
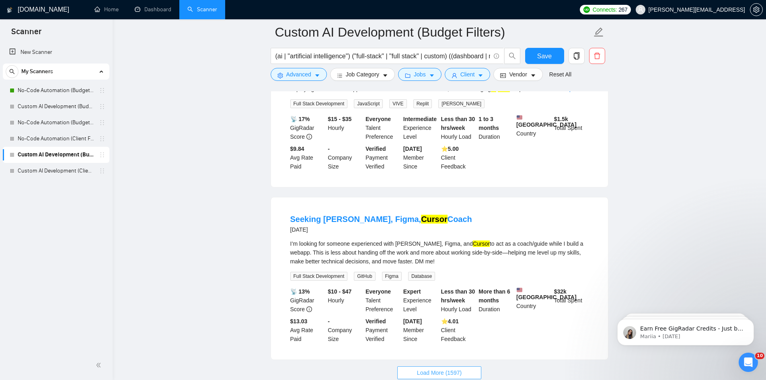
scroll to position [10686, 0]
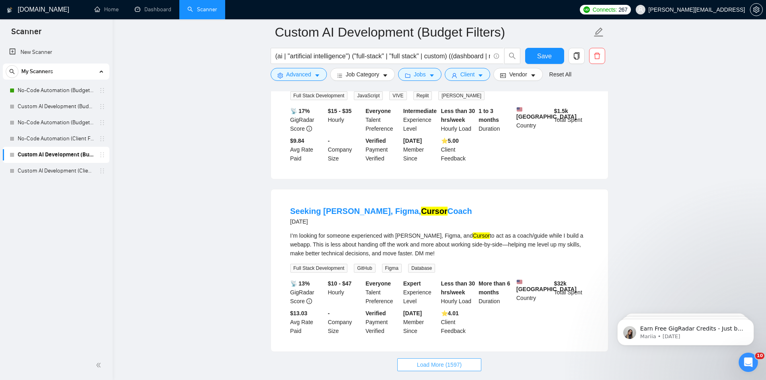
click at [429, 360] on span "Load More (1597)" at bounding box center [439, 364] width 45 height 9
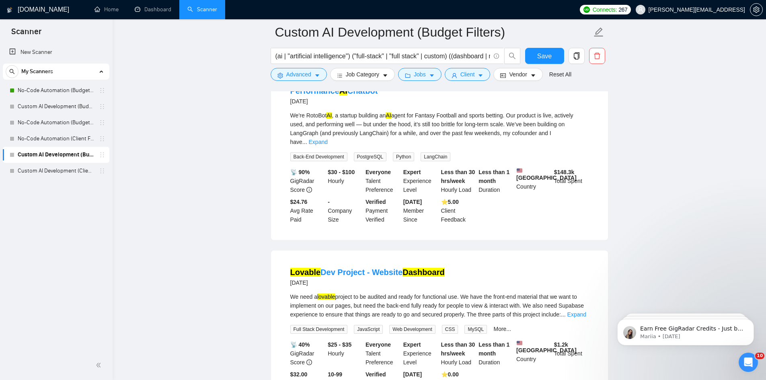
scroll to position [12483, 0]
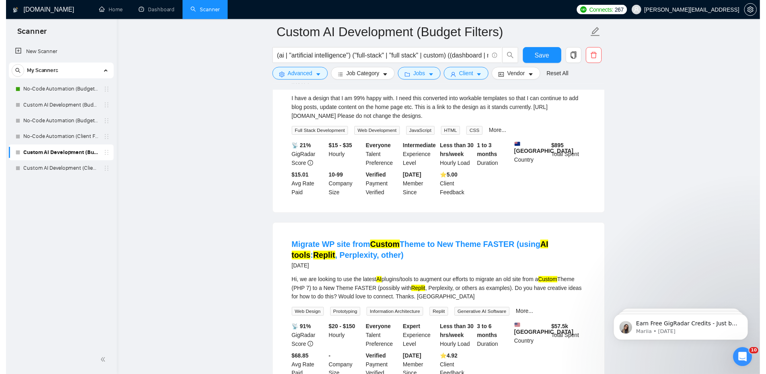
scroll to position [14271, 0]
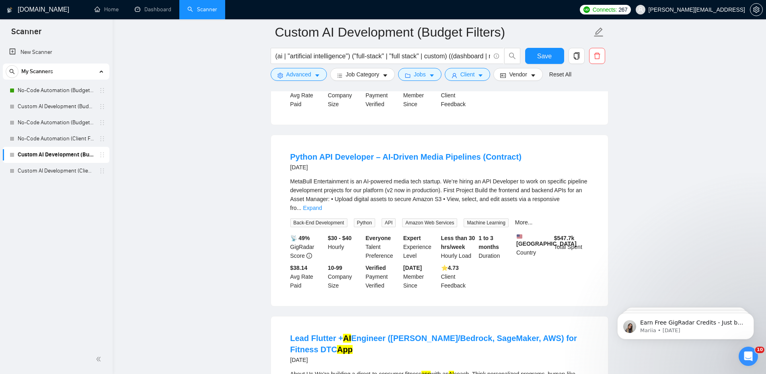
scroll to position [16068, 0]
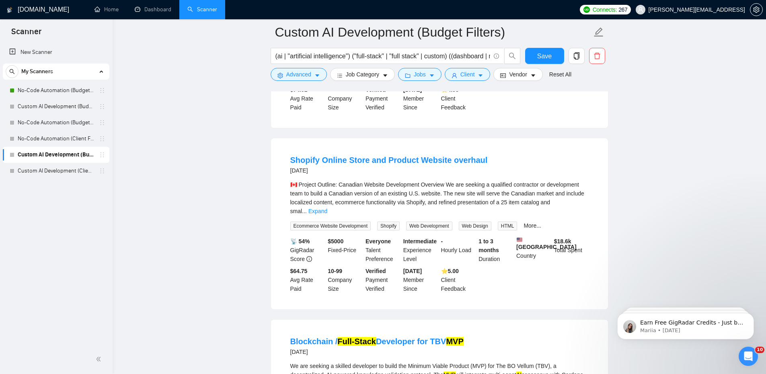
scroll to position [17853, 0]
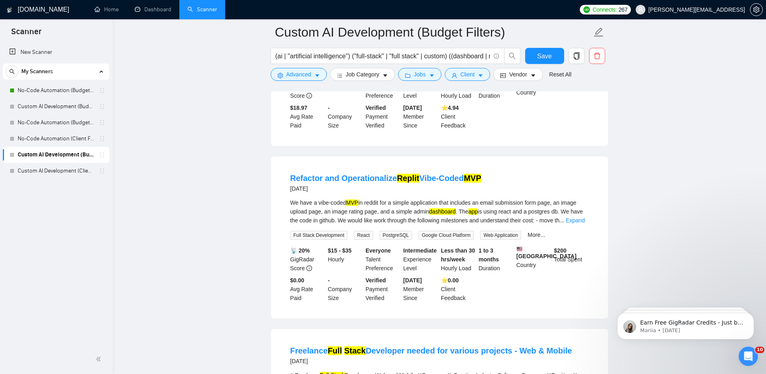
scroll to position [19667, 0]
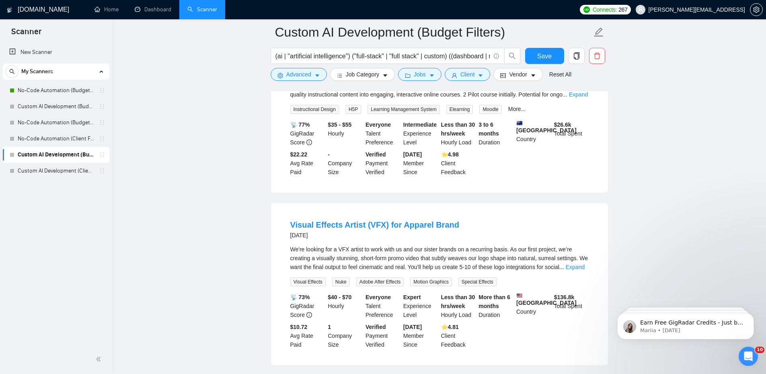
scroll to position [20712, 0]
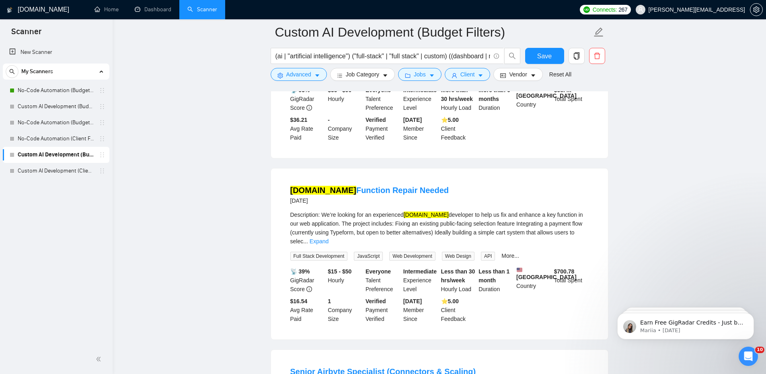
scroll to position [21578, 0]
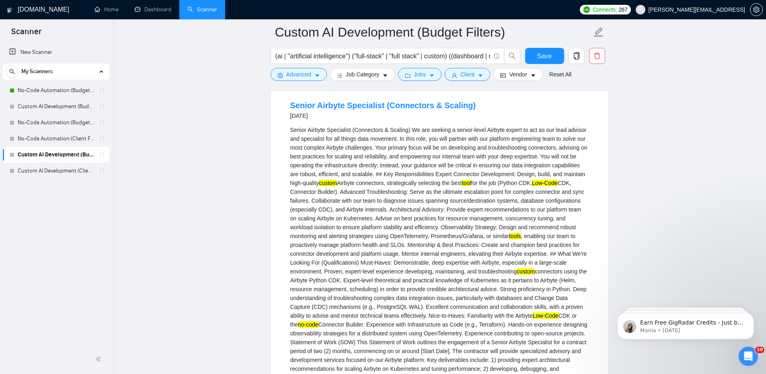
scroll to position [21834, 0]
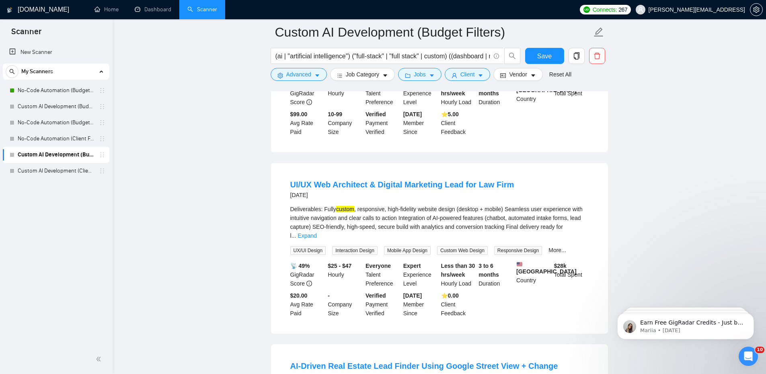
scroll to position [22196, 0]
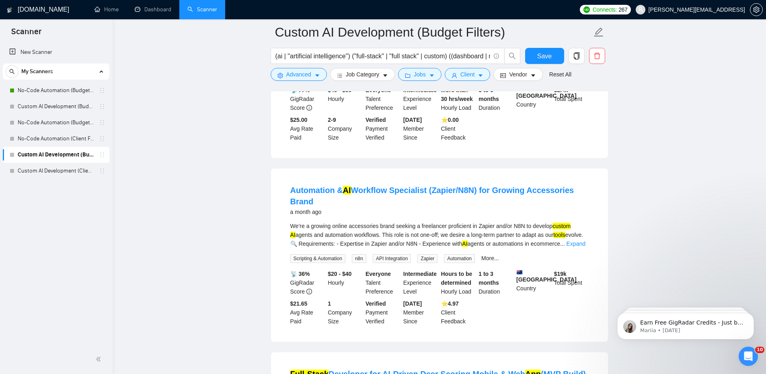
scroll to position [23729, 0]
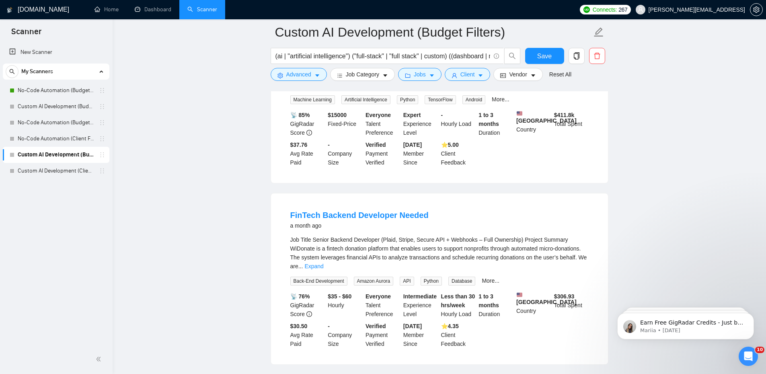
scroll to position [25508, 0]
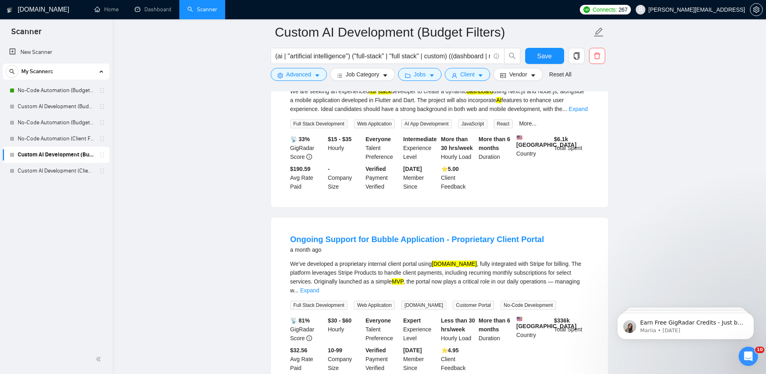
scroll to position [25830, 0]
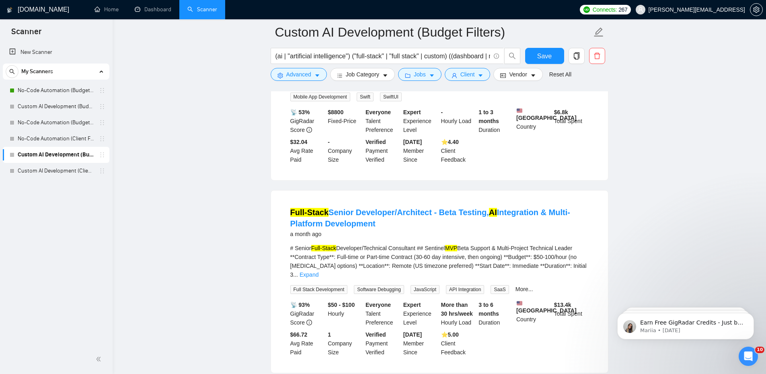
scroll to position [27370, 0]
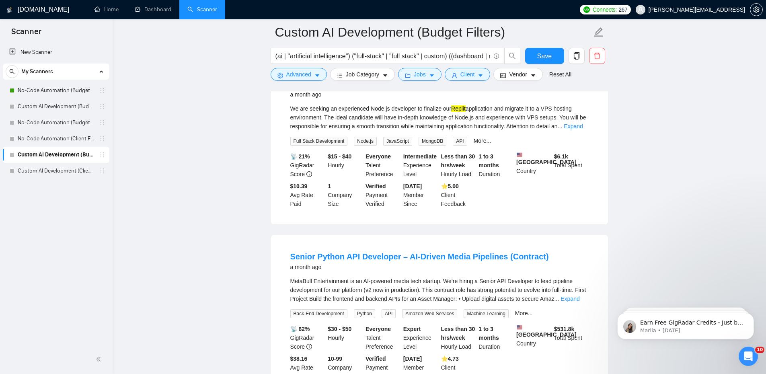
scroll to position [29198, 0]
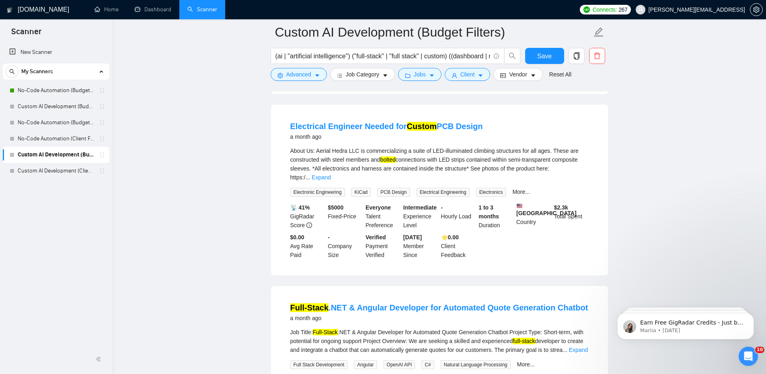
scroll to position [30992, 0]
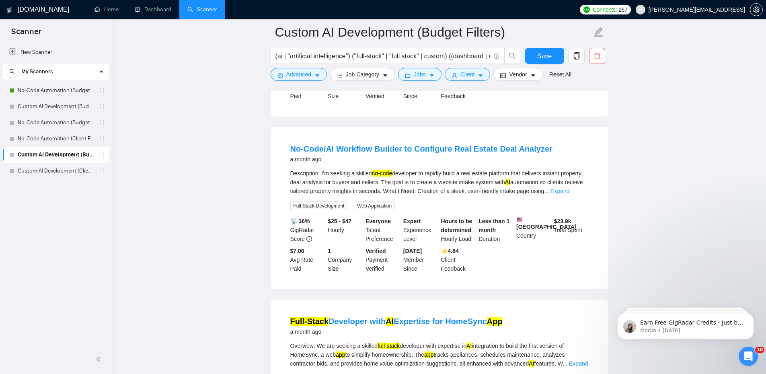
scroll to position [32760, 0]
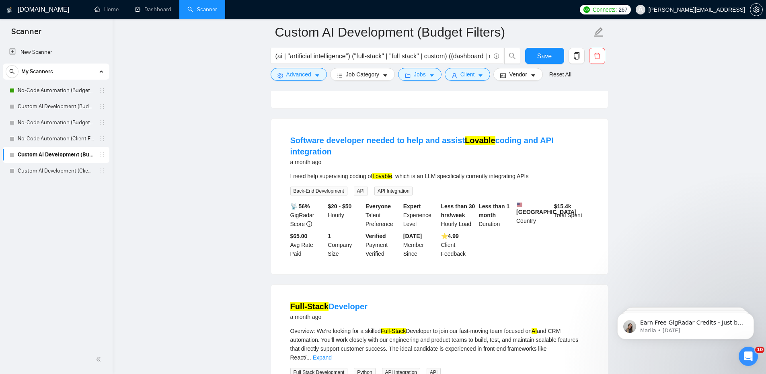
scroll to position [34553, 0]
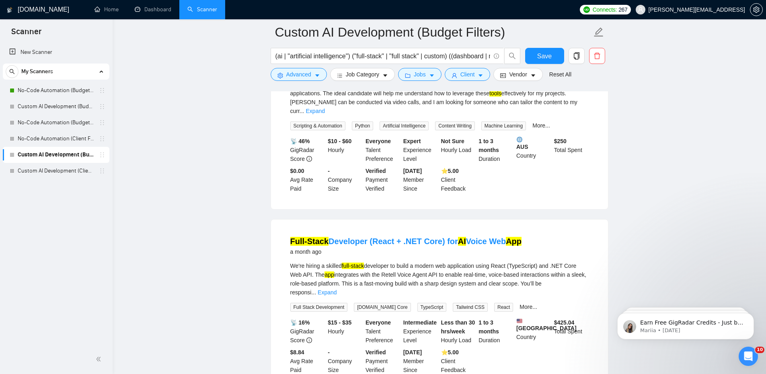
scroll to position [34955, 0]
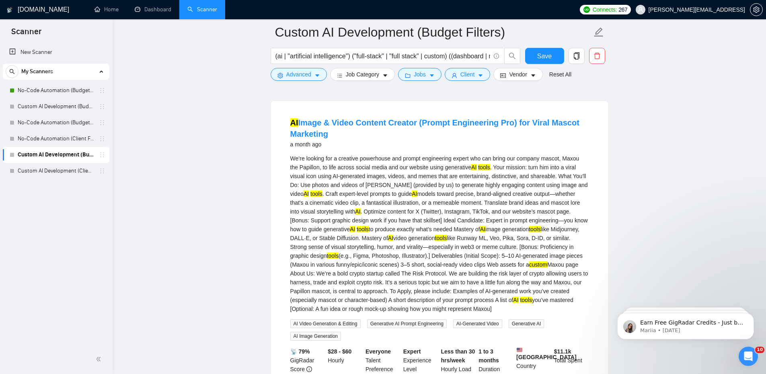
scroll to position [35357, 0]
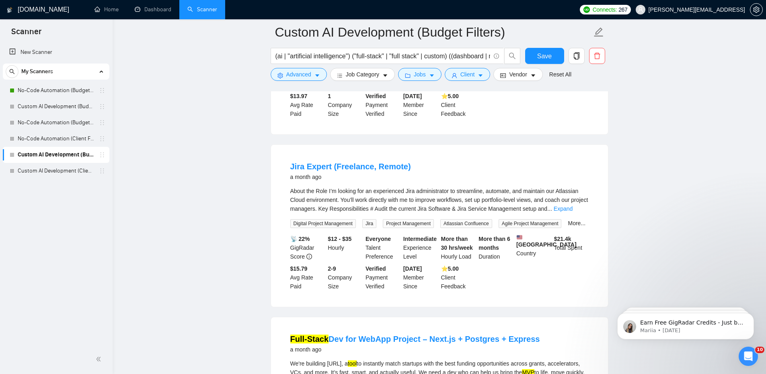
scroll to position [36080, 0]
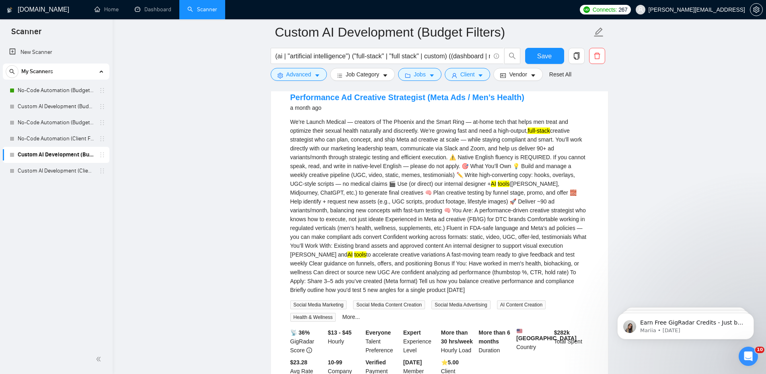
scroll to position [36482, 0]
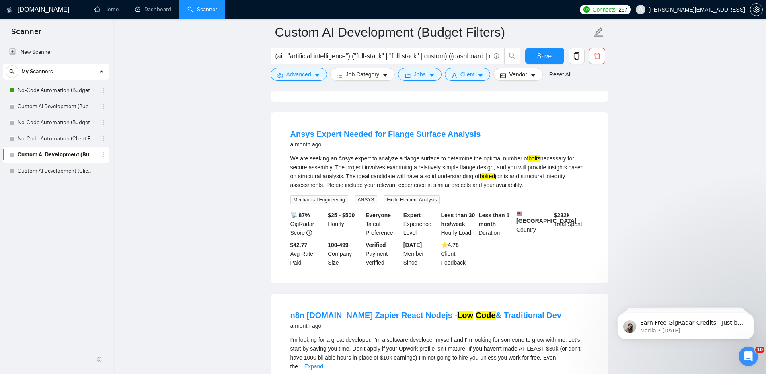
scroll to position [36787, 0]
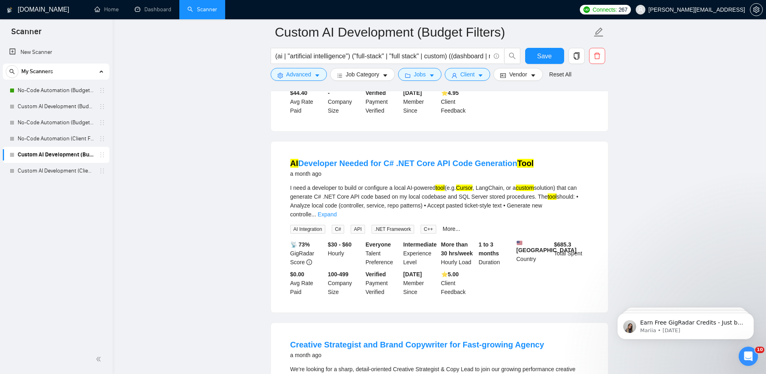
scroll to position [37671, 0]
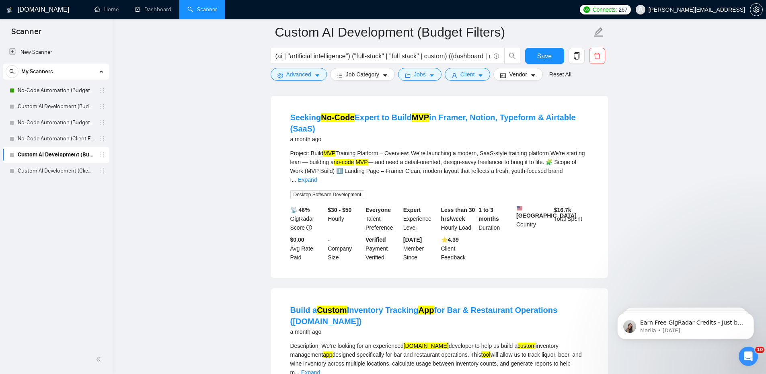
scroll to position [38741, 0]
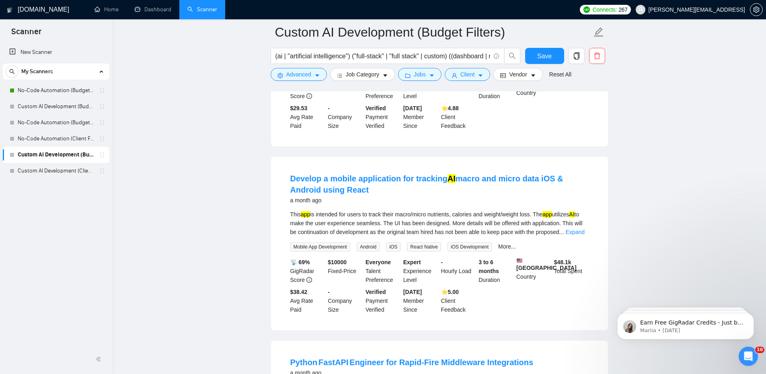
scroll to position [39062, 0]
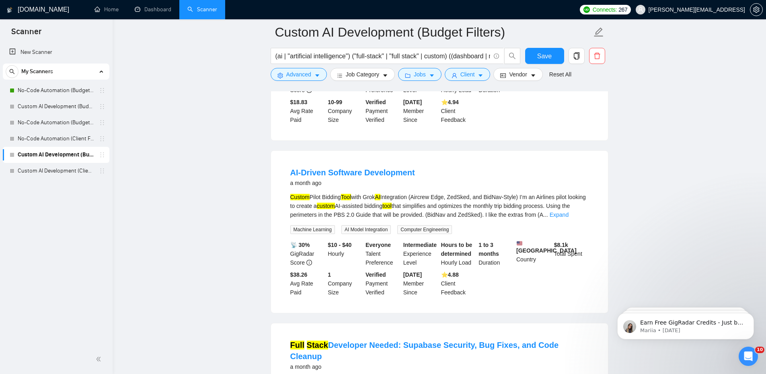
scroll to position [39786, 0]
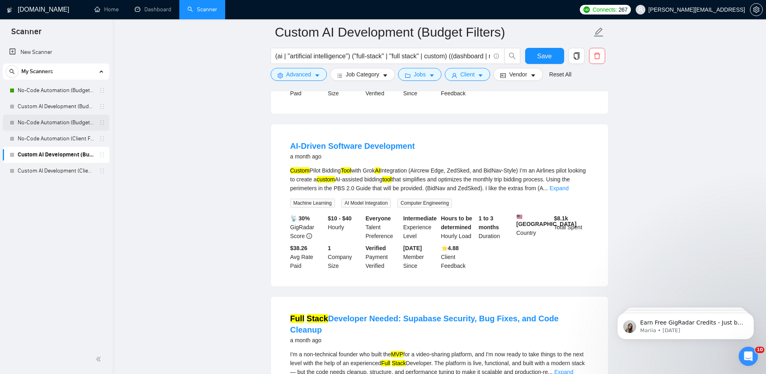
click at [51, 126] on link "No-Code Automation (Budget Filters)" at bounding box center [56, 123] width 76 height 16
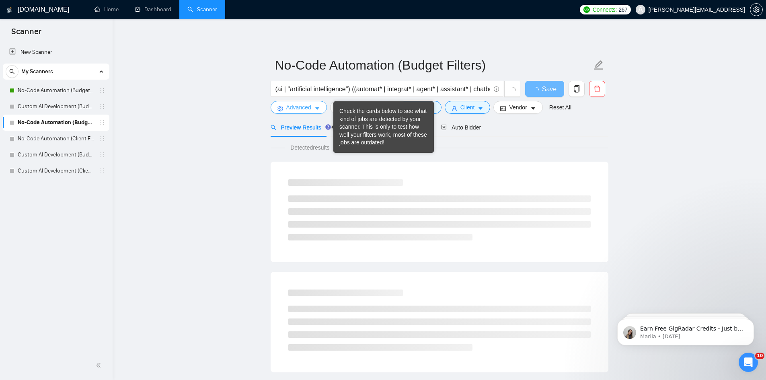
click at [310, 106] on span "Advanced" at bounding box center [298, 107] width 25 height 9
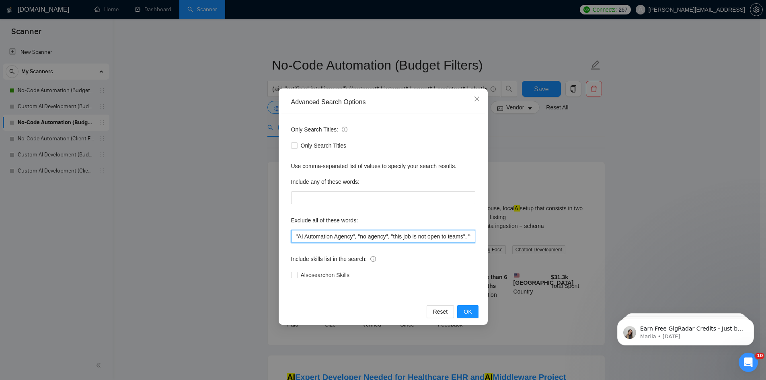
click at [295, 235] on input ""AI Automation Agency", "no agency", "this job is not open to teams", "this job…" at bounding box center [383, 236] width 184 height 13
paste input ""Photoshop" , "Luminar" , Google Local Services Ads" , "LSA" , "GA4" , "InDesig…"
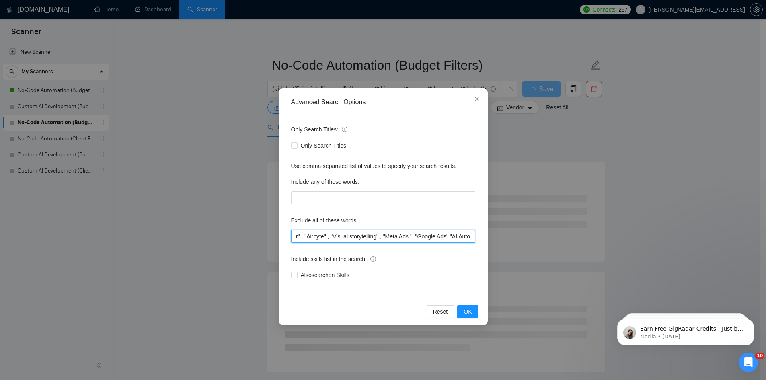
scroll to position [0, 414]
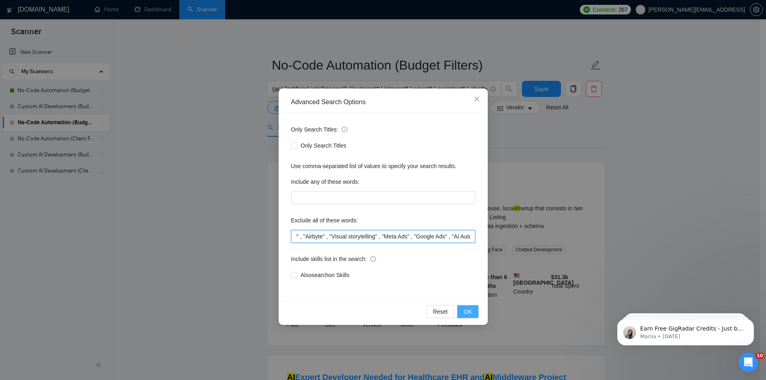
type input ""Photoshop" , "Luminar" , Google Local Services Ads" , "LSA" , "GA4" , "InDesig…"
click at [466, 311] on span "OK" at bounding box center [467, 311] width 8 height 9
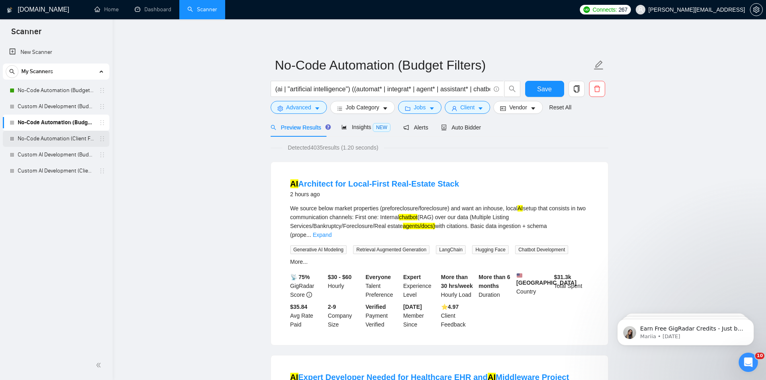
click at [48, 134] on link "No-Code Automation (Client Filters)" at bounding box center [56, 139] width 76 height 16
click at [539, 90] on span "Save" at bounding box center [544, 89] width 14 height 10
click at [71, 135] on link "No-Code Automation (Client Filters)" at bounding box center [56, 139] width 76 height 16
click at [316, 106] on icon "caret-down" at bounding box center [317, 109] width 6 height 6
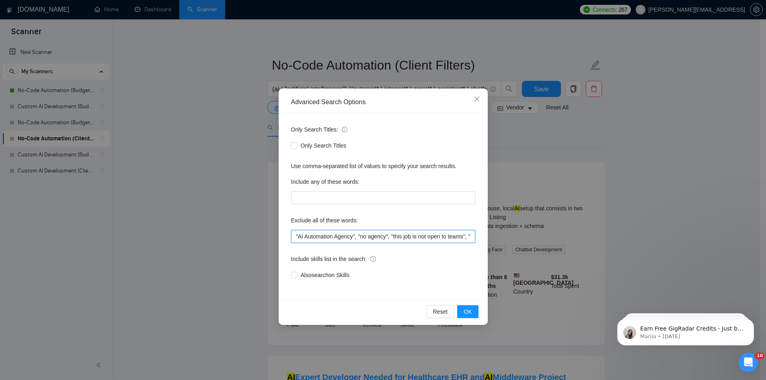
click at [296, 237] on input ""AI Automation Agency", "no agency", "this job is not open to teams", "this job…" at bounding box center [383, 236] width 184 height 13
paste input ""Photoshop" , "Luminar" , Google Local Services Ads" , "LSA" , "GA4" , "InDesig…"
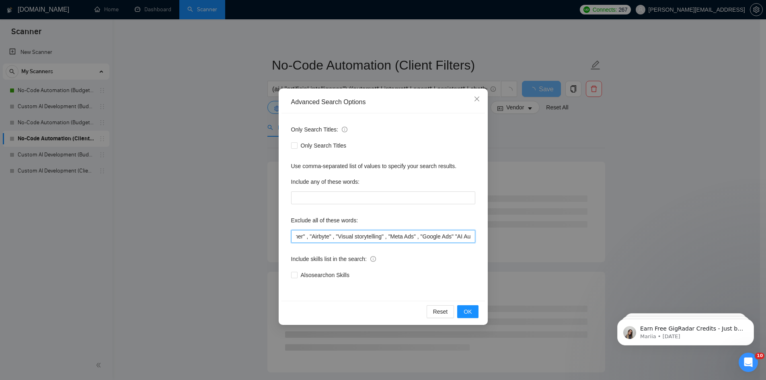
scroll to position [0, 411]
type input ""Photoshop" , "Luminar" , Google Local Services Ads" , "LSA" , "GA4" , "InDesig…"
click at [468, 307] on span "OK" at bounding box center [467, 311] width 8 height 9
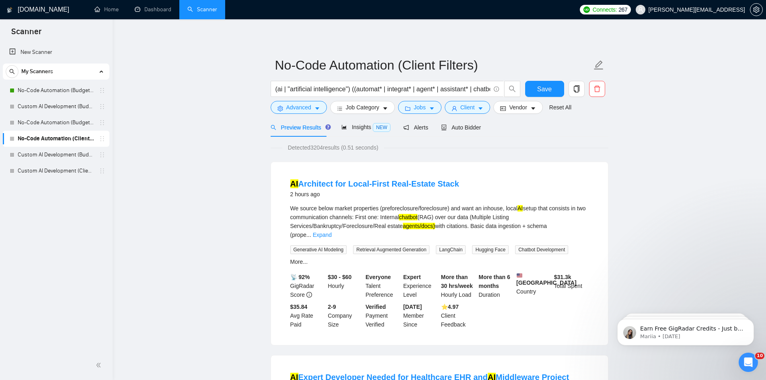
drag, startPoint x: 51, startPoint y: 154, endPoint x: 448, endPoint y: 47, distance: 411.3
click at [51, 154] on link "Custom AI Development (Budget Filters)" at bounding box center [56, 155] width 76 height 16
click at [540, 90] on span "Save" at bounding box center [544, 89] width 14 height 10
click at [59, 153] on link "Custom AI Development (Budget Filters)" at bounding box center [56, 155] width 76 height 16
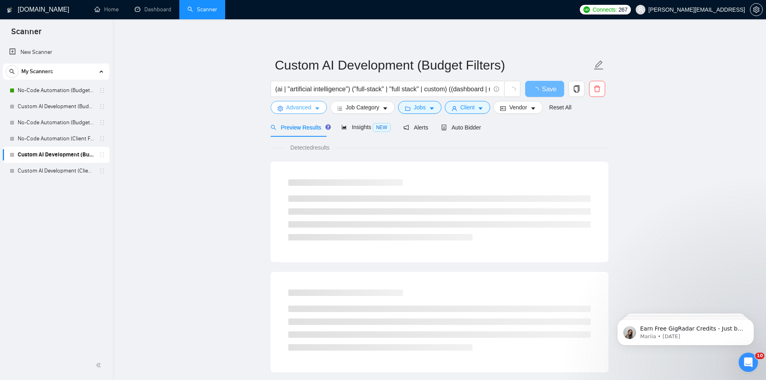
click at [309, 107] on span "Advanced" at bounding box center [298, 107] width 25 height 9
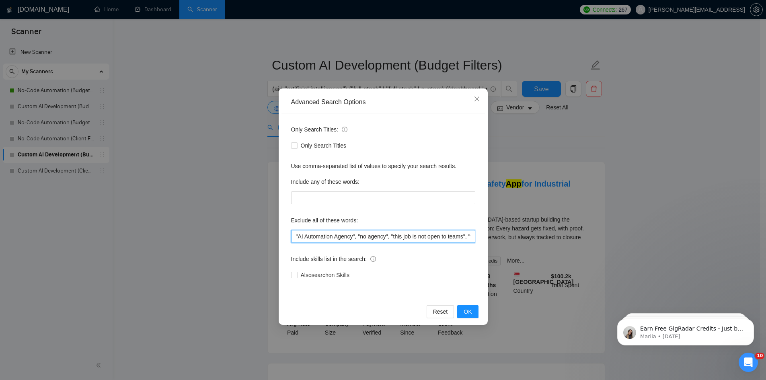
click at [295, 234] on input ""AI Automation Agency", "no agency", "this job is not open to teams", "this job…" at bounding box center [383, 236] width 184 height 13
paste input ""Photoshop" , "Luminar" , Google Local Services Ads" , "LSA" , "GA4" , "InDesig…"
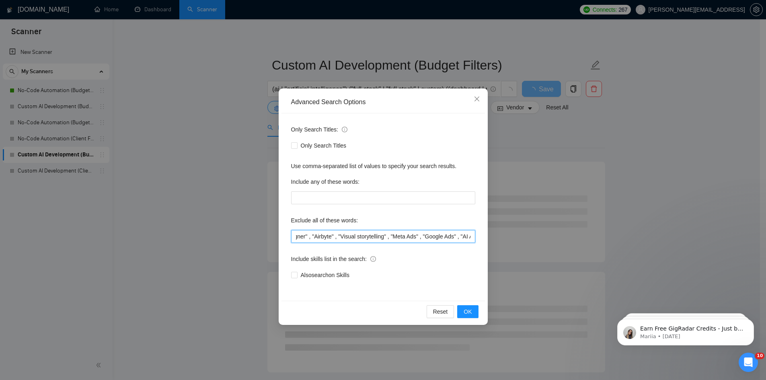
scroll to position [0, 408]
type input ""Photoshop" , "Luminar" , Google Local Services Ads" , "LSA" , "GA4" , "InDesig…"
click at [472, 311] on button "OK" at bounding box center [467, 311] width 21 height 13
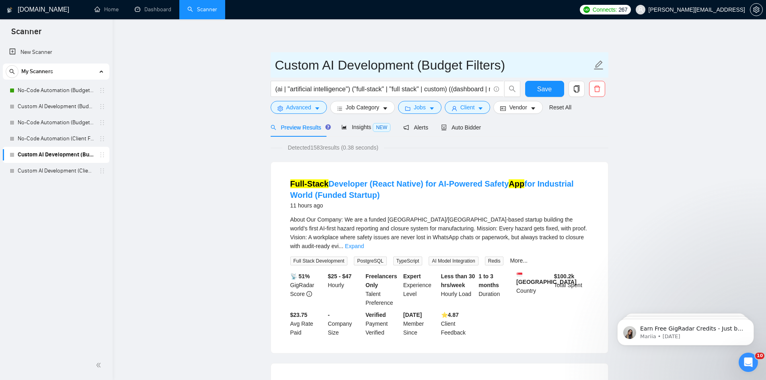
drag, startPoint x: 61, startPoint y: 170, endPoint x: 455, endPoint y: 52, distance: 411.0
click at [61, 170] on link "Custom AI Development (Client Filters)" at bounding box center [56, 171] width 76 height 16
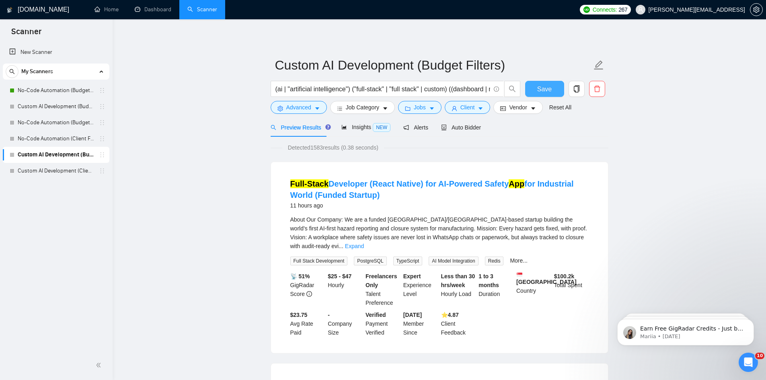
click at [545, 93] on span "Save" at bounding box center [544, 89] width 14 height 10
click at [70, 170] on link "Custom AI Development (Client Filters)" at bounding box center [56, 171] width 76 height 16
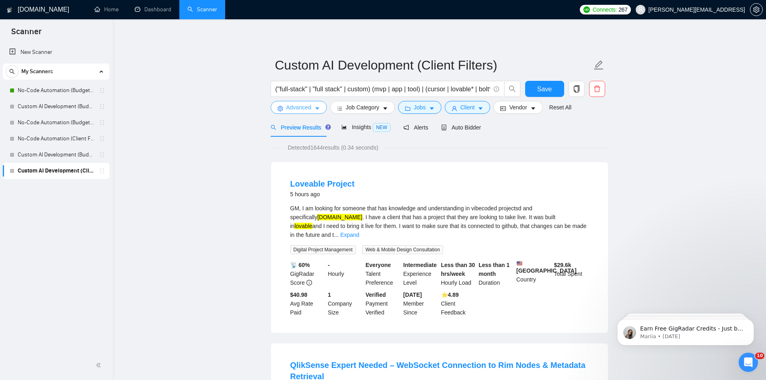
click at [310, 102] on button "Advanced" at bounding box center [298, 107] width 56 height 13
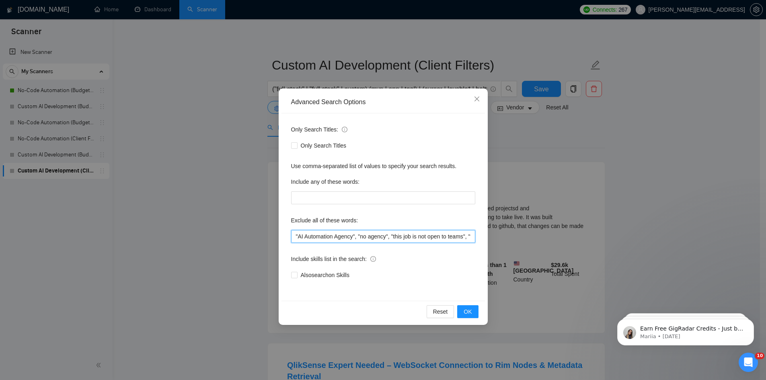
click at [295, 236] on input ""AI Automation Agency", "no agency", "this job is not open to teams", "this job…" at bounding box center [383, 236] width 184 height 13
paste input ""Photoshop" , "Luminar" , Google Local Services Ads" , "LSA" , "GA4" , "InDesig…"
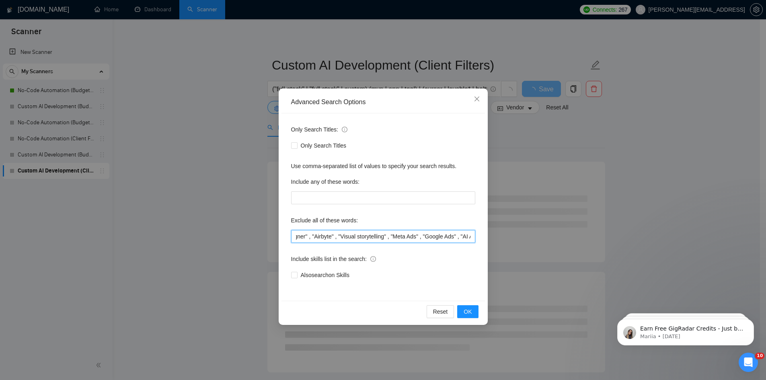
scroll to position [0, 408]
type input ""Photoshop" , "Luminar" , Google Local Services Ads" , "LSA" , "GA4" , "InDesig…"
click at [475, 307] on button "OK" at bounding box center [467, 311] width 21 height 13
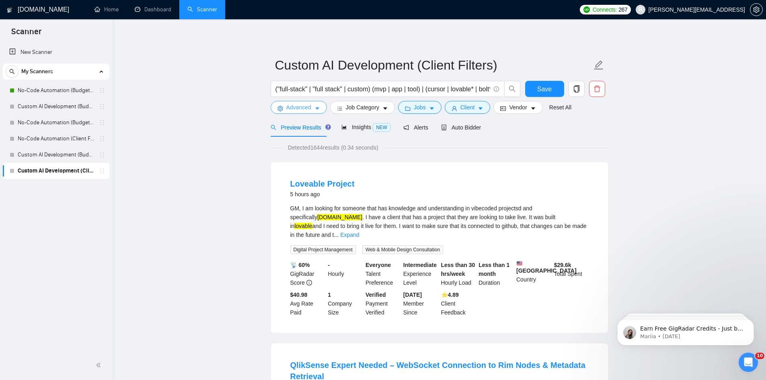
click at [302, 106] on span "Advanced" at bounding box center [298, 107] width 25 height 9
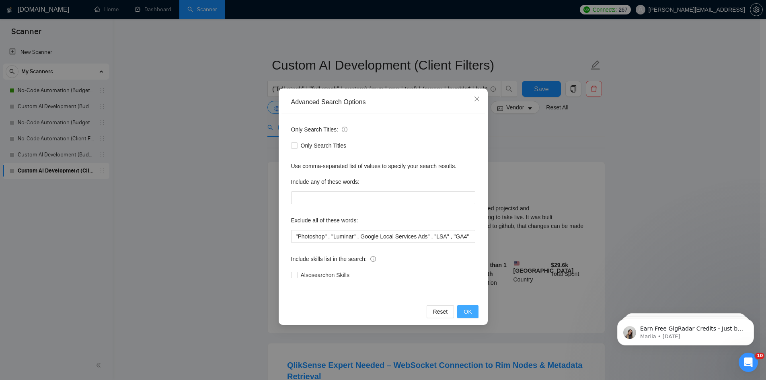
click at [467, 314] on span "OK" at bounding box center [467, 311] width 8 height 9
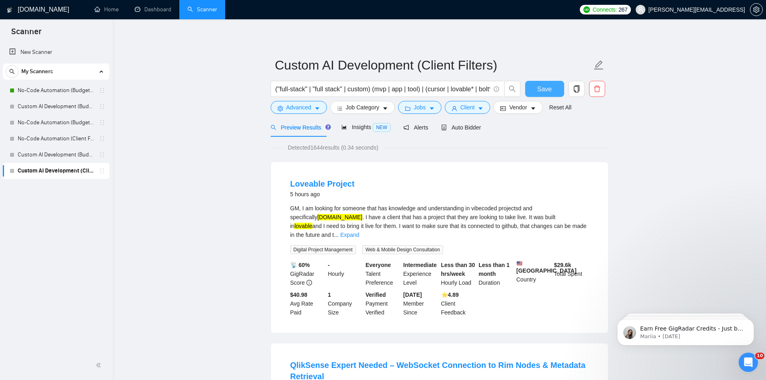
click at [544, 90] on span "Save" at bounding box center [544, 89] width 14 height 10
click at [348, 127] on span "Insights NEW" at bounding box center [365, 127] width 49 height 6
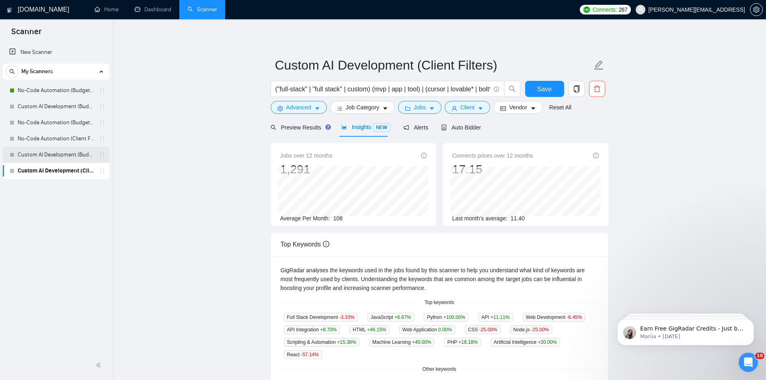
click at [64, 152] on link "Custom AI Development (Budget Filters)" at bounding box center [56, 155] width 76 height 16
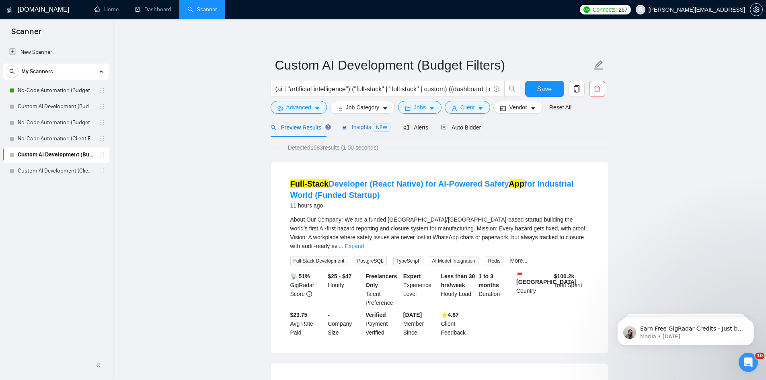
click at [358, 130] on span "Insights NEW" at bounding box center [365, 127] width 49 height 6
